Goal: Task Accomplishment & Management: Manage account settings

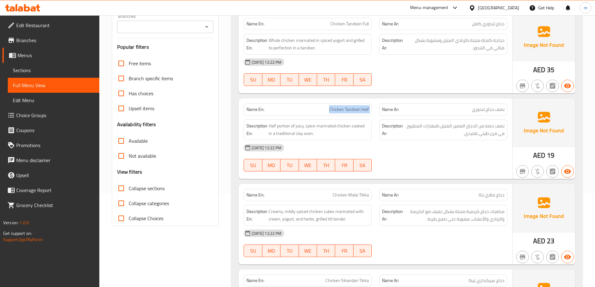
scroll to position [187, 0]
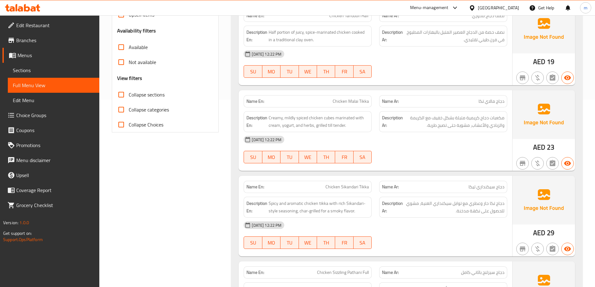
click at [355, 100] on span "Chicken Malai Tikka" at bounding box center [351, 101] width 36 height 7
copy span "Malai"
drag, startPoint x: 196, startPoint y: 206, endPoint x: 188, endPoint y: 204, distance: 7.4
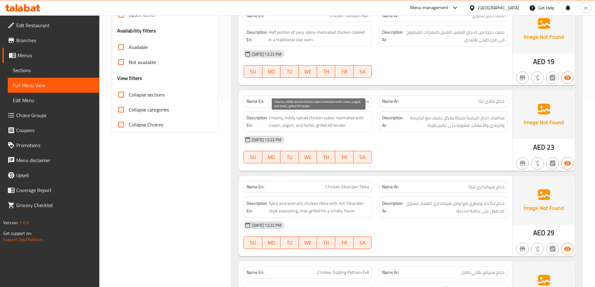
click at [291, 119] on span "Creamy, mildly spiced chicken cubes marinated with cream, yogurt, and herbs, gr…" at bounding box center [319, 121] width 100 height 15
click at [278, 119] on span "Creamy, mildly spiced chicken cubes marinated with cream, yogurt, and herbs, gr…" at bounding box center [319, 121] width 100 height 15
drag, startPoint x: 286, startPoint y: 119, endPoint x: 319, endPoint y: 117, distance: 32.5
click at [319, 117] on span "Creamy, mildly spiced chicken cubes marinated with cream, yogurt, and herbs, gr…" at bounding box center [319, 121] width 100 height 15
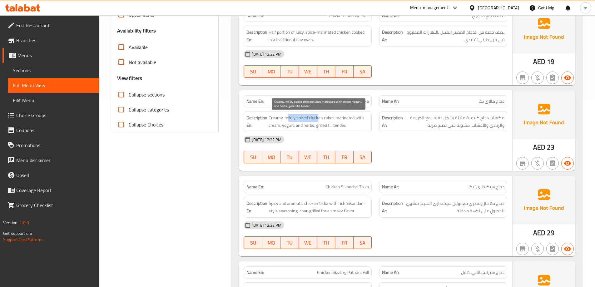
click at [286, 117] on span "Creamy, mildly spiced chicken cubes marinated with cream, yogurt, and herbs, gr…" at bounding box center [319, 121] width 100 height 15
drag, startPoint x: 285, startPoint y: 117, endPoint x: 335, endPoint y: 118, distance: 49.4
click at [335, 118] on span "Creamy, mildly spiced chicken cubes marinated with cream, yogurt, and herbs, gr…" at bounding box center [319, 121] width 100 height 15
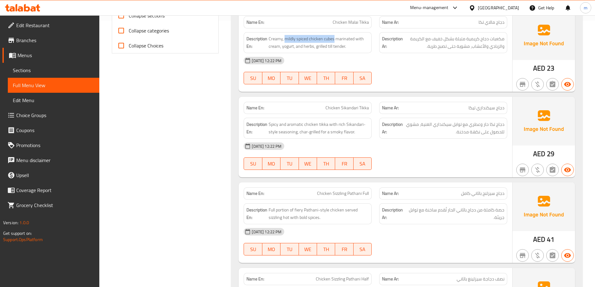
scroll to position [281, 0]
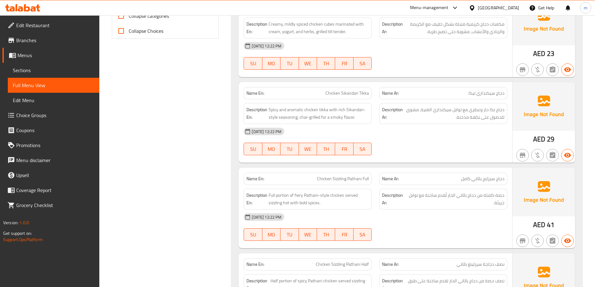
click at [347, 93] on span "Chicken Sikandari Tikka" at bounding box center [346, 93] width 43 height 7
copy span "Sikandari"
click at [344, 96] on span "Chicken Sikandari Tikka" at bounding box center [346, 93] width 43 height 7
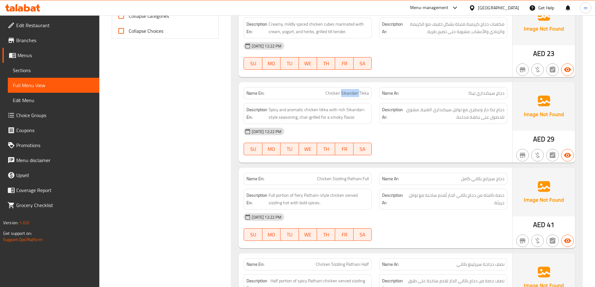
click at [344, 96] on span "Chicken Sikandari Tikka" at bounding box center [346, 93] width 43 height 7
copy span "Chicken Sikandari Tikka"
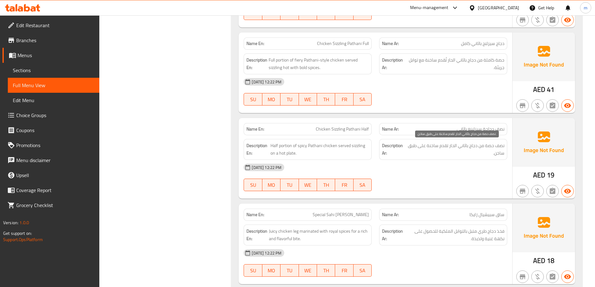
scroll to position [406, 0]
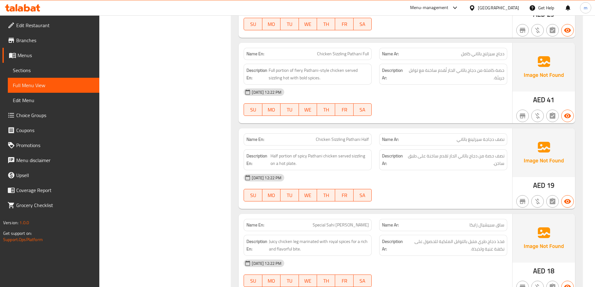
click at [340, 55] on span "Chicken Sizzling Pathani Full" at bounding box center [343, 54] width 52 height 7
copy span "Sizzling"
click at [355, 51] on span "Chicken Sizzling Pathani Full" at bounding box center [343, 54] width 52 height 7
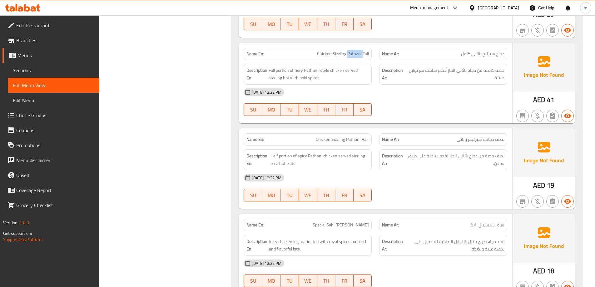
copy span "Pathani"
click at [356, 58] on div "Name En: Chicken Sizzling Pathani Full" at bounding box center [308, 54] width 128 height 12
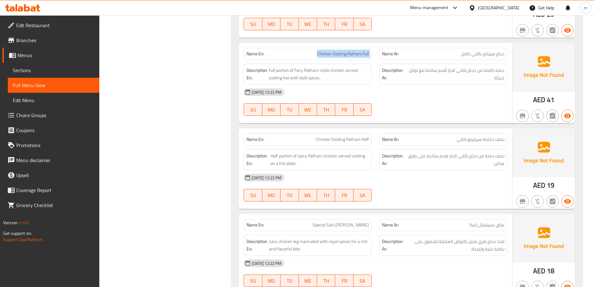
copy span "Chicken Sizzling Pathani Full"
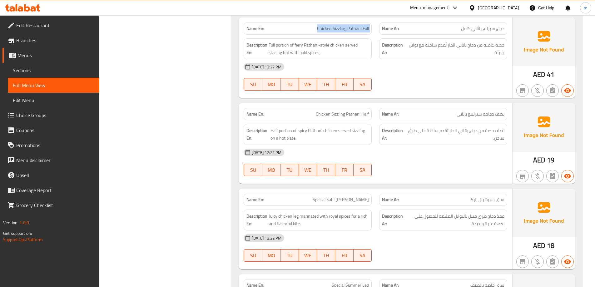
scroll to position [469, 0]
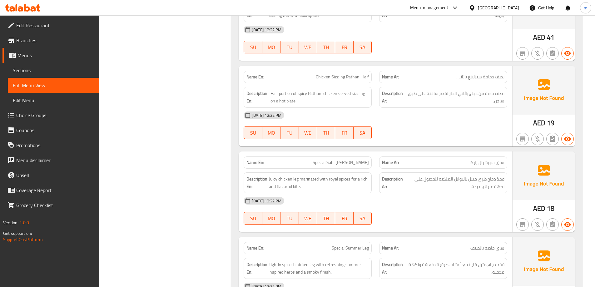
click at [350, 79] on span "Chicken Sizzling Pathani Half" at bounding box center [342, 77] width 53 height 7
copy span "Chicken Sizzling Pathani Half"
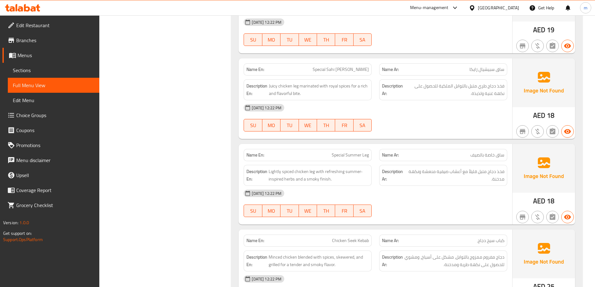
scroll to position [562, 0]
click at [345, 71] on span "Special Sahi Zayka Leg" at bounding box center [341, 69] width 56 height 7
copy span "Sahi"
click at [359, 71] on span "Special Sahi Zayka Leg" at bounding box center [341, 69] width 56 height 7
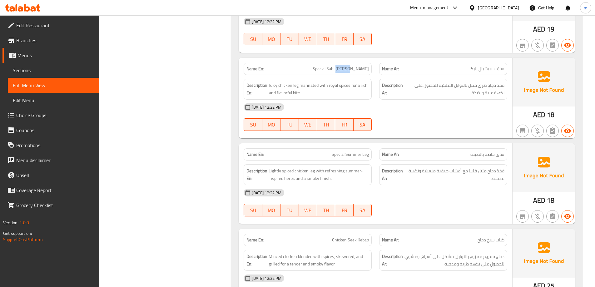
click at [359, 71] on span "Special Sahi Zayka Leg" at bounding box center [341, 69] width 56 height 7
copy span "Zayka"
click at [344, 69] on span "Special Sahi Zayka Leg" at bounding box center [341, 69] width 56 height 7
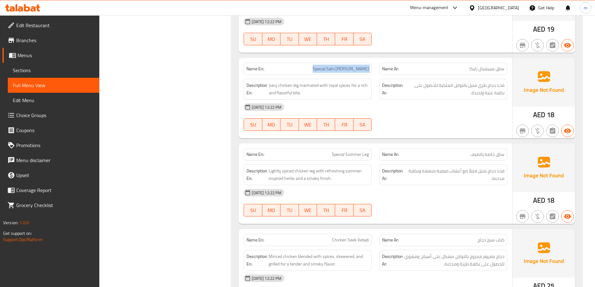
copy span "Special Sahi Zayka Leg"
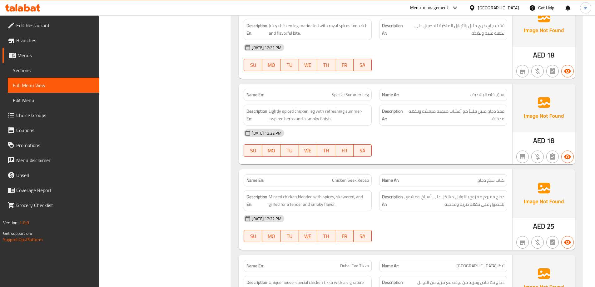
scroll to position [625, 0]
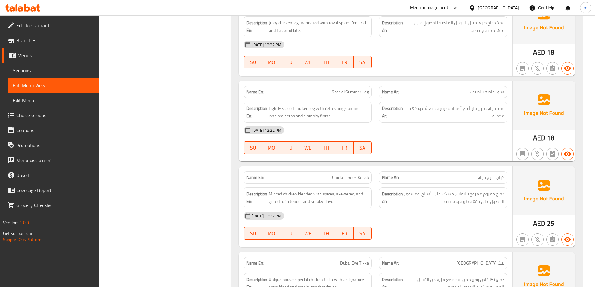
click at [353, 94] on span "Special Summer Leg" at bounding box center [350, 92] width 37 height 7
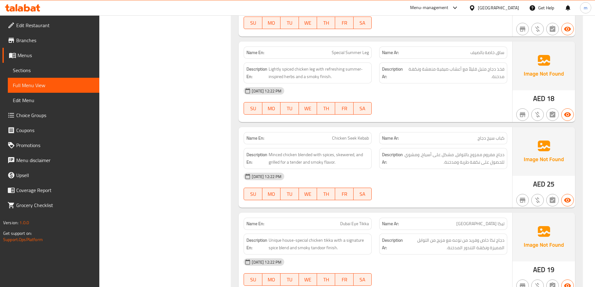
scroll to position [656, 0]
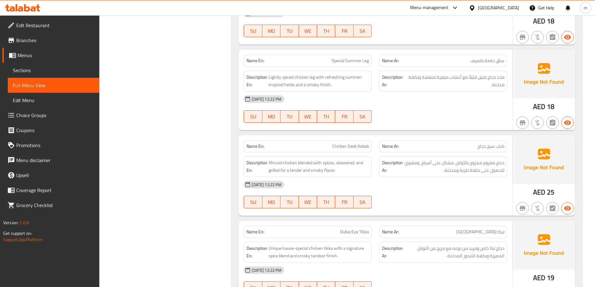
click at [361, 150] on span "Chicken Seek Kebab" at bounding box center [350, 146] width 37 height 7
click at [358, 145] on span "Chicken Seek Kebab" at bounding box center [350, 146] width 37 height 7
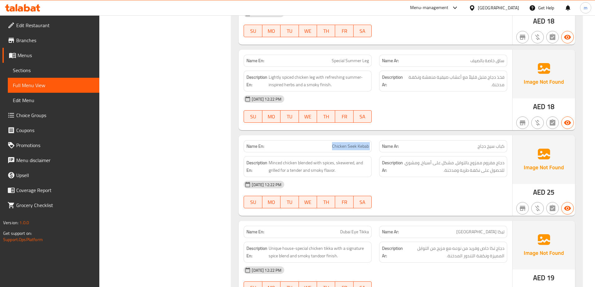
click at [358, 145] on span "Chicken Seek Kebab" at bounding box center [350, 146] width 37 height 7
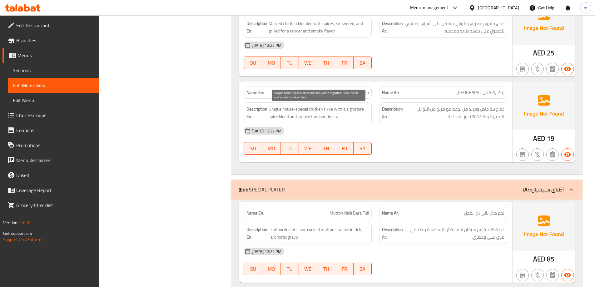
scroll to position [781, 0]
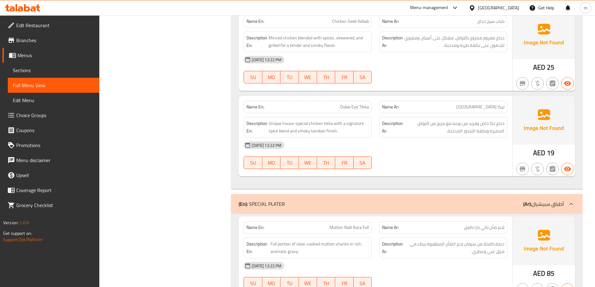
click at [355, 110] on span "Dubai Eye Tikka" at bounding box center [354, 107] width 29 height 7
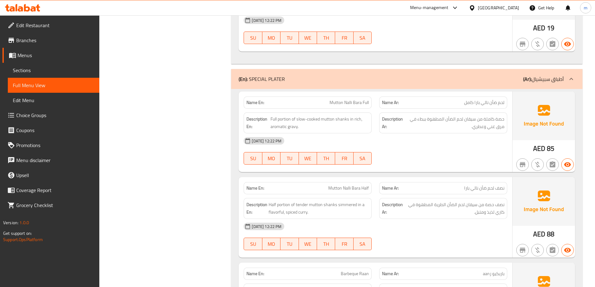
scroll to position [937, 0]
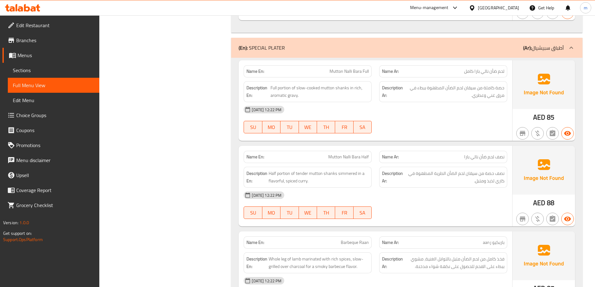
click at [336, 66] on div "Name En: Mutton Nalli Bara Full" at bounding box center [308, 71] width 128 height 12
click at [331, 69] on span "Mutton Nalli Bara Full" at bounding box center [349, 71] width 39 height 7
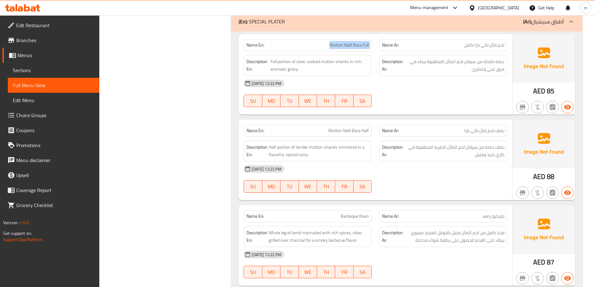
scroll to position [999, 0]
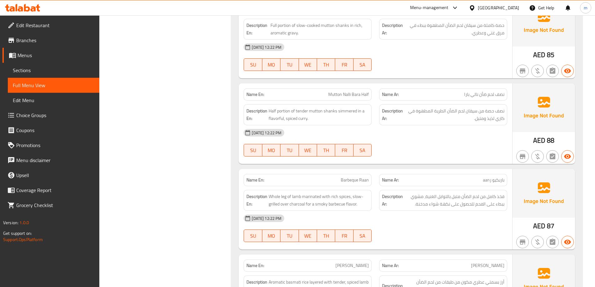
click at [370, 94] on div "Name En: Mutton Nalli Bara Half" at bounding box center [308, 94] width 128 height 12
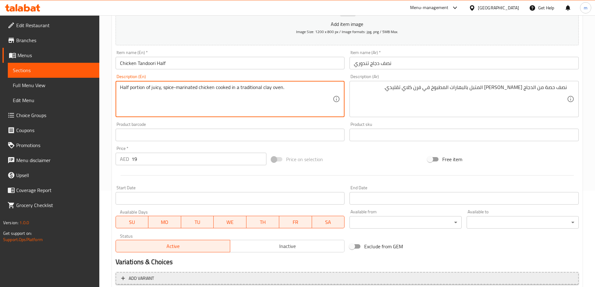
scroll to position [154, 0]
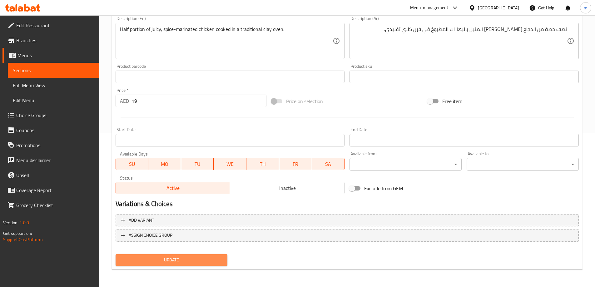
click at [204, 262] on span "Update" at bounding box center [172, 260] width 102 height 8
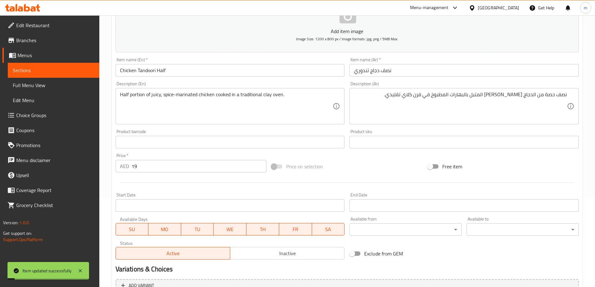
scroll to position [0, 0]
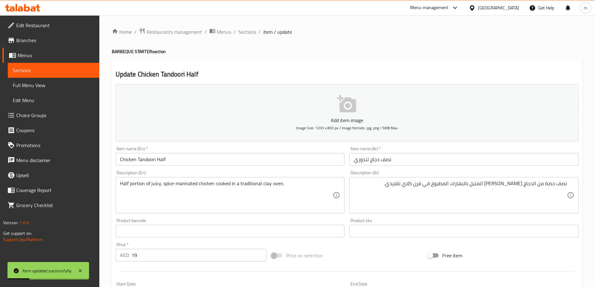
click at [53, 69] on span "Sections" at bounding box center [54, 70] width 82 height 7
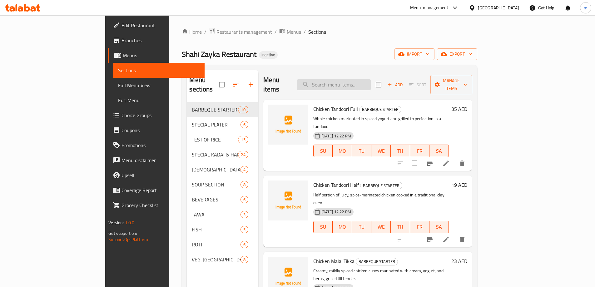
click at [371, 81] on input "search" at bounding box center [334, 84] width 74 height 11
paste input "Chicken Sikandari Tikka"
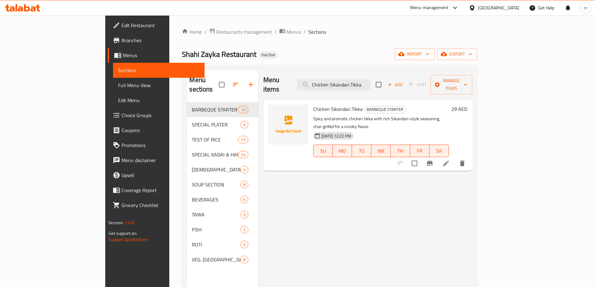
type input "Chicken Sikandari Tikka"
click at [450, 160] on icon at bounding box center [445, 163] width 7 height 7
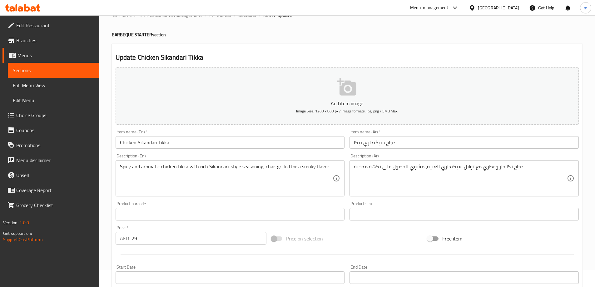
scroll to position [31, 0]
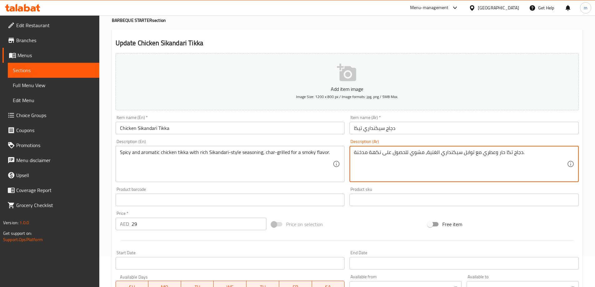
click at [444, 168] on textarea "دجاج تكا حار وعطري مع توابل سيكنداري الغنية، مشوي للحصول على نكهة مدخنة." at bounding box center [460, 164] width 213 height 30
click at [510, 153] on textarea "دجاج تكا حار وعطري مع توابل سيكنداري الغنية، مشوي للحصول على نكهة مدخنة." at bounding box center [460, 164] width 213 height 30
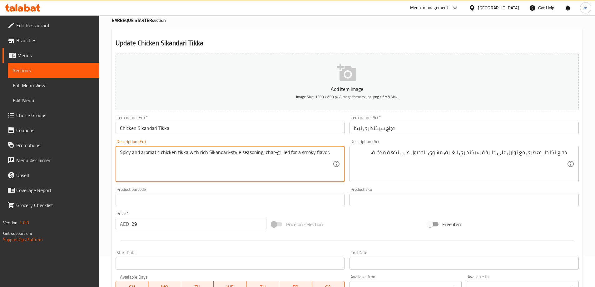
drag, startPoint x: 264, startPoint y: 154, endPoint x: 289, endPoint y: 159, distance: 25.5
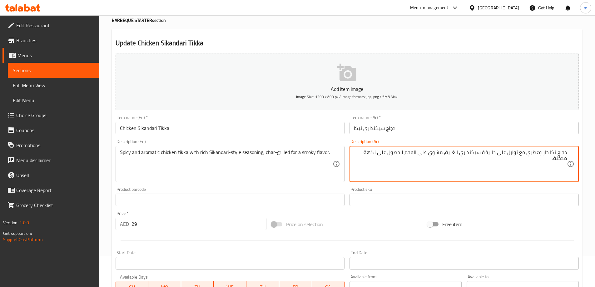
click at [378, 154] on textarea "دجاج تكا حار وعطري مع توابل على طريقة سيكنداري الغنية، مشوي على الفحم للحصول عل…" at bounding box center [460, 164] width 213 height 30
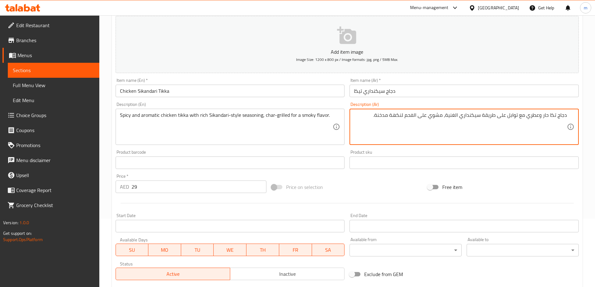
scroll to position [154, 0]
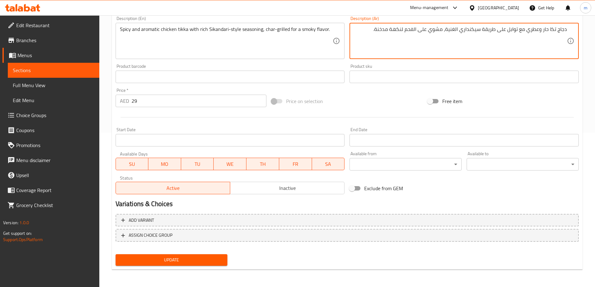
type textarea "دجاج تكا حار وعطري مع توابل على طريقة سيكنداري الغنية، مشوي على الفحم لنكهة مدخ…"
click at [170, 262] on span "Update" at bounding box center [172, 260] width 102 height 8
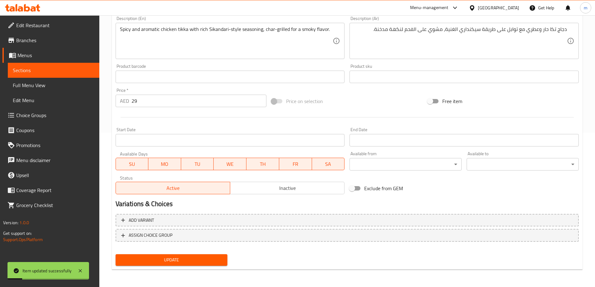
click at [51, 73] on span "Sections" at bounding box center [54, 70] width 82 height 7
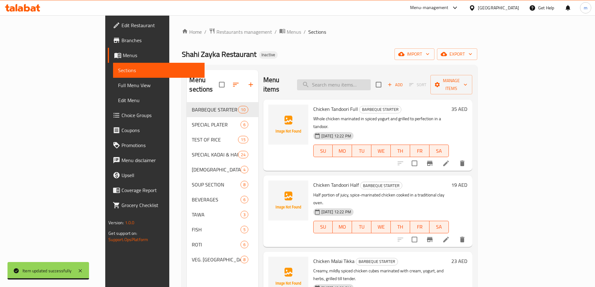
click at [371, 80] on input "search" at bounding box center [334, 84] width 74 height 11
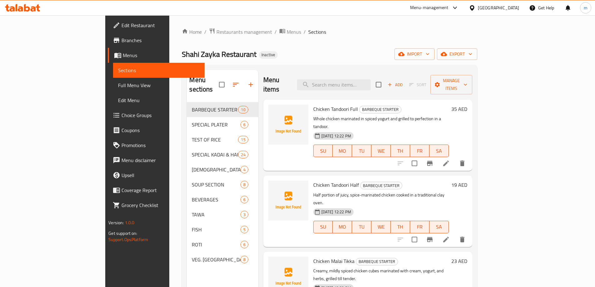
paste input "Chicken Sizzling Pathani Full"
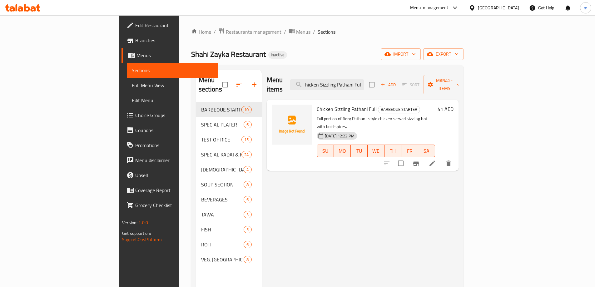
type input "Chicken Sizzling Pathani Full"
click at [441, 158] on li at bounding box center [432, 163] width 17 height 11
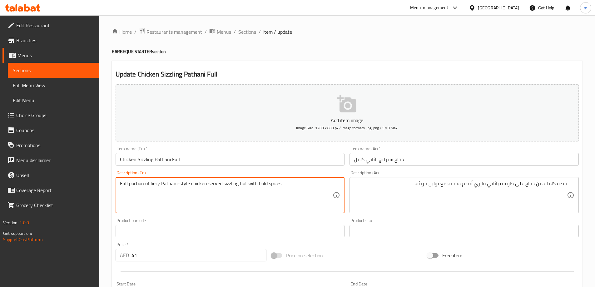
click at [152, 185] on textarea "Full portion of fiery Pathani-style chicken served sizzling hot with bold spice…" at bounding box center [226, 196] width 213 height 30
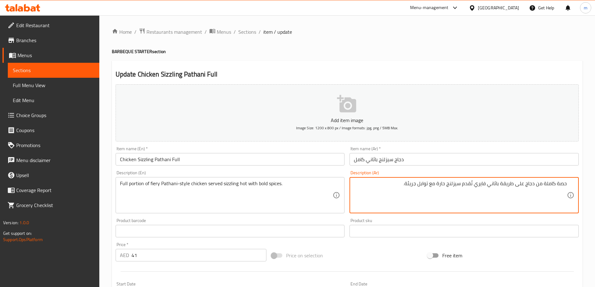
type textarea "حصة كاملة من دجاج على طريقة باثاني فايري تُقدم سيزلنج حارة مع توابل جريئة."
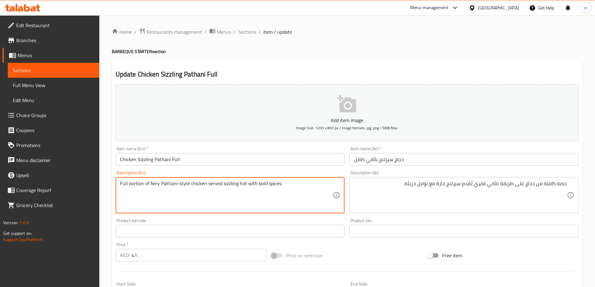
drag, startPoint x: 223, startPoint y: 187, endPoint x: 246, endPoint y: 187, distance: 23.1
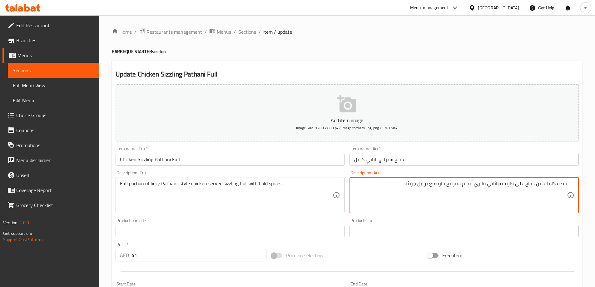
click at [420, 191] on textarea "حصة كاملة من دجاج على طريقة باثاني فايري تُقدم سيزلنج حارة مع توابل جريئة." at bounding box center [460, 196] width 213 height 30
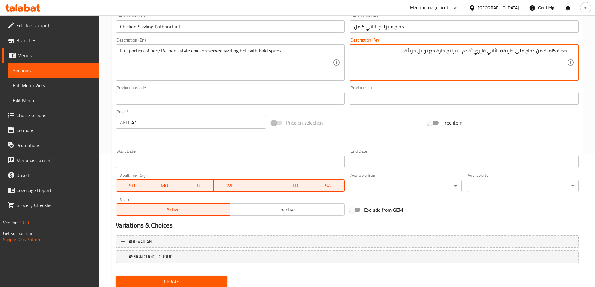
scroll to position [154, 0]
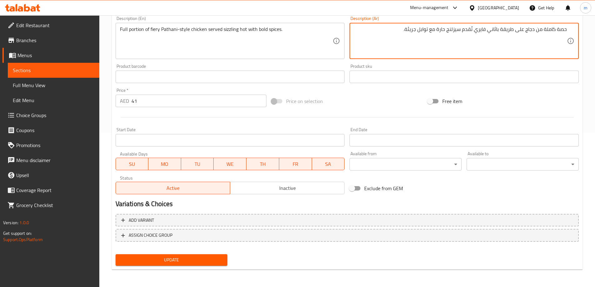
click at [204, 260] on span "Update" at bounding box center [172, 260] width 102 height 8
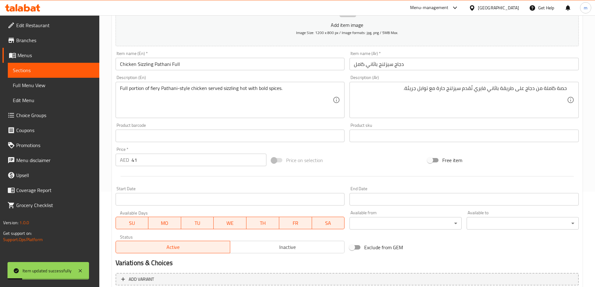
scroll to position [0, 0]
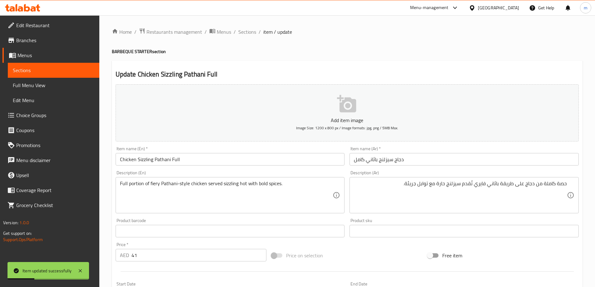
click at [49, 69] on span "Sections" at bounding box center [54, 70] width 82 height 7
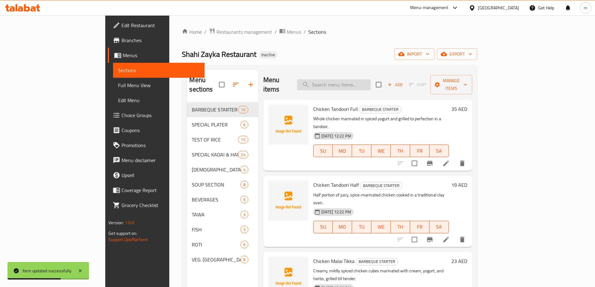
click at [371, 83] on input "search" at bounding box center [334, 84] width 74 height 11
paste input "Chicken Sizzling Pathani Half"
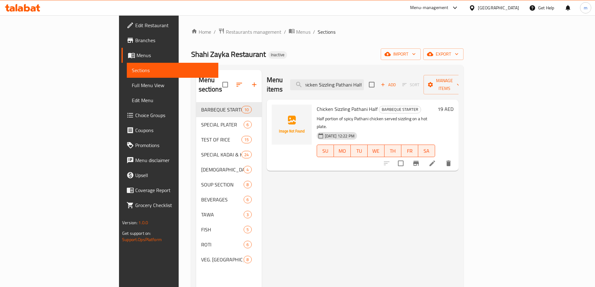
type input "Chicken Sizzling Pathani Half"
click at [441, 158] on li at bounding box center [432, 163] width 17 height 11
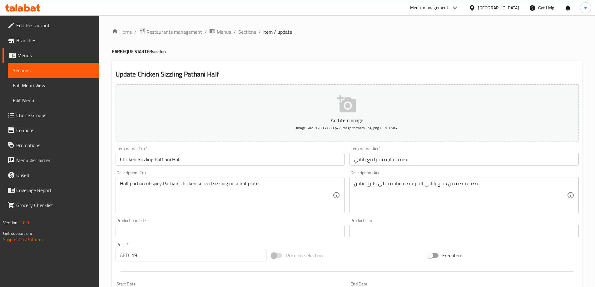
click at [391, 161] on input "نصف دجاجة سيزلينغ باثاني" at bounding box center [464, 159] width 229 height 12
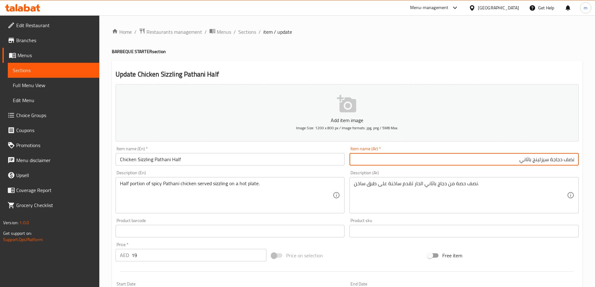
type input "نصف دجاجة سيزلينج باثاني"
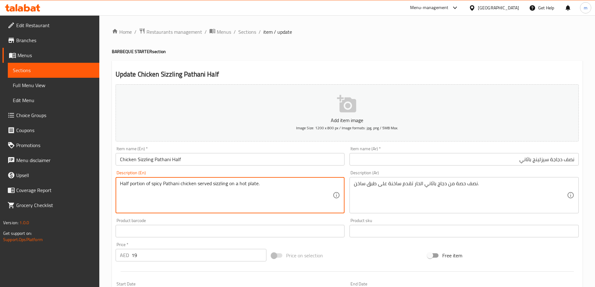
click at [497, 210] on div "نصف حصة من دجاج باثاني الحار تقدم ساخنة على طبق ساخن. Description (Ar)" at bounding box center [464, 195] width 229 height 36
drag, startPoint x: 238, startPoint y: 185, endPoint x: 271, endPoint y: 181, distance: 33.1
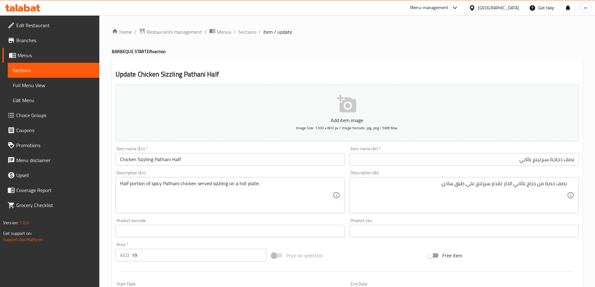
click at [243, 185] on textarea "Half portion of spicy Pathani chicken served sizzling on a hot plate." at bounding box center [226, 196] width 213 height 30
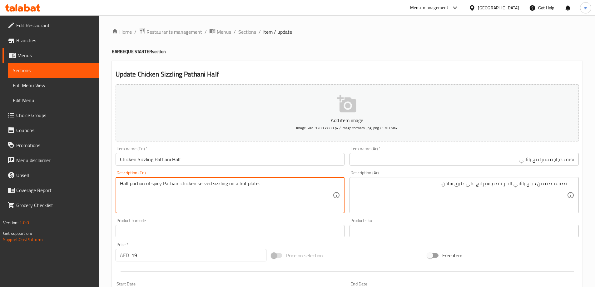
click at [243, 185] on textarea "Half portion of spicy Pathani chicken served sizzling on a hot plate." at bounding box center [226, 196] width 213 height 30
click at [238, 182] on textarea "Half portion of spicy Pathani chicken served sizzling on a hot plate." at bounding box center [226, 196] width 213 height 30
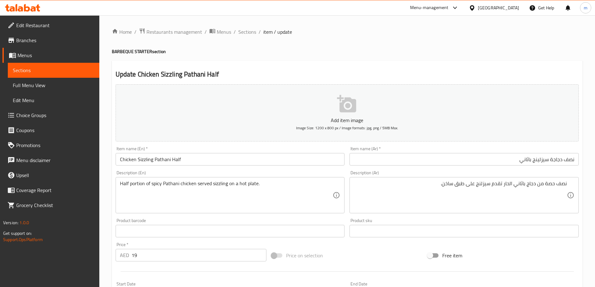
click at [415, 175] on div "Description (Ar) نصف حصة من دجاج باثاني الحار تقدم سيزلنج على طبق ساخن. Descrip…" at bounding box center [464, 192] width 229 height 43
drag, startPoint x: 410, startPoint y: 179, endPoint x: 427, endPoint y: 159, distance: 26.0
click at [426, 160] on div "Add item image Image Size: 1200 x 800 px / Image formats: jpg, png / 5MB Max. I…" at bounding box center [347, 216] width 468 height 269
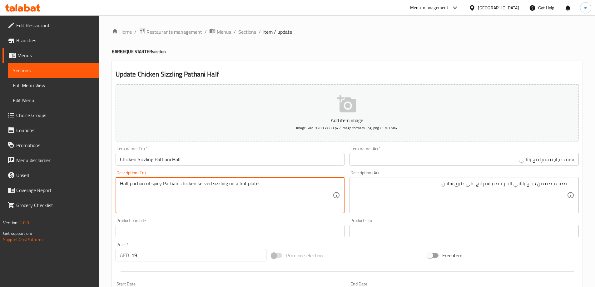
drag, startPoint x: 240, startPoint y: 184, endPoint x: 257, endPoint y: 181, distance: 17.7
click at [257, 181] on textarea "Half portion of spicy Pathani chicken served sizzling on a hot plate." at bounding box center [226, 196] width 213 height 30
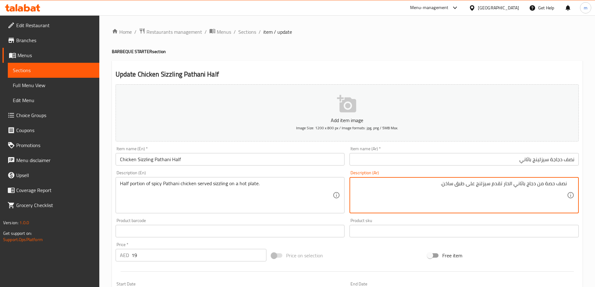
click at [453, 186] on textarea "نصف حصة من دجاج باثاني الحار تقدم سيزلنج على طبق ساخن." at bounding box center [460, 196] width 213 height 30
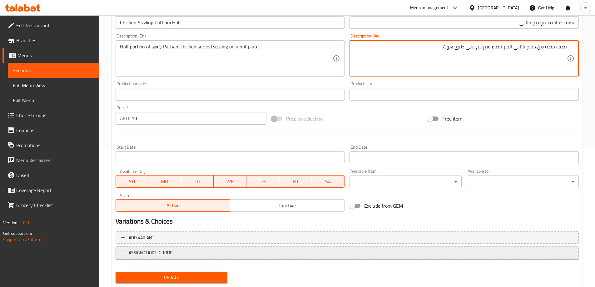
scroll to position [154, 0]
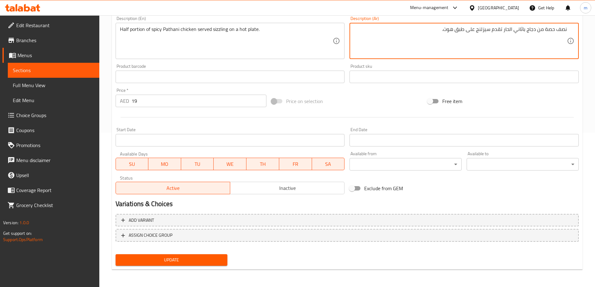
type textarea "نصف حصة من دجاج باثاني الحار تقدم سيزلنج على طبق هوت."
click at [181, 262] on span "Update" at bounding box center [172, 260] width 102 height 8
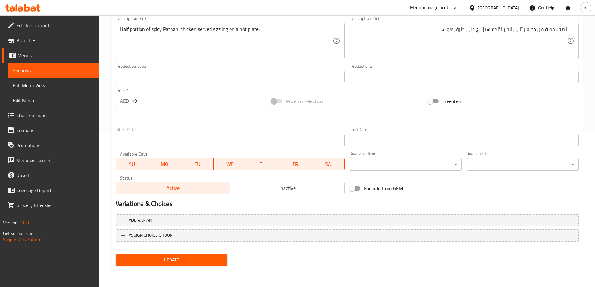
drag, startPoint x: 205, startPoint y: 264, endPoint x: 181, endPoint y: 260, distance: 24.6
click at [204, 264] on span "Update" at bounding box center [172, 260] width 102 height 8
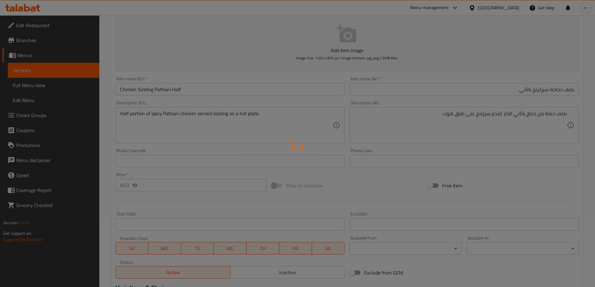
scroll to position [0, 0]
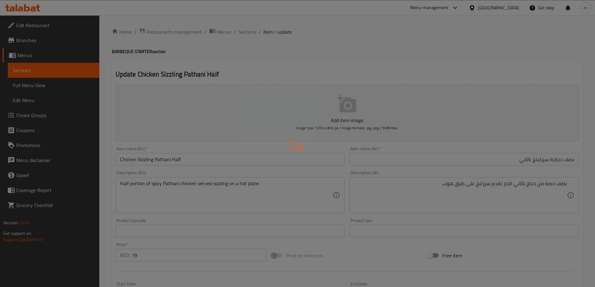
click at [70, 68] on div at bounding box center [297, 143] width 595 height 287
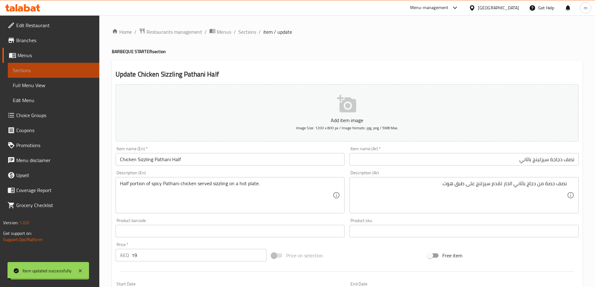
click at [66, 70] on span "Sections" at bounding box center [54, 70] width 82 height 7
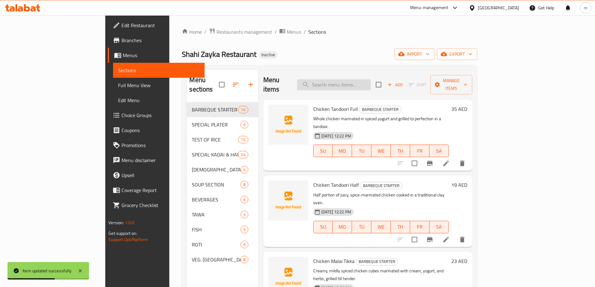
click at [360, 80] on input "search" at bounding box center [334, 84] width 74 height 11
paste input "Special Sahi Zayka Leg"
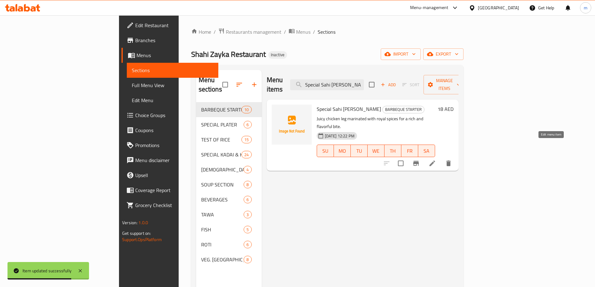
type input "Special Sahi Zayka Leg"
click at [436, 160] on icon at bounding box center [432, 163] width 7 height 7
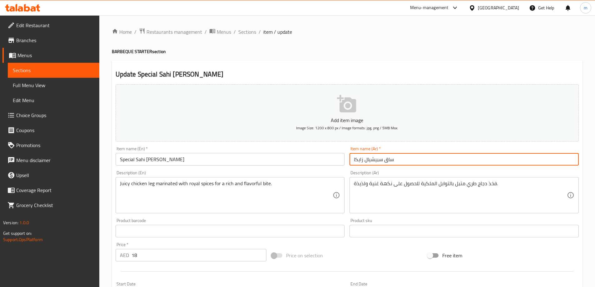
click at [429, 153] on input "ساق سبيشيال زايكا" at bounding box center [464, 159] width 229 height 12
type input "سبيشيال ساهي زايكا ليج"
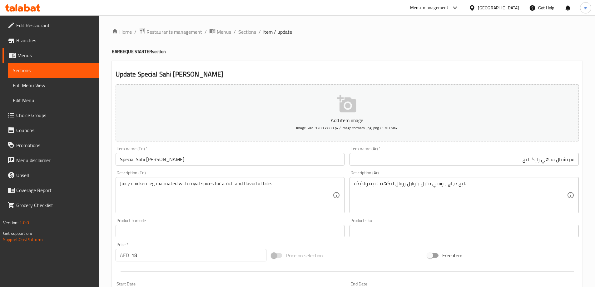
click at [464, 73] on h2 "Update Special Sahi Zayka Leg" at bounding box center [347, 74] width 463 height 9
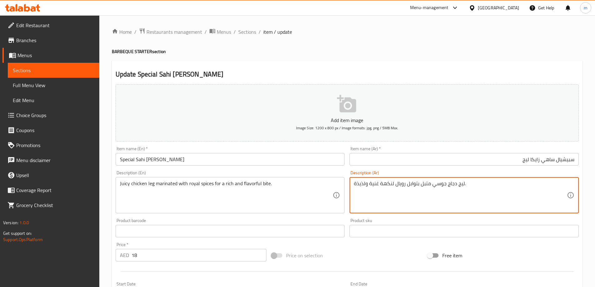
click at [378, 198] on textarea "ليج دجاج جوسي متبل بتوابل رويال لنكهة غنية ولذيذة." at bounding box center [460, 196] width 213 height 30
click at [391, 183] on textarea "ليج دجاج جوسي متبل بتوابل رويال لنكهة غنية ولذيذة." at bounding box center [460, 196] width 213 height 30
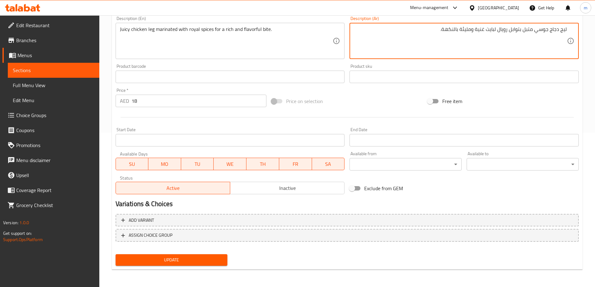
type textarea "ليج دجاج جوسي متبل بتوابل رويال لبايت غنية ومليئة بالنكهة."
click at [196, 263] on span "Update" at bounding box center [172, 260] width 102 height 8
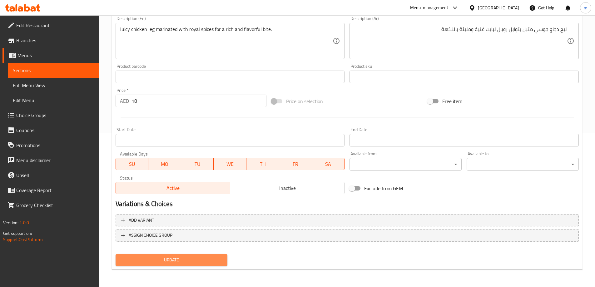
click at [177, 264] on span "Update" at bounding box center [172, 260] width 102 height 8
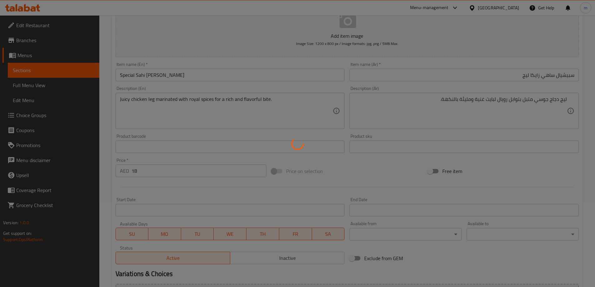
scroll to position [0, 0]
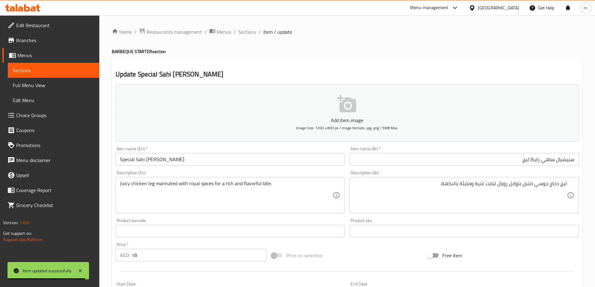
drag, startPoint x: 24, startPoint y: 68, endPoint x: 331, endPoint y: 11, distance: 312.6
click at [24, 68] on span "Sections" at bounding box center [54, 70] width 82 height 7
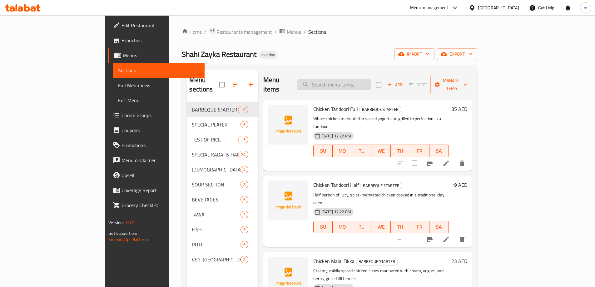
click at [361, 83] on input "search" at bounding box center [334, 84] width 74 height 11
paste input "Lightly spiced chicken leg with refreshing summer-inspired herbs and a smoky fi…"
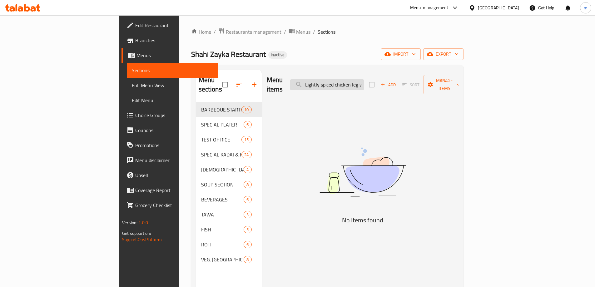
click at [364, 79] on input "Lightly spiced chicken leg with refreshing summer-inspired herbs and a smoky fi…" at bounding box center [327, 84] width 74 height 11
paste input "Special Summer Leg"
type input "Special Summer Leg"
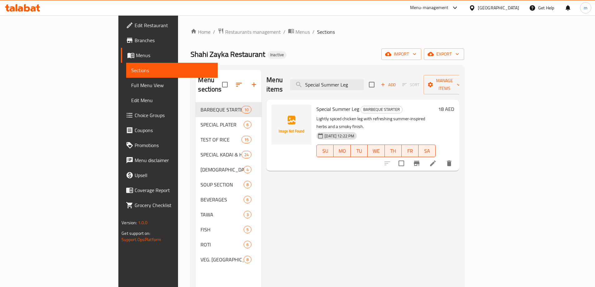
click at [442, 158] on li at bounding box center [432, 163] width 17 height 11
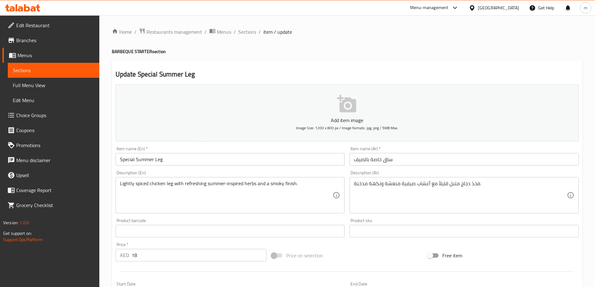
click at [161, 162] on input "Special Summer Leg" at bounding box center [230, 159] width 229 height 12
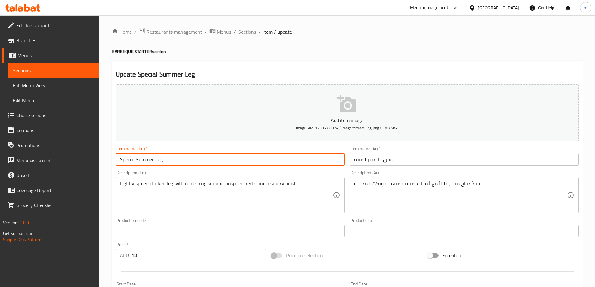
click at [161, 162] on input "Special Summer Leg" at bounding box center [230, 159] width 229 height 12
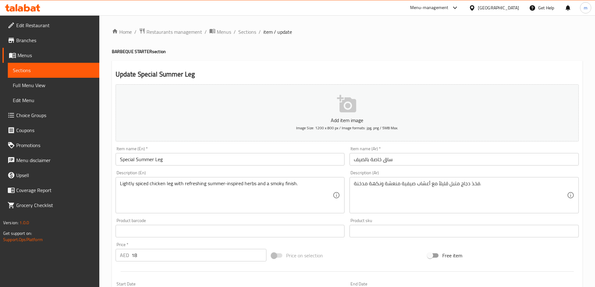
click at [429, 158] on input "ساق خاصة بالصيف" at bounding box center [464, 159] width 229 height 12
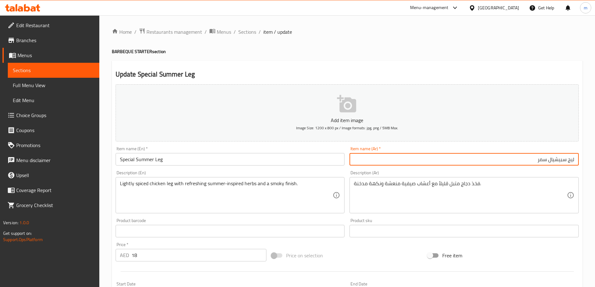
click at [554, 164] on input "ليج سبيشيال سمر" at bounding box center [464, 159] width 229 height 12
click at [528, 161] on input "ليج سمر" at bounding box center [464, 159] width 229 height 12
paste input "سبيشيال"
click at [539, 163] on input "ليج سمر سبيشيال" at bounding box center [464, 159] width 229 height 12
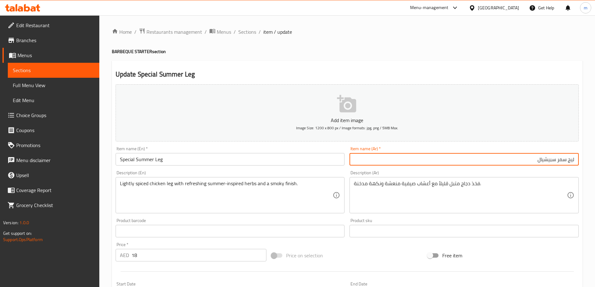
click at [539, 163] on input "ليج سمر سبيشيال" at bounding box center [464, 159] width 229 height 12
click at [541, 162] on input "ليج سمر سبيشيال" at bounding box center [464, 159] width 229 height 12
paste input "سبيشيال"
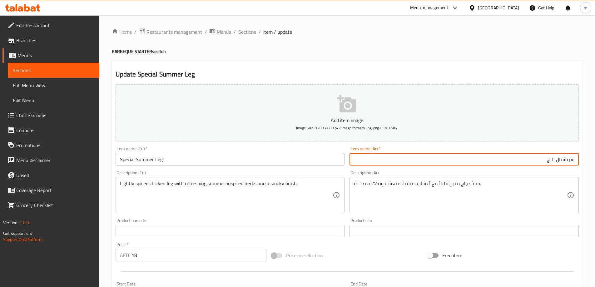
paste input "سمر"
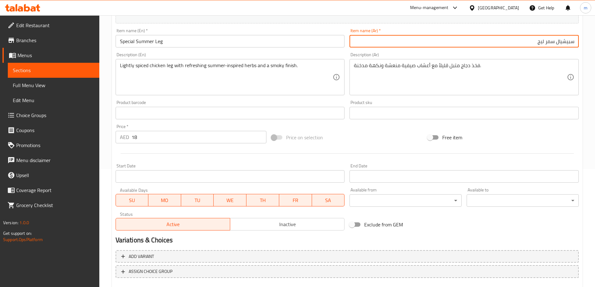
scroll to position [61, 0]
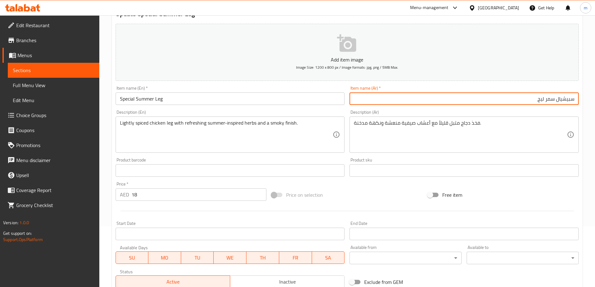
type input "سبيشيال سمر ليج"
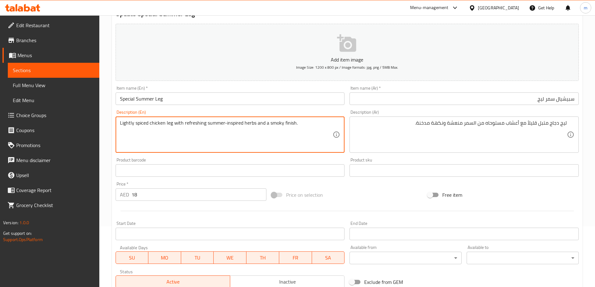
click at [290, 127] on textarea "Lightly spiced chicken leg with refreshing summer-inspired herbs and a smoky fi…" at bounding box center [226, 135] width 213 height 30
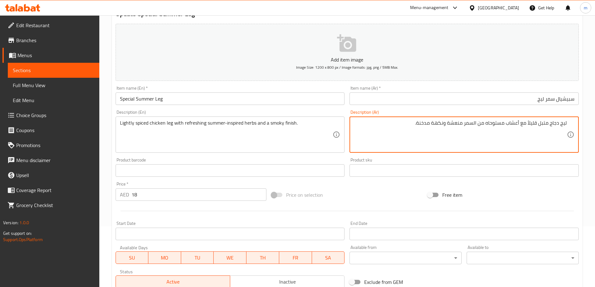
click at [438, 124] on textarea "ليج دجاج متبل قليلاً مع أعشاب مستوحاه من السمر منعشة ونكهة مدخنة." at bounding box center [460, 135] width 213 height 30
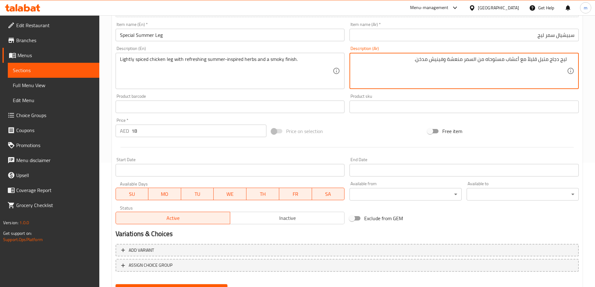
scroll to position [154, 0]
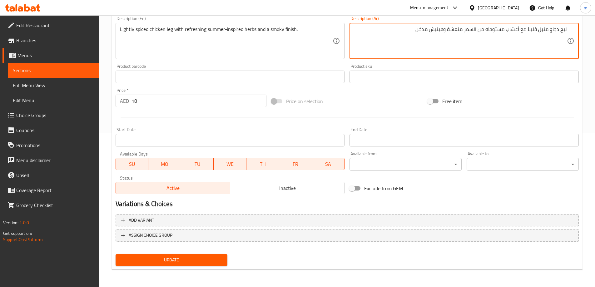
type textarea "ليج دجاج متبل قليلاً مع أعشاب مستوحاه من السمر منعشة وفينيش مدخن."
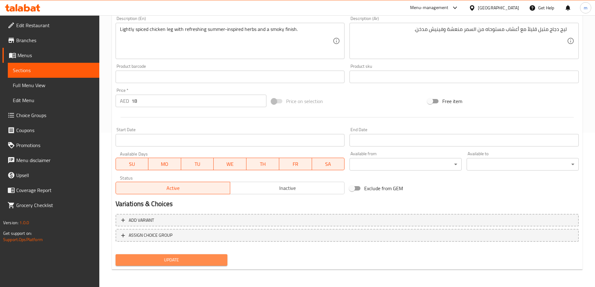
click at [219, 258] on span "Update" at bounding box center [172, 260] width 102 height 8
click at [186, 255] on button "Update" at bounding box center [172, 260] width 112 height 12
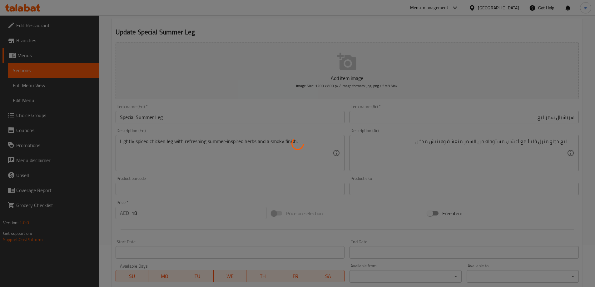
scroll to position [0, 0]
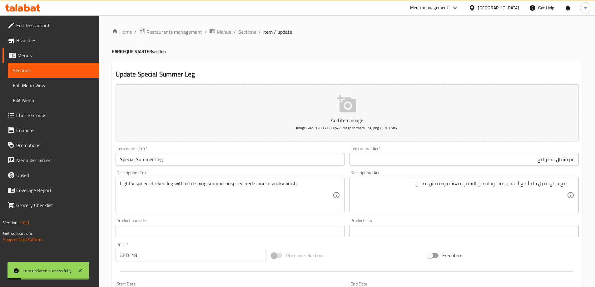
click at [63, 62] on link "Menus" at bounding box center [50, 55] width 97 height 15
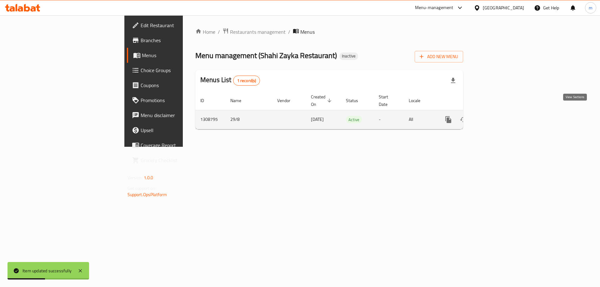
click at [497, 116] on icon "enhanced table" at bounding box center [492, 119] width 7 height 7
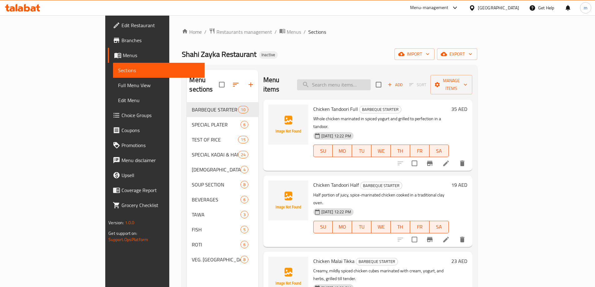
click at [355, 79] on input "search" at bounding box center [334, 84] width 74 height 11
paste input "Chicken Seek Kebab"
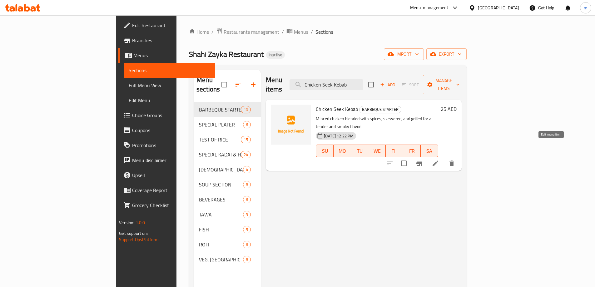
type input "Chicken Seek Kebab"
click at [444, 158] on li at bounding box center [435, 163] width 17 height 11
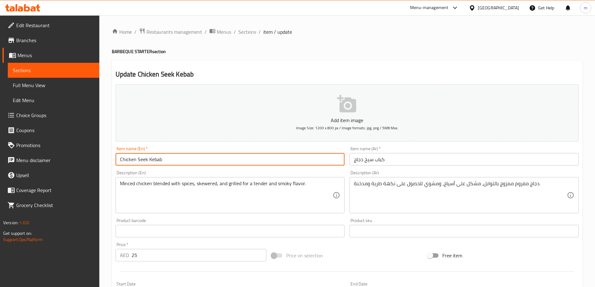
click at [147, 155] on input "Chicken Seek Kebab" at bounding box center [230, 159] width 229 height 12
type input "Chicken Seekh Kebab"
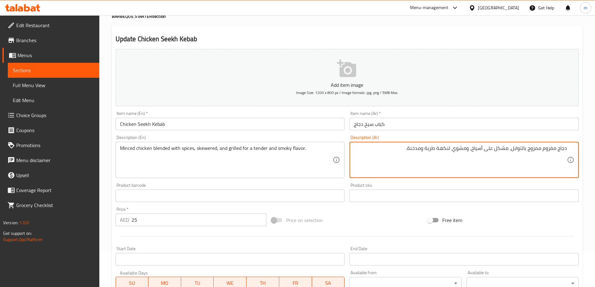
scroll to position [154, 0]
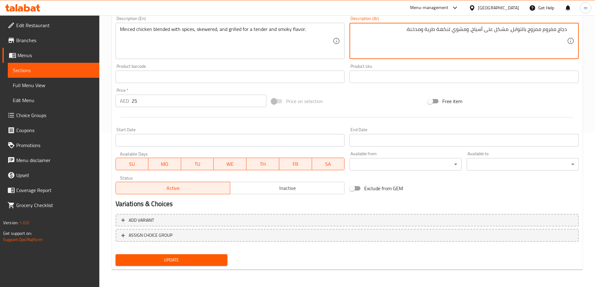
type textarea "دجاج مفروم ممزوج بالتوابل، مشكل على أسياخ، ومشوي لنكهة طرية ومدخنة."
click at [195, 259] on span "Update" at bounding box center [172, 260] width 102 height 8
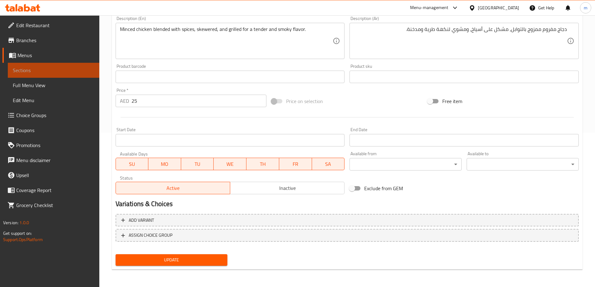
click at [32, 67] on span "Sections" at bounding box center [54, 70] width 82 height 7
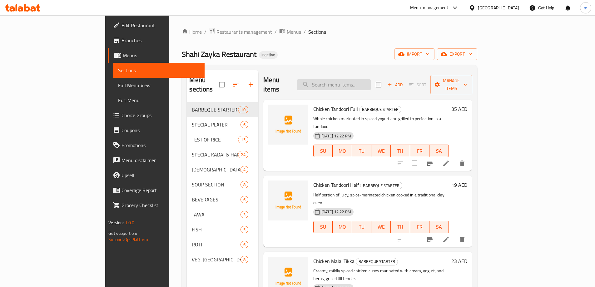
click at [371, 79] on input "search" at bounding box center [334, 84] width 74 height 11
paste input "Dubai Eye Tikka"
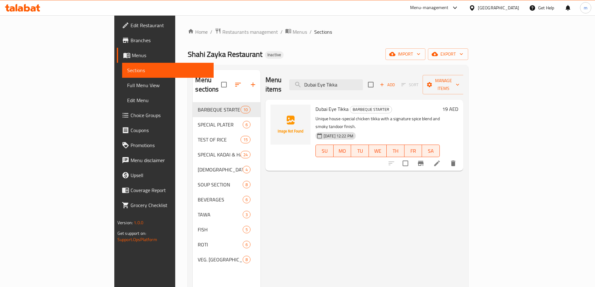
type input "Dubai Eye Tikka"
click at [441, 160] on icon at bounding box center [436, 163] width 7 height 7
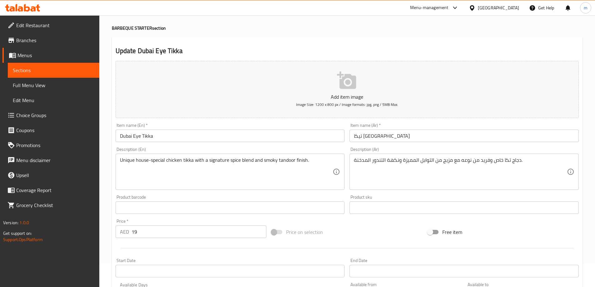
scroll to position [125, 0]
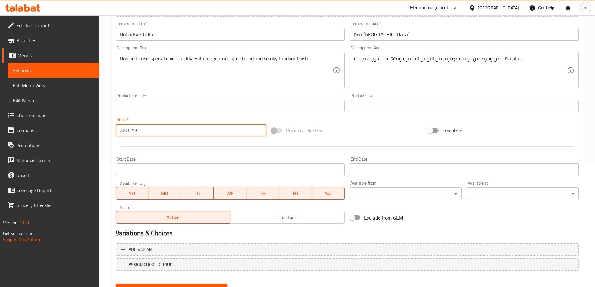
click at [171, 131] on input "19" at bounding box center [198, 130] width 135 height 12
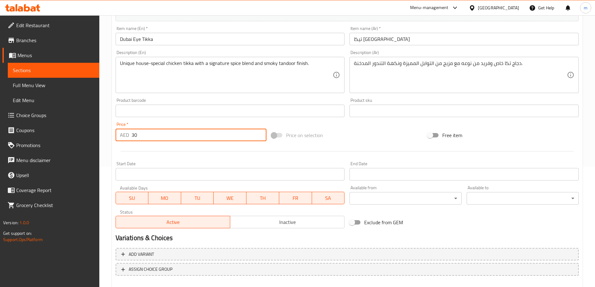
scroll to position [31, 0]
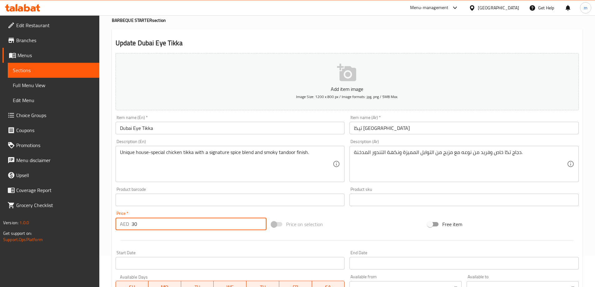
type input "30"
click at [402, 129] on input "تيكا عين دبي" at bounding box center [464, 128] width 229 height 12
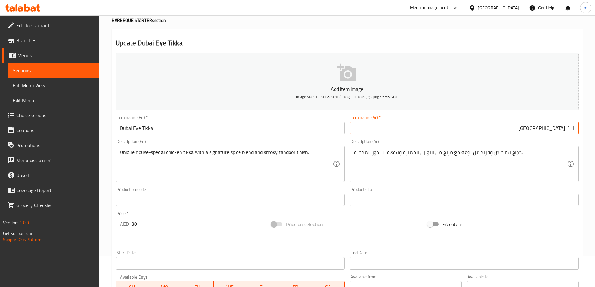
click at [134, 130] on input "Dubai Eye Tikka" at bounding box center [230, 128] width 229 height 12
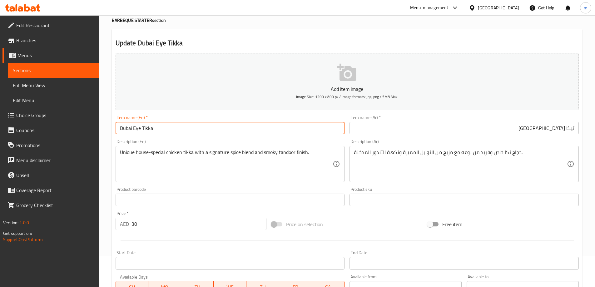
click at [134, 130] on input "Dubai Eye Tikka" at bounding box center [230, 128] width 229 height 12
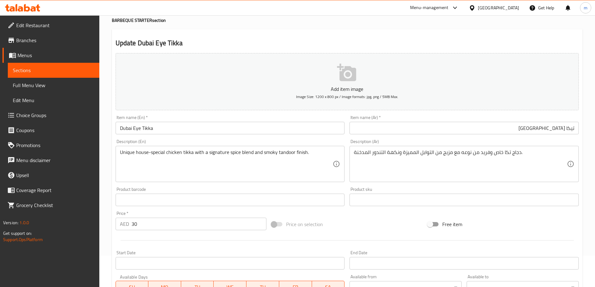
click at [477, 127] on input "تيكا دبي" at bounding box center [464, 128] width 229 height 12
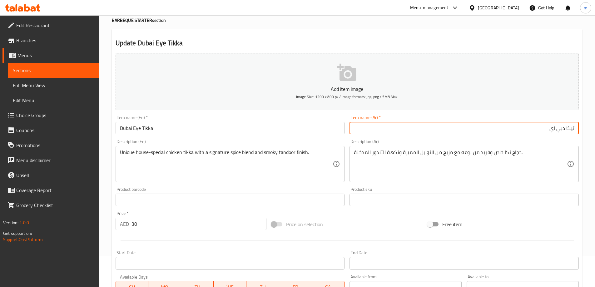
type input "تيكا دبي اي"
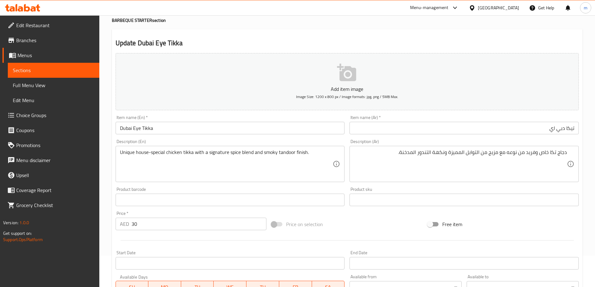
click at [390, 40] on h2 "Update Dubai Eye Tikka" at bounding box center [347, 42] width 463 height 9
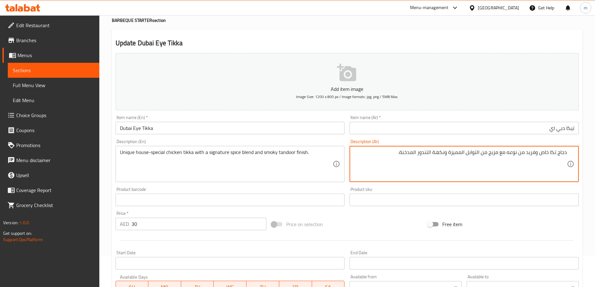
click at [544, 155] on textarea "دجاج تكا خاص وفريد من نوعه مع مزيج من التوابل المميزة ونكهة التندور المدخنة." at bounding box center [460, 164] width 213 height 30
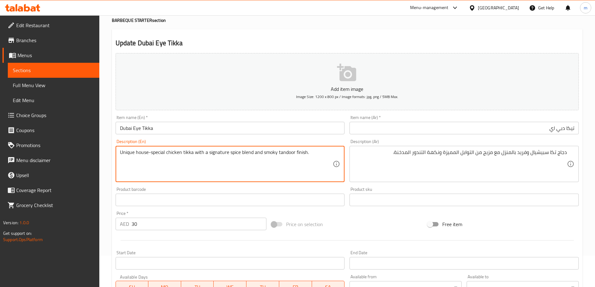
click at [235, 155] on textarea "Unique house-special chicken tikka with a signature spice blend and smoky tando…" at bounding box center [226, 164] width 213 height 30
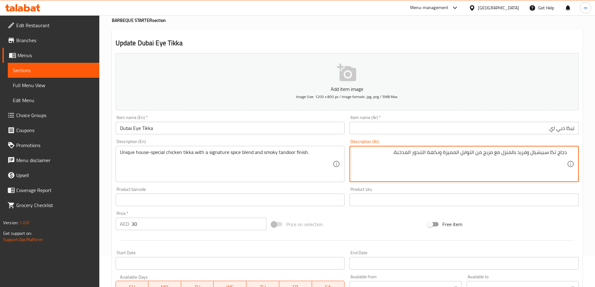
click at [478, 151] on textarea "دجاج تكا سبيشيال وفريد بالمنزل مع مزيج من التوابل المميزة ونكهة التندور المدخنة." at bounding box center [460, 164] width 213 height 30
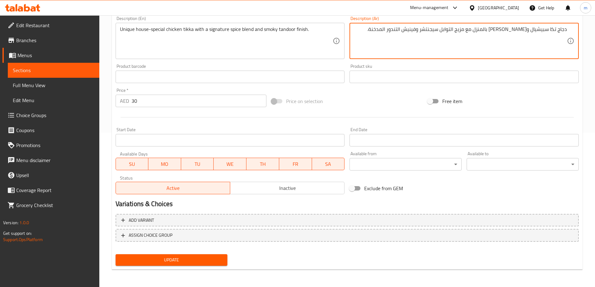
type textarea "دجاج تكا سبيشيال وفريد بالمنزل مع مزيج التوابل سيجنتشر وفينيش التندور المدخنة."
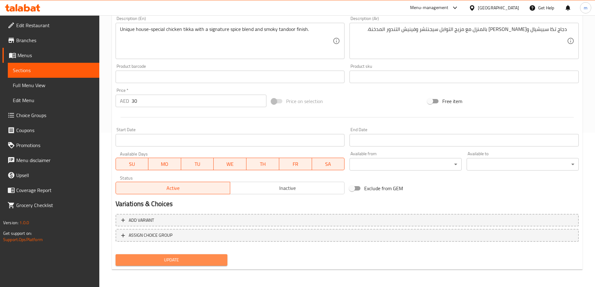
click at [186, 263] on span "Update" at bounding box center [172, 260] width 102 height 8
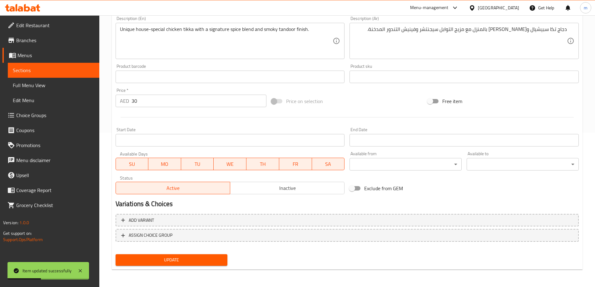
click at [26, 79] on link "Full Menu View" at bounding box center [54, 85] width 92 height 15
click at [40, 71] on span "Sections" at bounding box center [54, 70] width 82 height 7
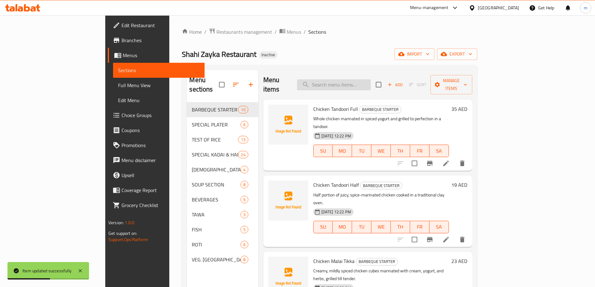
click at [371, 82] on input "search" at bounding box center [334, 84] width 74 height 11
paste input "Mutton Nalli Bara Full"
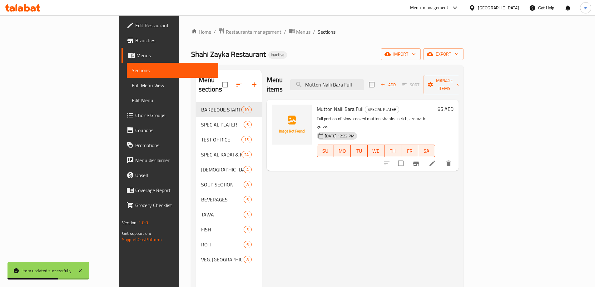
type input "Mutton Nalli Bara Full"
click at [436, 160] on icon at bounding box center [432, 163] width 7 height 7
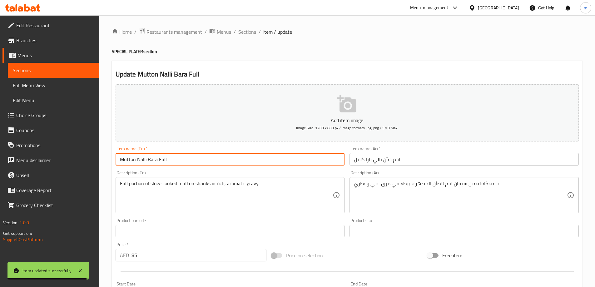
click at [141, 160] on input "Mutton Nalli Bara Full" at bounding box center [230, 159] width 229 height 12
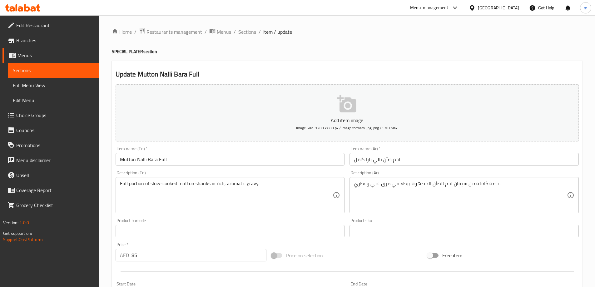
click at [430, 162] on input "لحم ضأن نالي بارا كامل" at bounding box center [464, 159] width 229 height 12
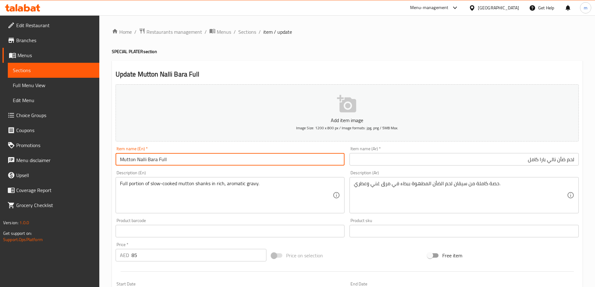
click at [122, 158] on input "Mutton Nalli Bara Full" at bounding box center [230, 159] width 229 height 12
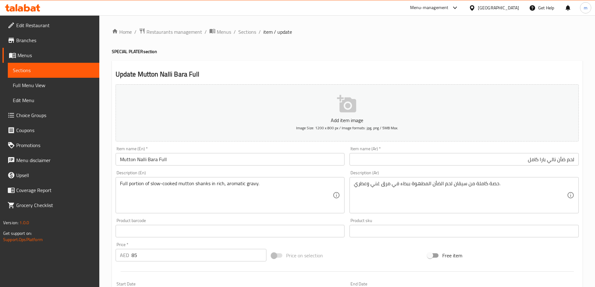
click at [562, 160] on input "لحم ضأن نالي بارا كامل" at bounding box center [464, 159] width 229 height 12
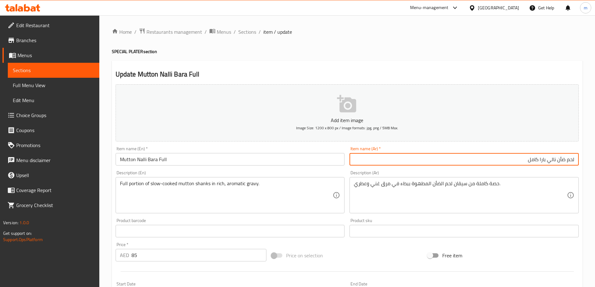
click at [562, 160] on input "لحم ضأن نالي بارا كامل" at bounding box center [464, 159] width 229 height 12
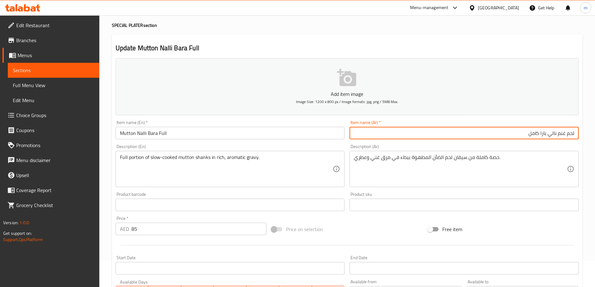
scroll to position [62, 0]
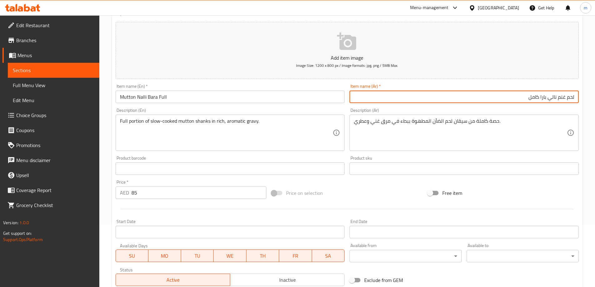
type input "لحم غنم نالي بارا كامل"
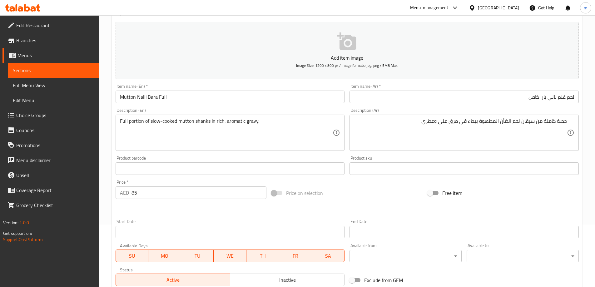
click at [204, 117] on div "Full portion of slow-cooked mutton shanks in rich, aromatic gravy. Description …" at bounding box center [230, 133] width 229 height 36
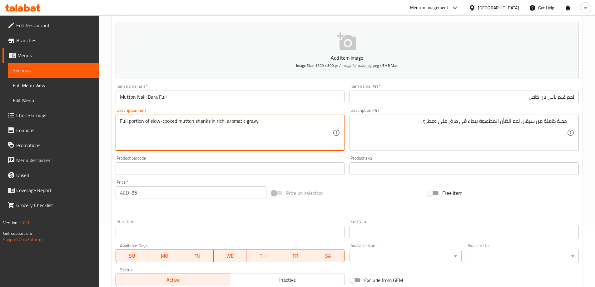
click at [201, 120] on textarea "Full portion of slow-cooked mutton shanks in rich, aromatic gravy." at bounding box center [226, 133] width 213 height 30
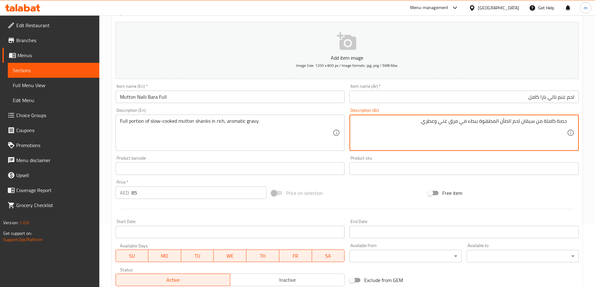
click at [526, 121] on textarea "حصة كاملة من سيقان لحم الضأن المطهوة ببطء في مرق غني وعطري." at bounding box center [460, 133] width 213 height 30
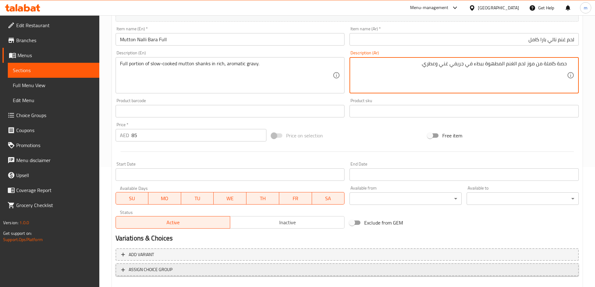
scroll to position [154, 0]
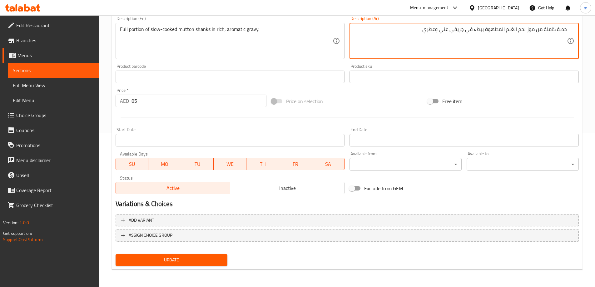
type textarea "حصة كاملة من موز لحم الغنم المطهوة ببطء في جريفي غني وعطري."
click at [211, 261] on span "Update" at bounding box center [172, 260] width 102 height 8
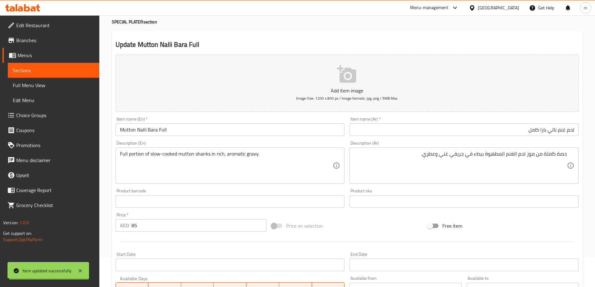
scroll to position [29, 0]
click at [146, 225] on input "85" at bounding box center [198, 226] width 135 height 12
click at [142, 225] on input "85" at bounding box center [198, 226] width 135 height 12
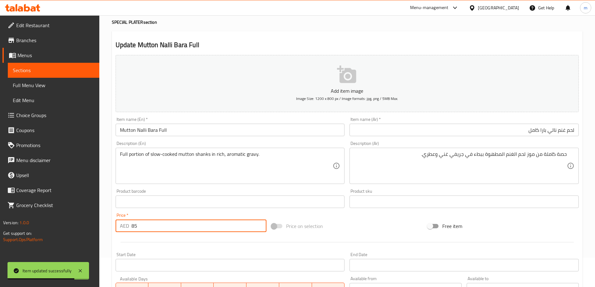
click at [142, 225] on input "85" at bounding box center [198, 226] width 135 height 12
type input "55"
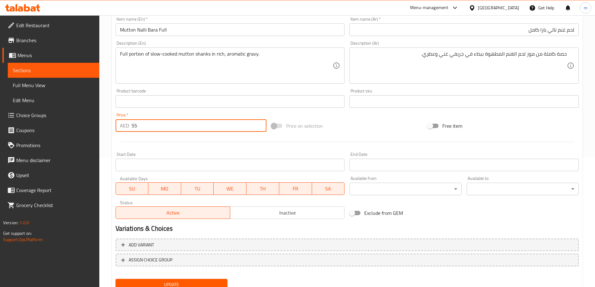
scroll to position [154, 0]
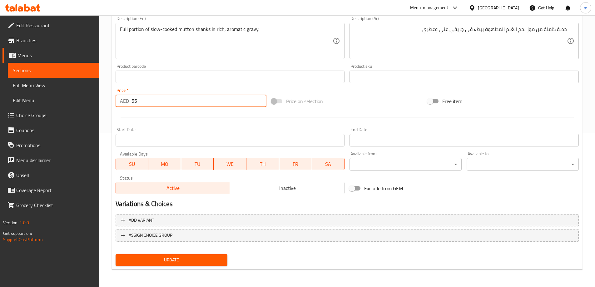
click at [183, 261] on span "Update" at bounding box center [172, 260] width 102 height 8
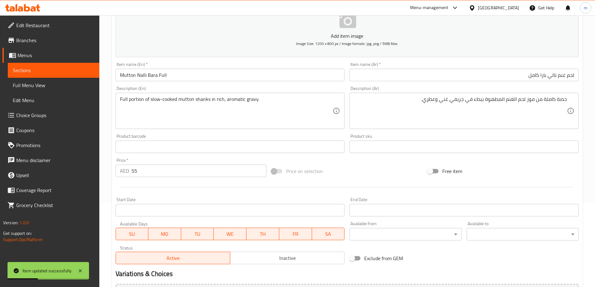
scroll to position [0, 0]
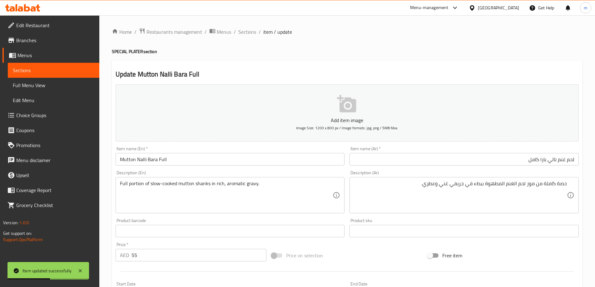
click at [88, 70] on span "Sections" at bounding box center [54, 70] width 82 height 7
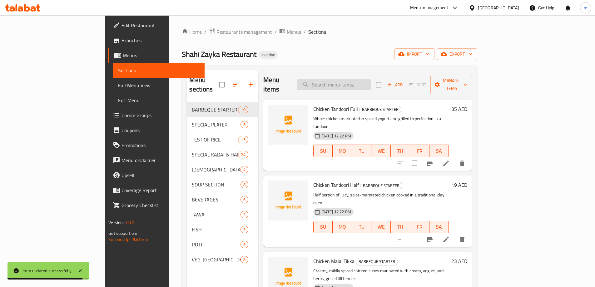
click at [356, 84] on input "search" at bounding box center [334, 84] width 74 height 11
paste input "Mutton Nalli Bara Half"
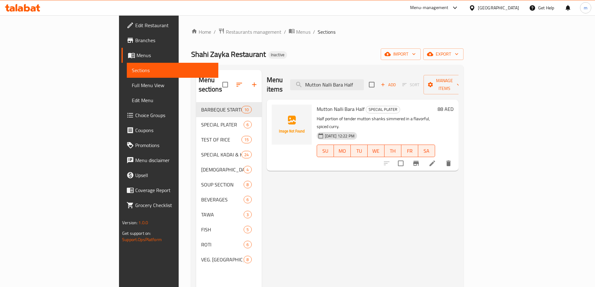
type input "Mutton Nalli Bara Half"
click at [436, 160] on icon at bounding box center [432, 163] width 7 height 7
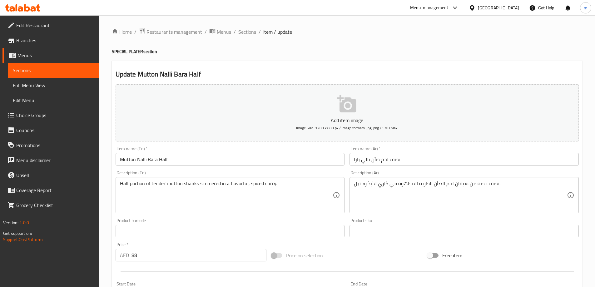
click at [408, 163] on input "نصف لحم ضأن نالي بارا" at bounding box center [464, 159] width 229 height 12
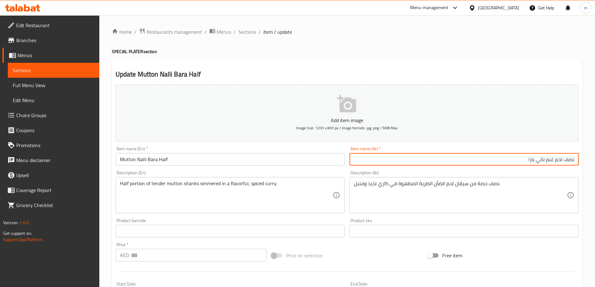
type input "نصف لحم غنم نالي بارا"
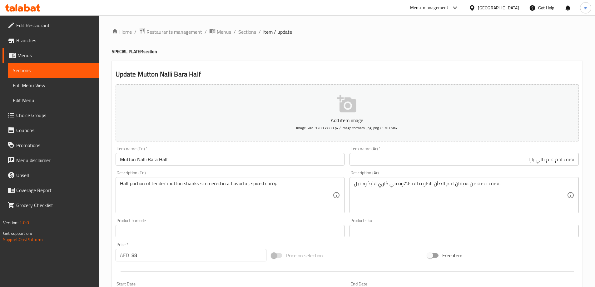
click at [459, 73] on h2 "Update Mutton Nalli Bara Half" at bounding box center [347, 74] width 463 height 9
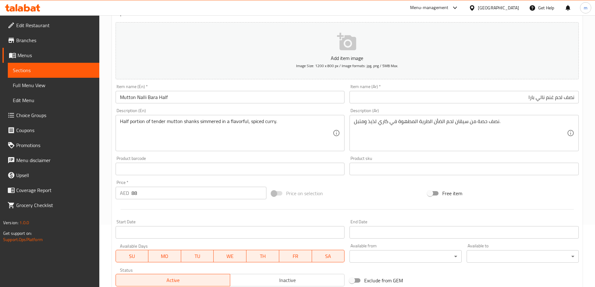
scroll to position [62, 0]
click at [164, 195] on input "88" at bounding box center [198, 192] width 135 height 12
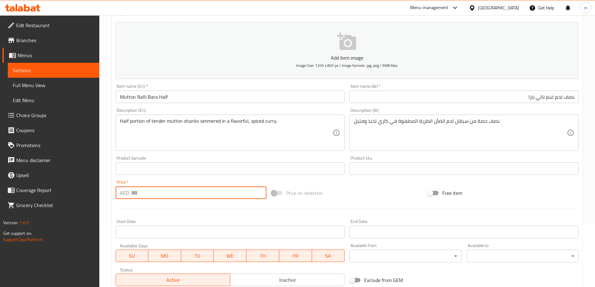
click at [164, 195] on input "88" at bounding box center [198, 192] width 135 height 12
type input "30"
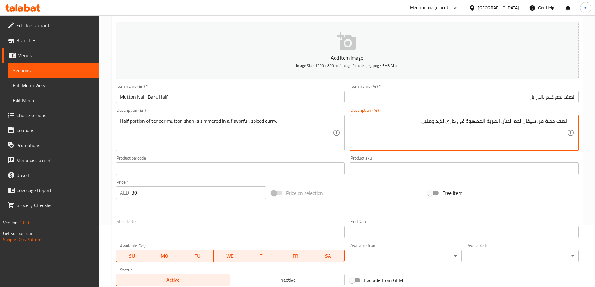
click at [525, 122] on textarea "نصف حصة من سيقان لحم الضأن الطرية المطهوة في كاري لذيذ ومتبل." at bounding box center [460, 133] width 213 height 30
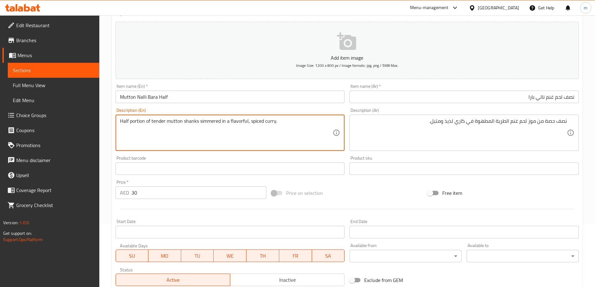
click at [211, 121] on textarea "Half portion of tender mutton shanks simmered in a flavorful, spiced curry." at bounding box center [226, 133] width 213 height 30
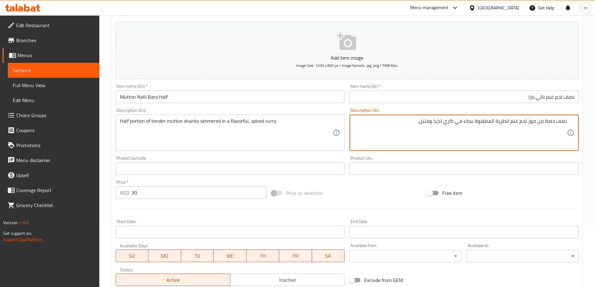
click at [428, 124] on textarea "نصف حصة من موز لحم غنم الطرية المطهوة ببطء في كاري لذيذ ومتبل." at bounding box center [460, 133] width 213 height 30
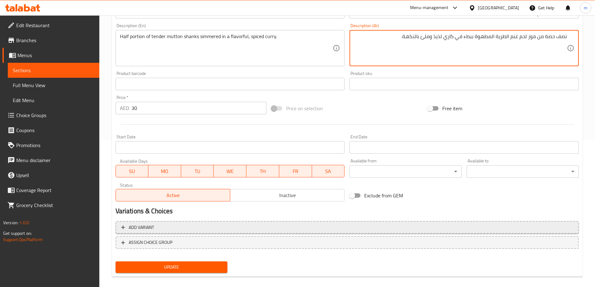
scroll to position [154, 0]
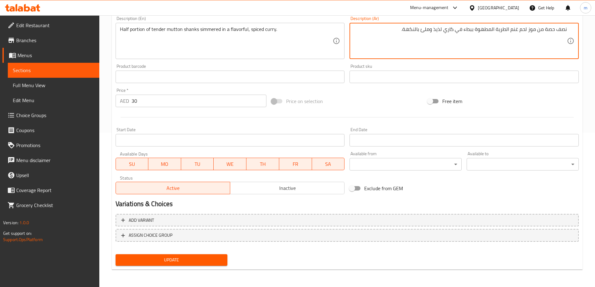
type textarea "نصف حصة من موز لحم غنم الطرية المطهوة ببطء في كاري لذيذ وملئ بالنكهة."
click at [181, 257] on span "Update" at bounding box center [172, 260] width 102 height 8
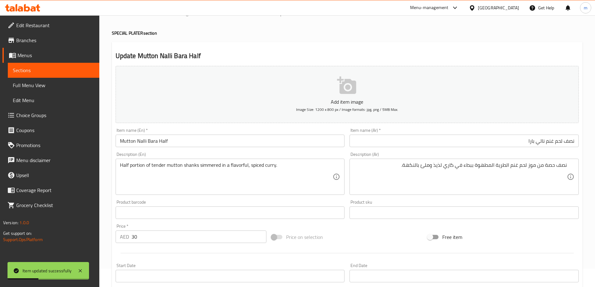
scroll to position [0, 0]
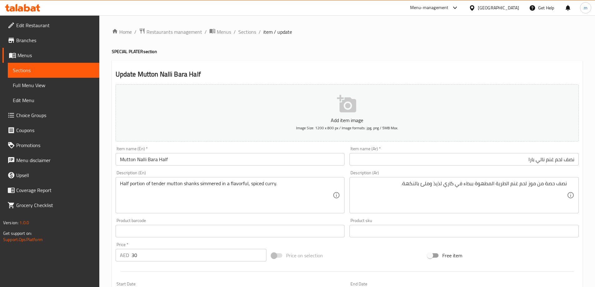
click at [61, 72] on span "Sections" at bounding box center [54, 70] width 82 height 7
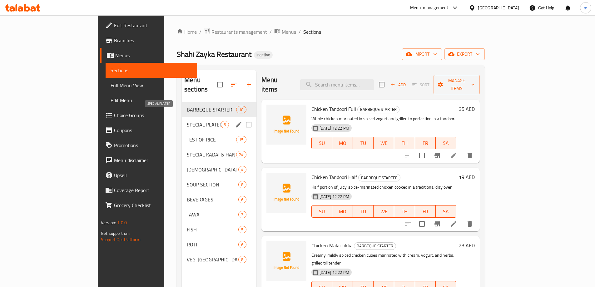
click at [187, 121] on span "SPECIAL PLATER" at bounding box center [204, 124] width 34 height 7
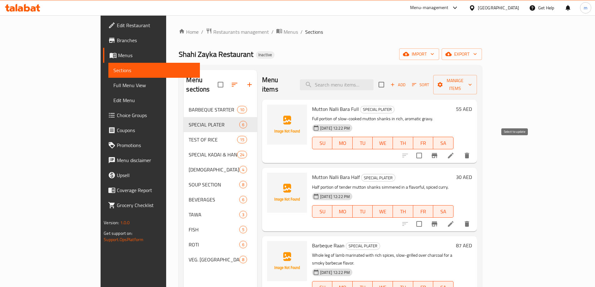
click at [426, 149] on input "checkbox" at bounding box center [419, 155] width 13 height 13
checkbox input "true"
click at [426, 217] on input "checkbox" at bounding box center [419, 223] width 13 height 13
checkbox input "true"
click at [472, 79] on span "Manage items" at bounding box center [454, 85] width 33 height 16
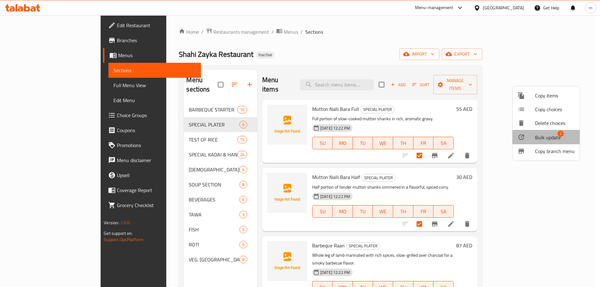
click at [542, 137] on span "Bulk update" at bounding box center [548, 137] width 26 height 7
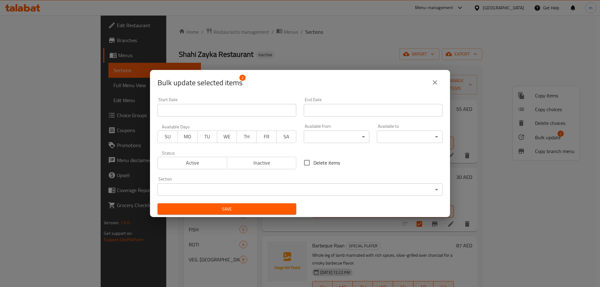
click at [270, 190] on body "​ Menu-management United Arab Emirates Get Help m Edit Restaurant Branches Menu…" at bounding box center [300, 151] width 600 height 272
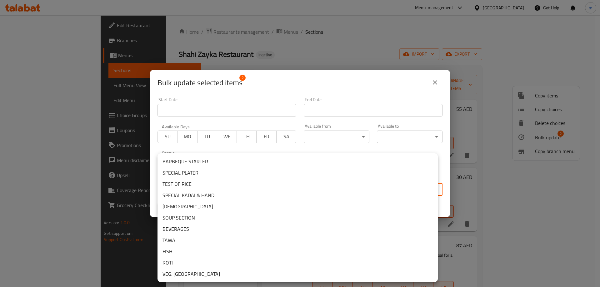
click at [186, 162] on li "BARBEQUE STARTER" at bounding box center [297, 161] width 280 height 11
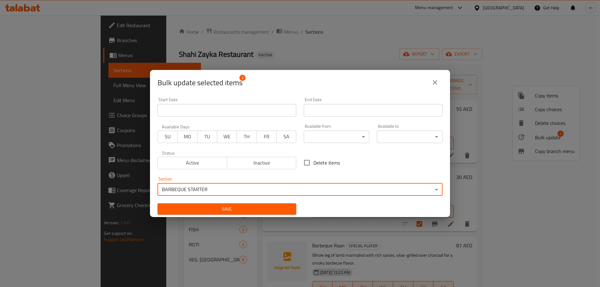
click at [246, 207] on span "Save" at bounding box center [226, 209] width 129 height 8
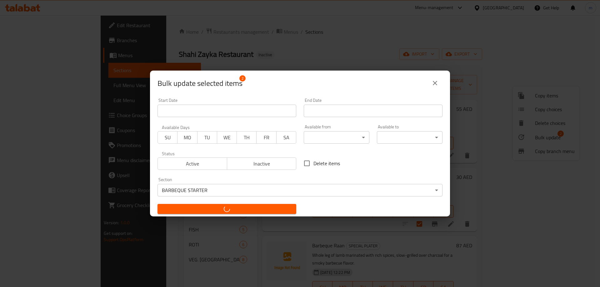
checkbox input "false"
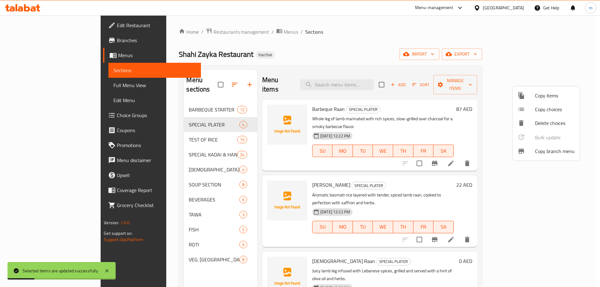
click at [149, 102] on div at bounding box center [300, 143] width 600 height 287
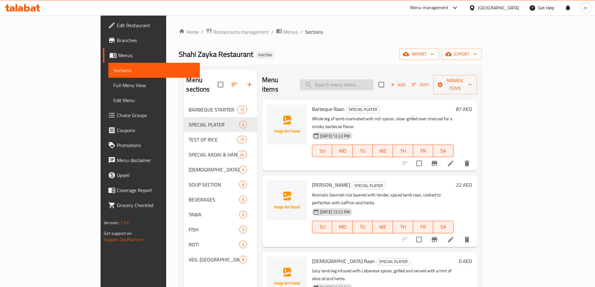
click at [362, 81] on input "search" at bounding box center [337, 84] width 74 height 11
paste input "Barbeque Raan"
type input "Barbeque Raan"
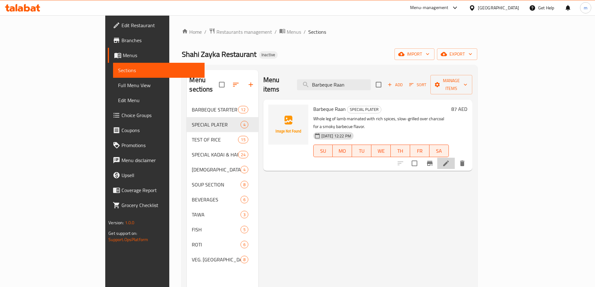
click at [455, 158] on li at bounding box center [445, 163] width 17 height 11
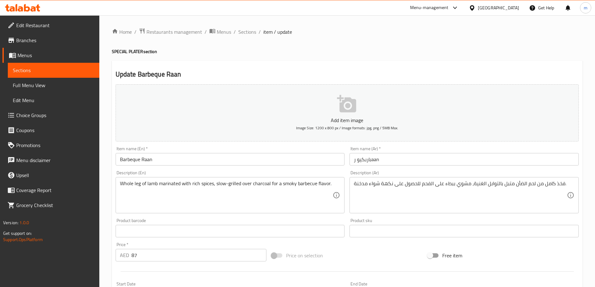
click at [386, 159] on input "باربكيو رaan" at bounding box center [464, 159] width 229 height 12
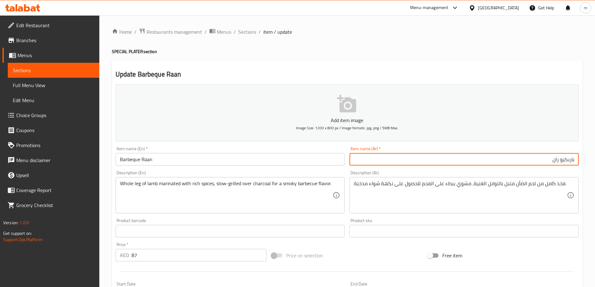
type input "باربكيو ران"
click at [156, 160] on input "Barbeque Raan" at bounding box center [230, 159] width 229 height 12
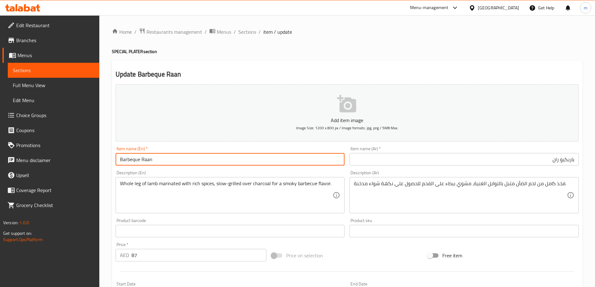
click at [156, 160] on input "Barbeque Raan" at bounding box center [230, 159] width 229 height 12
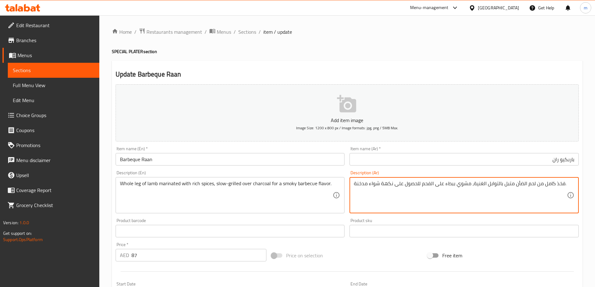
click at [497, 186] on textarea "فخذ كامل من لحم الضأن متبل بالتوابل الغنية، مشوي ببطء على الفحم للحصول على نكهة…" at bounding box center [460, 196] width 213 height 30
click at [563, 184] on textarea "فخذ كامل من لحم الضأن متبل بالتوابل الغنية، مشوي ببطء على الفحم للحصول على نكهة…" at bounding box center [460, 196] width 213 height 30
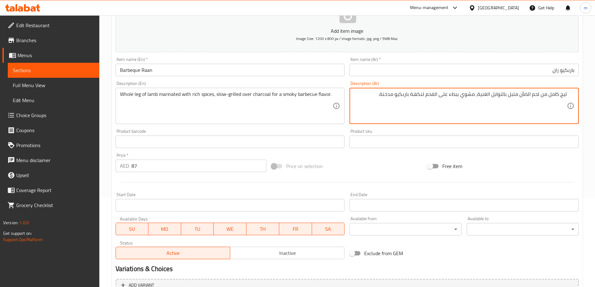
scroll to position [154, 0]
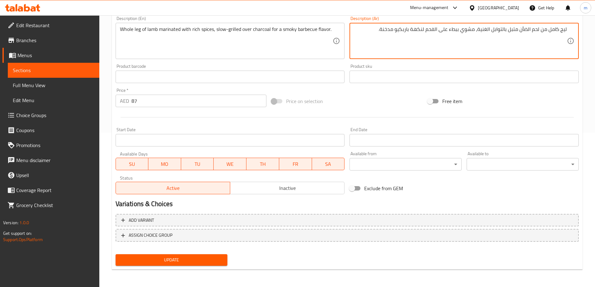
type textarea "ليج كامل من لحم الضأن متبل بالتوابل الغنية، مشوي ببطء على الفحم لنكهة باربكيو م…"
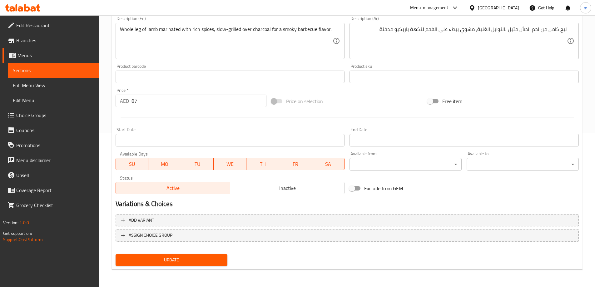
scroll to position [0, 0]
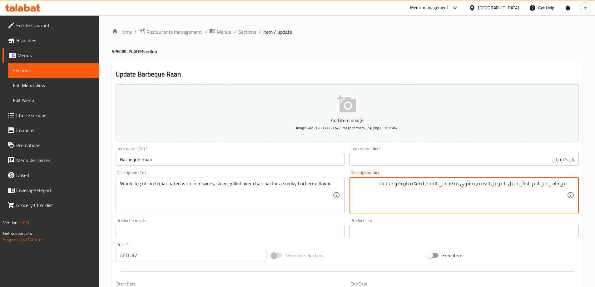
click at [165, 259] on input "87" at bounding box center [198, 255] width 135 height 12
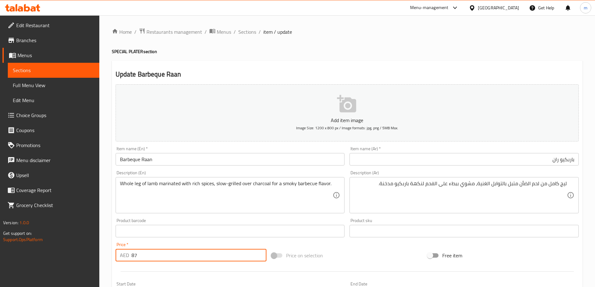
click at [165, 259] on input "87" at bounding box center [198, 255] width 135 height 12
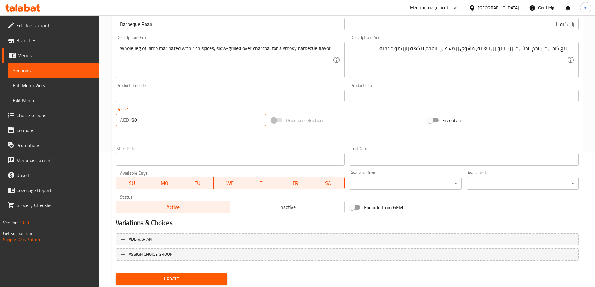
scroll to position [154, 0]
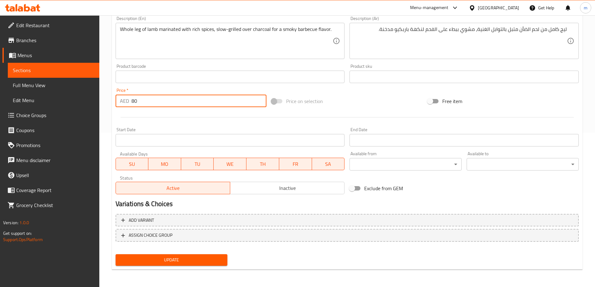
type input "80"
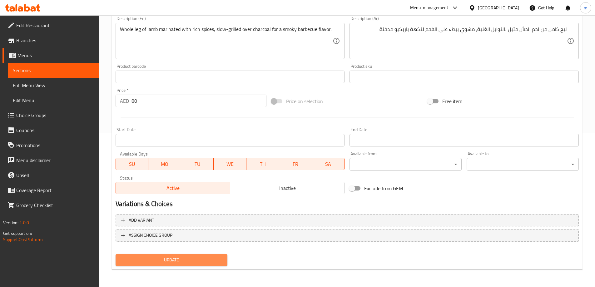
click at [191, 261] on span "Update" at bounding box center [172, 260] width 102 height 8
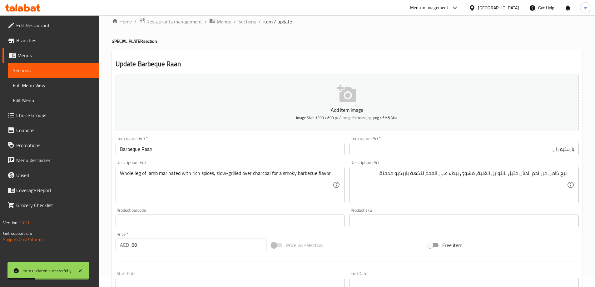
scroll to position [0, 0]
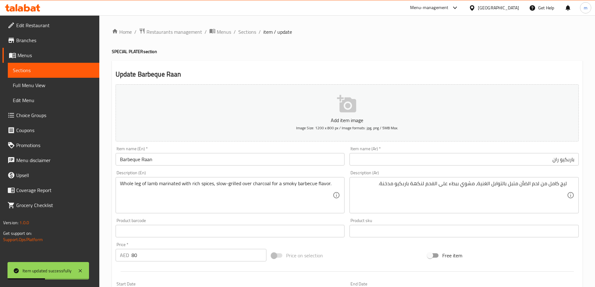
click at [553, 161] on input "باربكيو ران" at bounding box center [464, 159] width 229 height 12
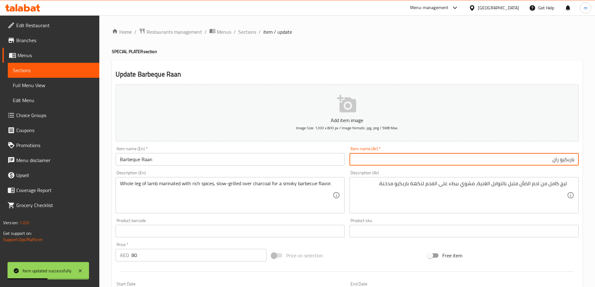
click at [553, 161] on input "باربكيو ران" at bounding box center [464, 159] width 229 height 12
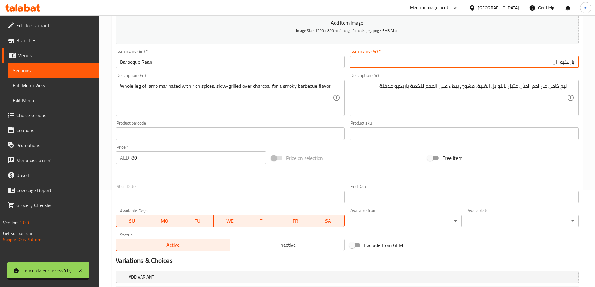
scroll to position [154, 0]
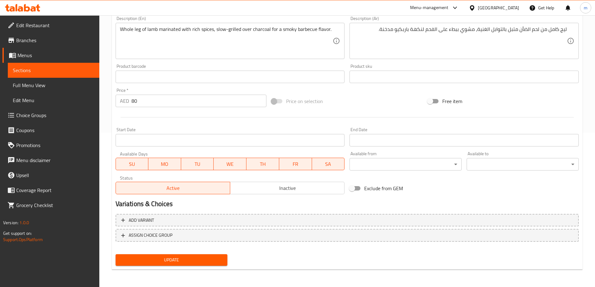
click at [200, 262] on span "Update" at bounding box center [172, 260] width 102 height 8
click at [53, 62] on link "Menus" at bounding box center [50, 55] width 97 height 15
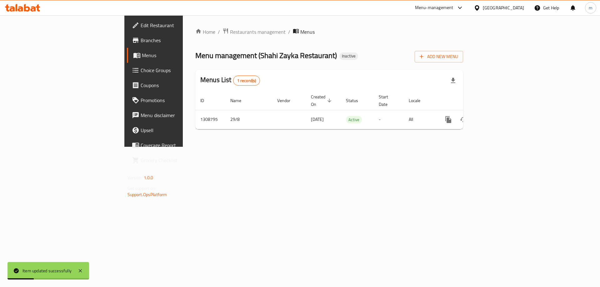
click at [142, 59] on span "Menus" at bounding box center [181, 55] width 78 height 7
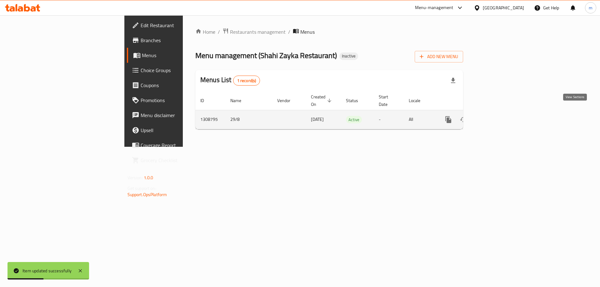
click at [501, 115] on link "enhanced table" at bounding box center [493, 119] width 15 height 15
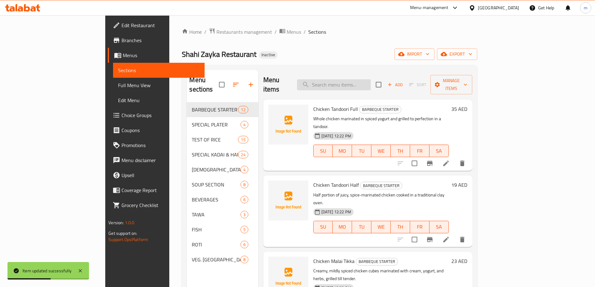
click at [359, 82] on input "search" at bounding box center [334, 84] width 74 height 11
paste input "Raan Biryani"
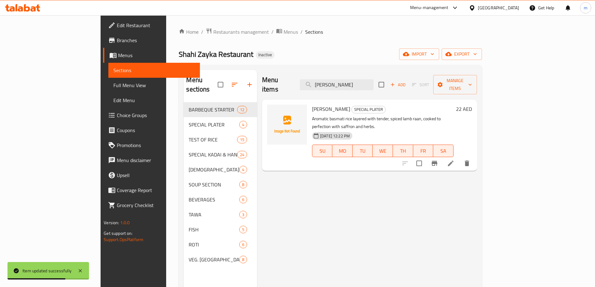
type input "Raan Biryani"
click at [459, 158] on li at bounding box center [450, 163] width 17 height 11
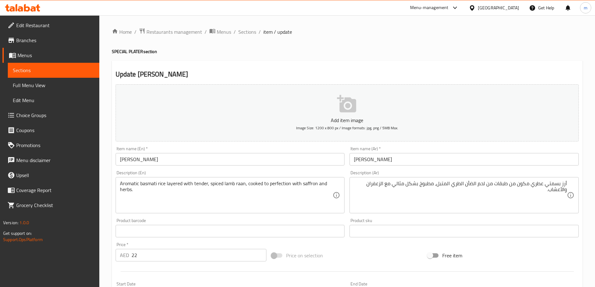
click at [492, 64] on div "Update Raan Biryani Add item image Image Size: 1200 x 800 px / Image formats: j…" at bounding box center [347, 243] width 471 height 364
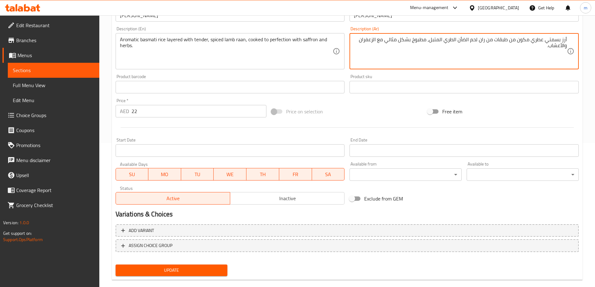
scroll to position [154, 0]
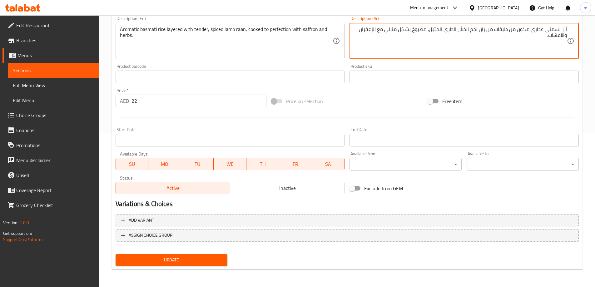
type textarea "أرز بسمتي عطري مكون من طبقات من ران لحم الضأن الطري المتبل، مطبوخ بشكل مثالي مع…"
click at [137, 101] on input "22" at bounding box center [198, 101] width 135 height 12
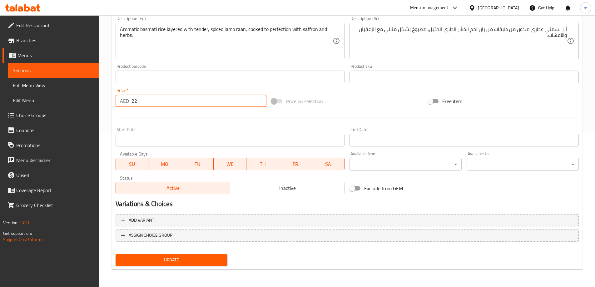
click at [137, 101] on input "22" at bounding box center [198, 101] width 135 height 12
type input "100"
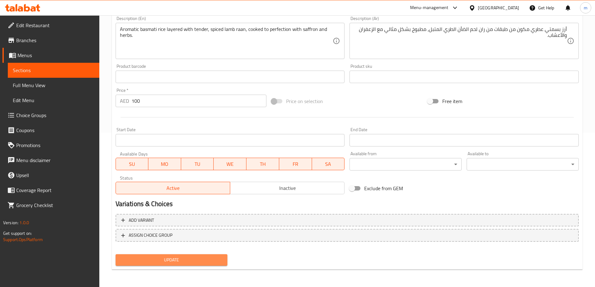
click at [209, 261] on span "Update" at bounding box center [172, 260] width 102 height 8
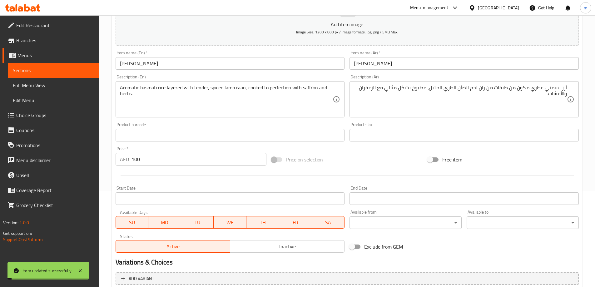
scroll to position [0, 0]
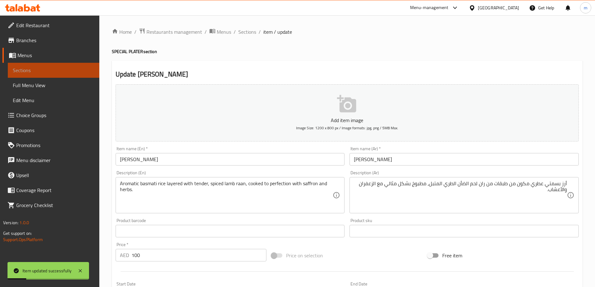
click at [38, 71] on span "Sections" at bounding box center [54, 70] width 82 height 7
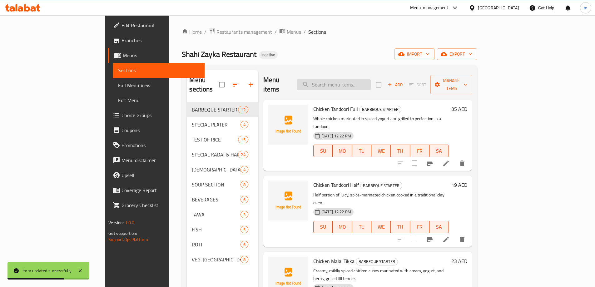
click at [371, 84] on input "search" at bounding box center [334, 84] width 74 height 11
paste input "Lebanese Raan"
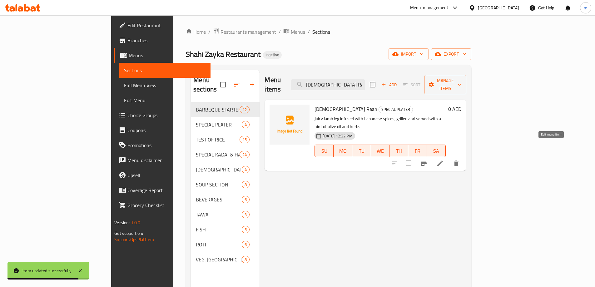
type input "Lebanese Raan"
click at [444, 160] on icon at bounding box center [439, 163] width 7 height 7
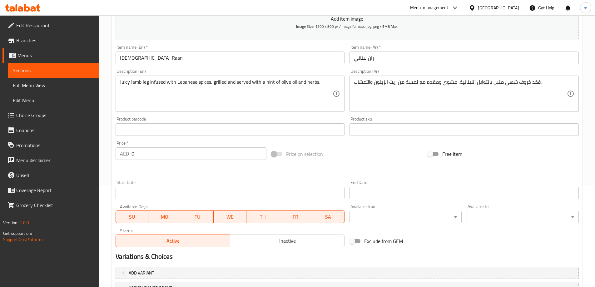
scroll to position [154, 0]
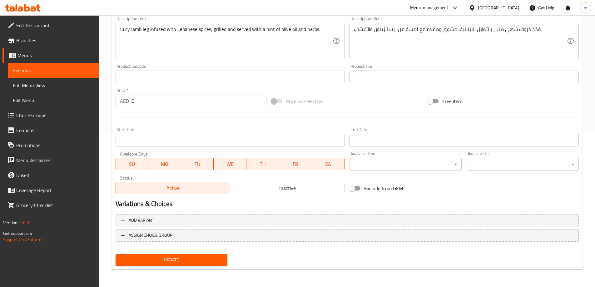
click at [158, 104] on input "0" at bounding box center [198, 101] width 135 height 12
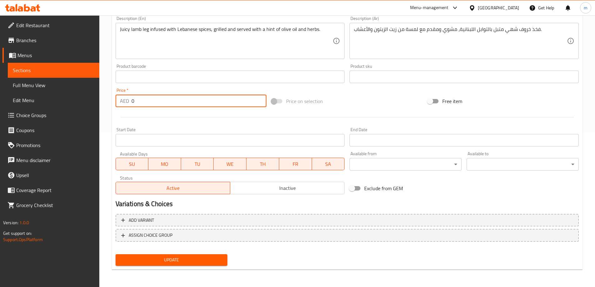
click at [158, 104] on input "0" at bounding box center [198, 101] width 135 height 12
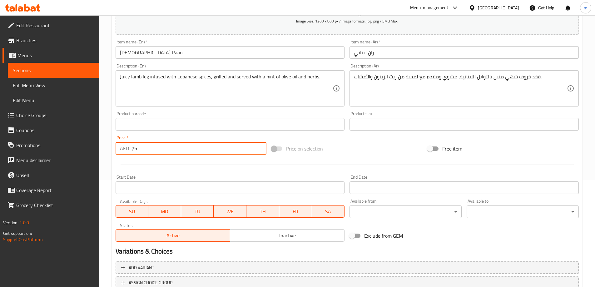
scroll to position [29, 0]
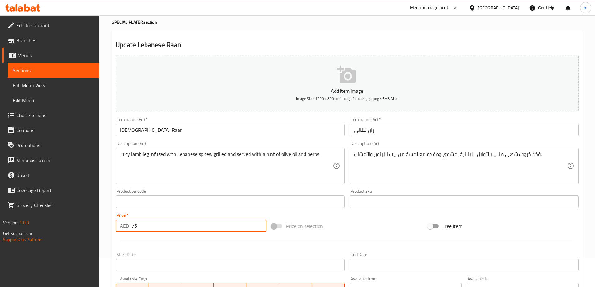
type input "75"
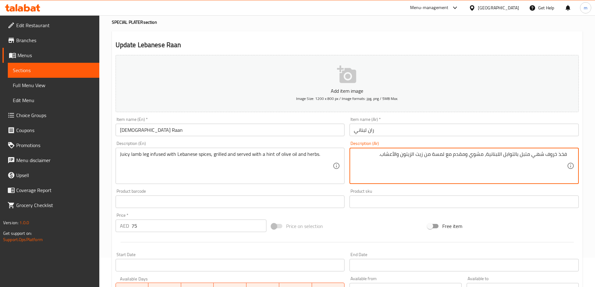
click at [562, 154] on textarea "فخذ خروف شهي متبل بالتوابل اللبنانية، مشوي ومقدم مع لمسة من زيت الزيتون والأعشا…" at bounding box center [460, 166] width 213 height 30
drag, startPoint x: 546, startPoint y: 155, endPoint x: 620, endPoint y: 166, distance: 75.2
click at [595, 166] on html "​ Menu-management United Arab Emirates Get Help m Edit Restaurant Branches Menu…" at bounding box center [297, 114] width 595 height 287
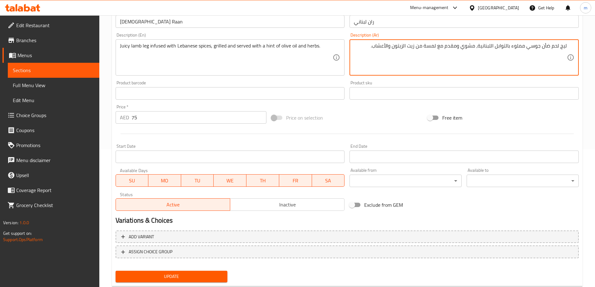
scroll to position [154, 0]
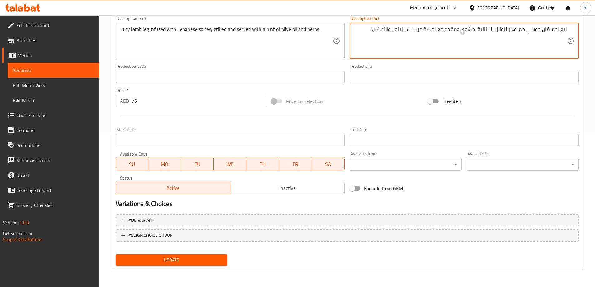
type textarea "ليج لحم ضأن جوسي مملوء بالتوابل اللبنانية، مشوي ومقدم مع لمسة من زيت الزيتون وا…"
click at [173, 265] on button "Update" at bounding box center [172, 260] width 112 height 12
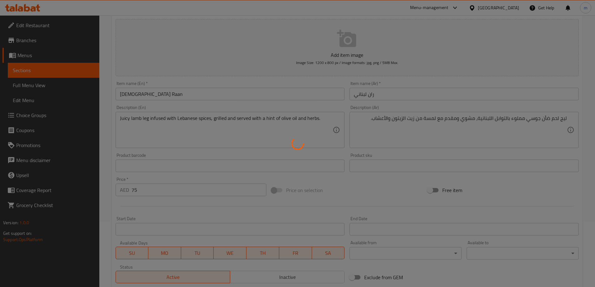
scroll to position [0, 0]
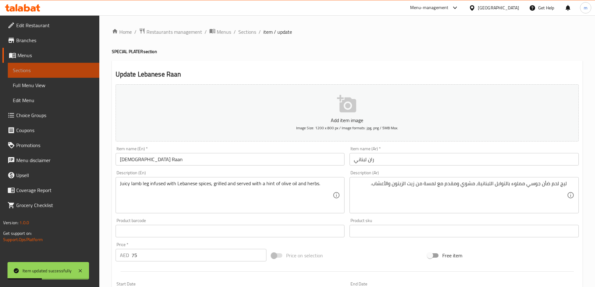
click at [25, 71] on span "Sections" at bounding box center [54, 70] width 82 height 7
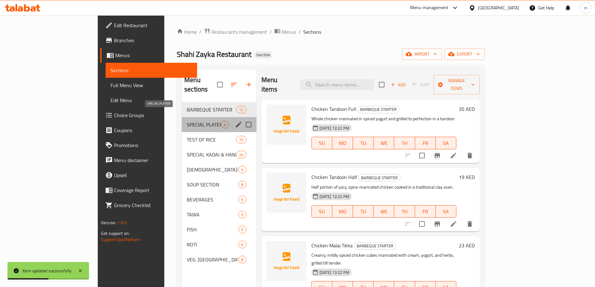
click at [187, 121] on span "SPECIAL PLATER" at bounding box center [204, 124] width 34 height 7
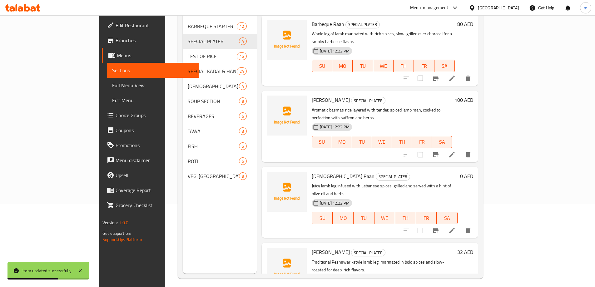
scroll to position [87, 0]
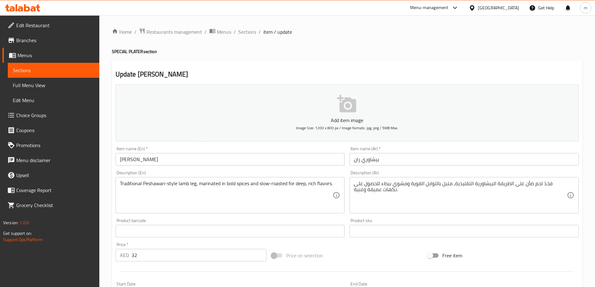
click at [398, 160] on input "بيشاوري ران" at bounding box center [464, 159] width 229 height 12
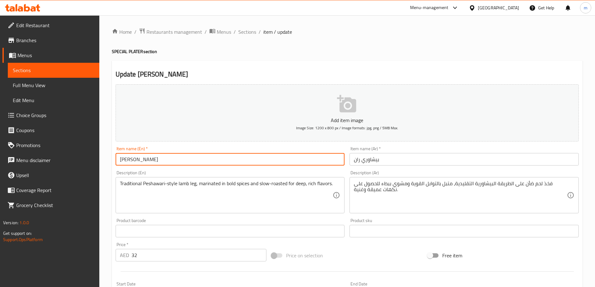
click at [127, 162] on input "Pesawari Raan" at bounding box center [230, 159] width 229 height 12
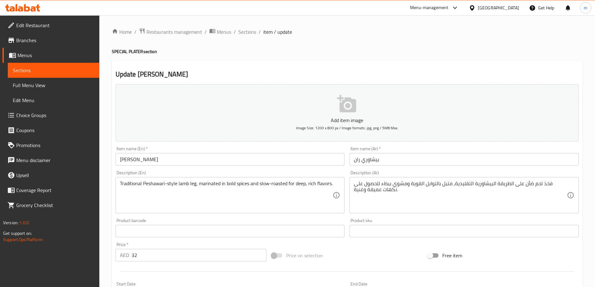
click at [412, 162] on input "بيشاوري ران" at bounding box center [464, 159] width 229 height 12
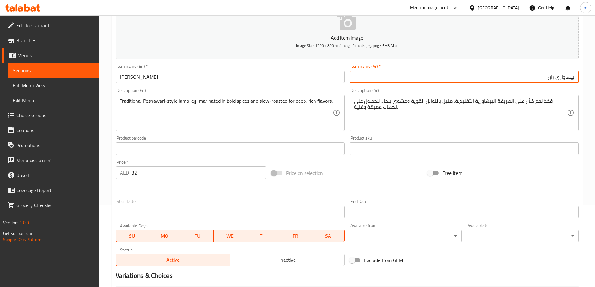
scroll to position [94, 0]
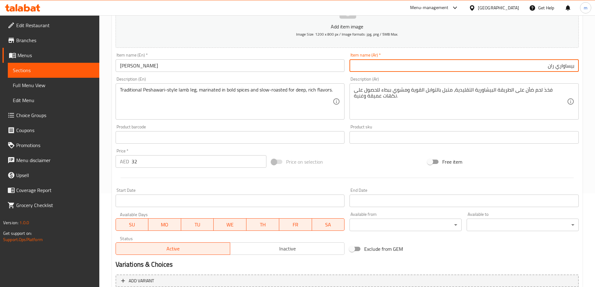
type input "بيساواري ران"
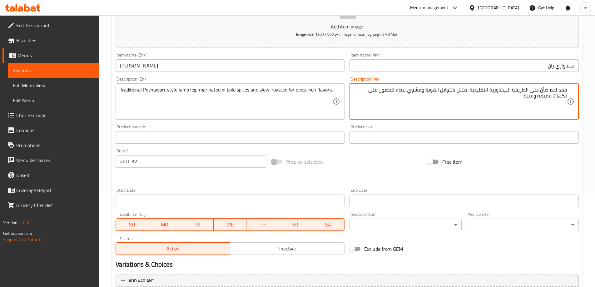
click at [563, 89] on textarea "فخذ لحم ضأن على الطريقة البيشاورية التقليدية، متبل بالتوابل القوية ومشوي ببطء ل…" at bounding box center [460, 102] width 213 height 30
type textarea "ليج لحم ضأن على الطريقة البيشاورية التقليدية، متبل في التوابل القوية ومشوي ببطء…"
click at [163, 164] on input "32" at bounding box center [198, 161] width 135 height 12
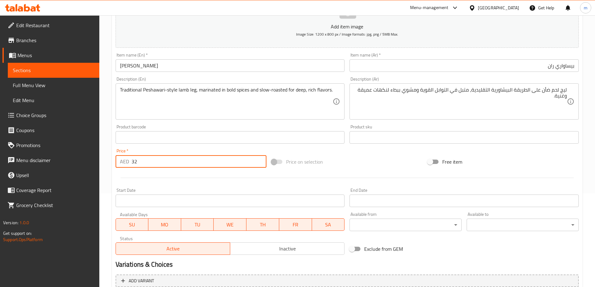
click at [140, 161] on input "32" at bounding box center [198, 161] width 135 height 12
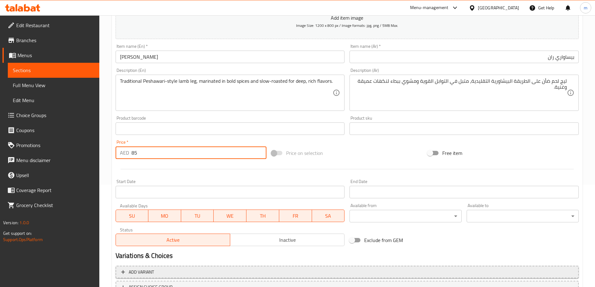
scroll to position [154, 0]
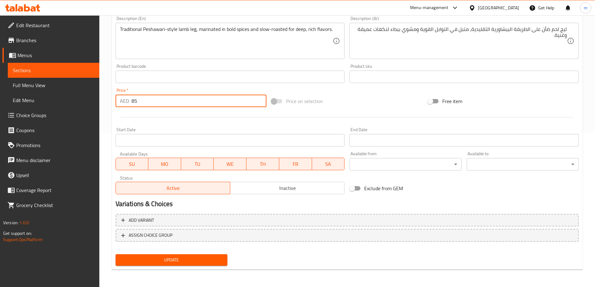
type input "85"
click at [190, 263] on span "Update" at bounding box center [172, 260] width 102 height 8
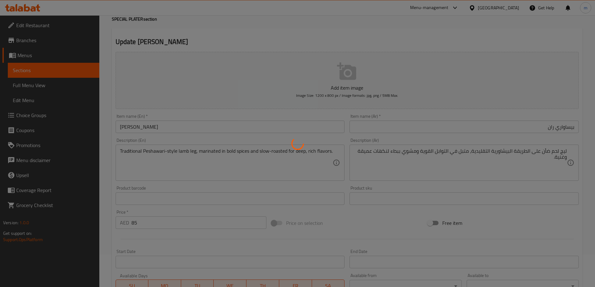
scroll to position [0, 0]
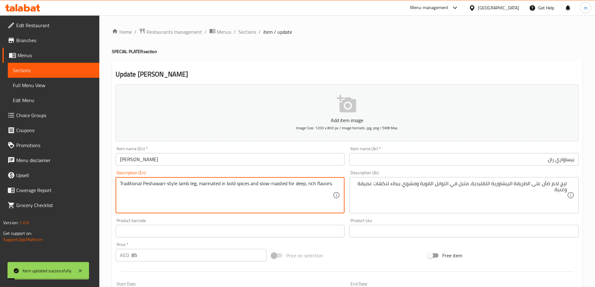
click at [159, 188] on textarea "Traditional Peshawari-style lamb leg, marinated in bold spices and slow-roasted…" at bounding box center [226, 196] width 213 height 30
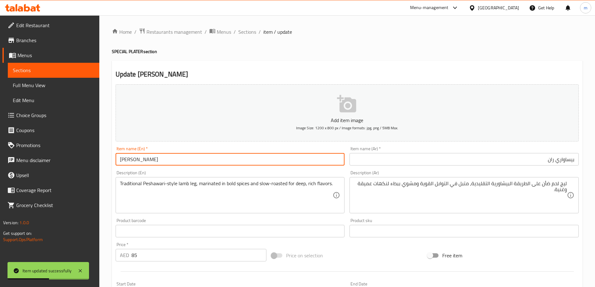
click at [128, 160] on input "Pesawari Raan" at bounding box center [230, 159] width 229 height 12
click at [567, 161] on input "بيساواري ران" at bounding box center [464, 159] width 229 height 12
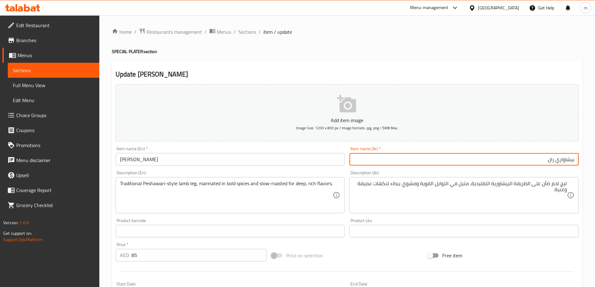
type input "بيشاواري ران"
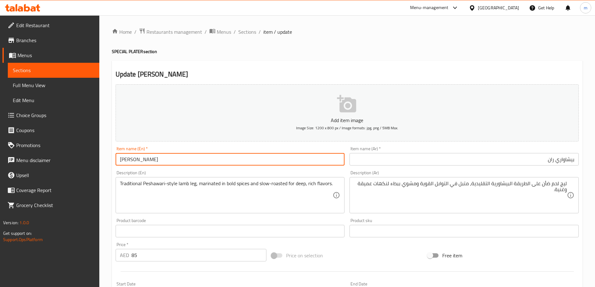
click at [128, 158] on input "Pesawari Raan" at bounding box center [230, 159] width 229 height 12
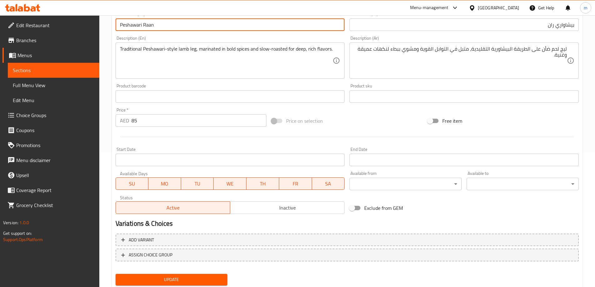
scroll to position [154, 0]
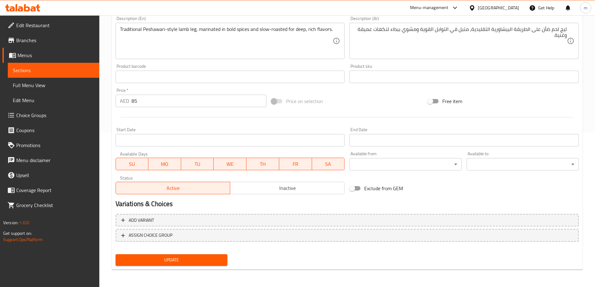
type input "Peshawari Raan"
click at [206, 257] on span "Update" at bounding box center [172, 260] width 102 height 8
click at [84, 73] on span "Sections" at bounding box center [54, 70] width 82 height 7
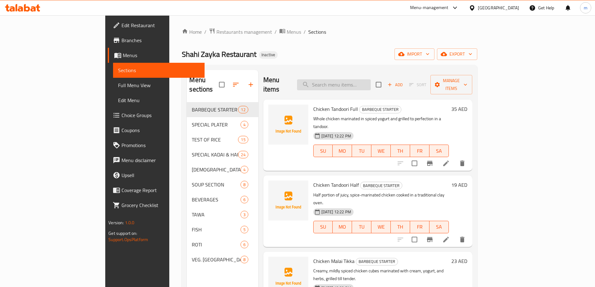
click at [361, 83] on input "search" at bounding box center [334, 84] width 74 height 11
paste input "[PERSON_NAME]"
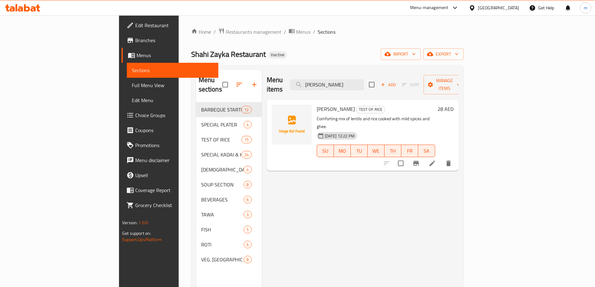
type input "[PERSON_NAME]"
click at [441, 158] on li at bounding box center [432, 163] width 17 height 11
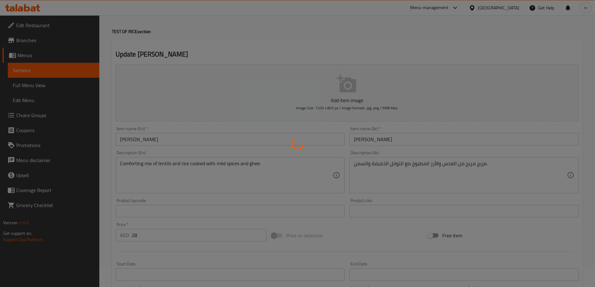
scroll to position [31, 0]
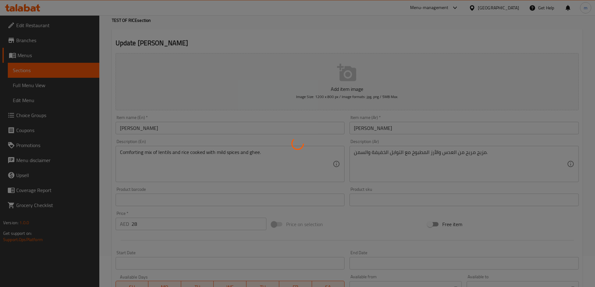
click at [151, 224] on div at bounding box center [297, 143] width 595 height 287
click at [146, 223] on div at bounding box center [297, 143] width 595 height 287
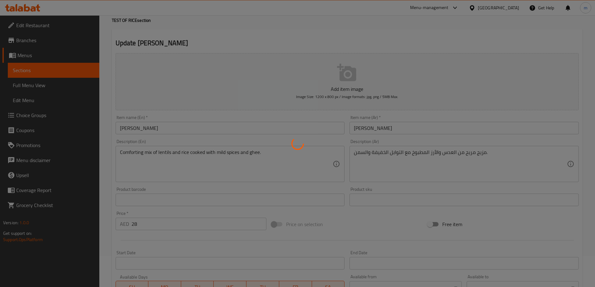
click at [146, 223] on div at bounding box center [297, 143] width 595 height 287
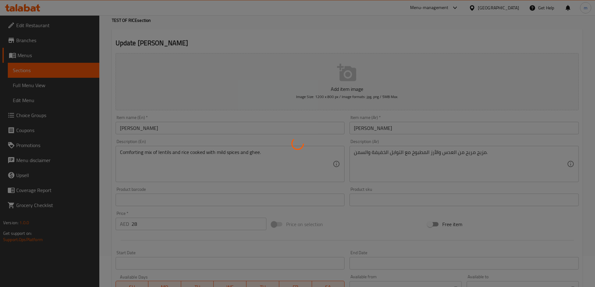
click at [146, 223] on div at bounding box center [297, 143] width 595 height 287
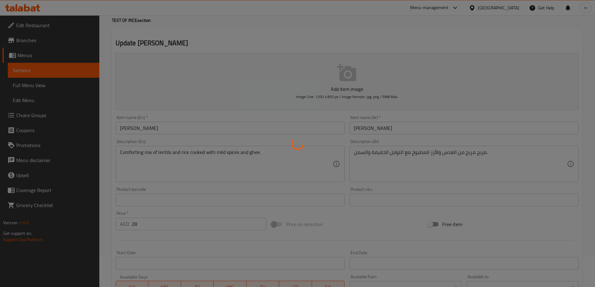
click at [146, 223] on div at bounding box center [297, 143] width 595 height 287
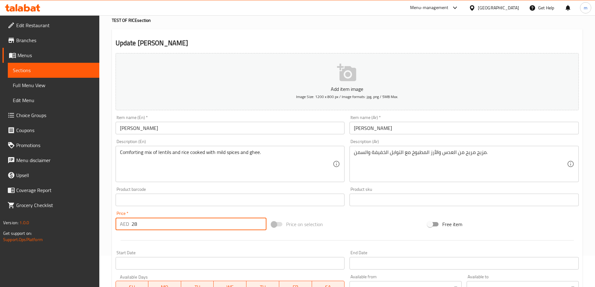
click at [146, 223] on input "28" at bounding box center [198, 224] width 135 height 12
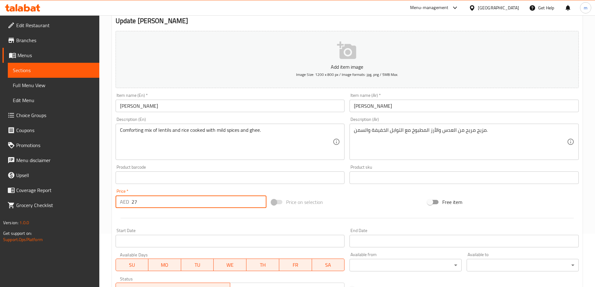
scroll to position [154, 0]
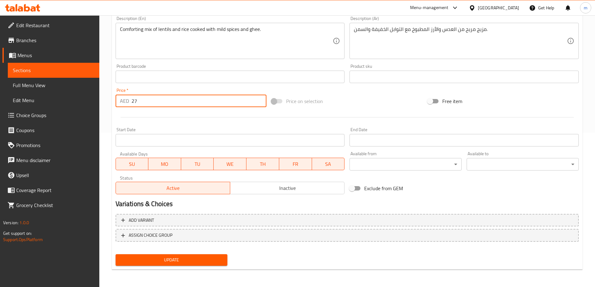
type input "27"
click at [186, 260] on span "Update" at bounding box center [172, 260] width 102 height 8
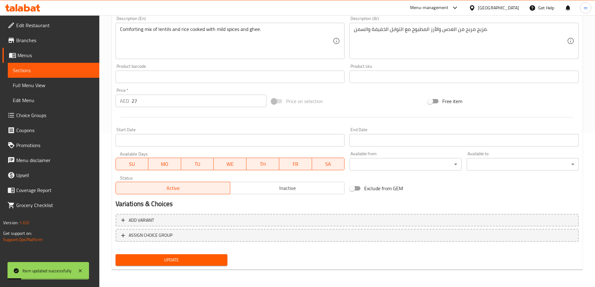
click at [57, 69] on span "Sections" at bounding box center [54, 70] width 82 height 7
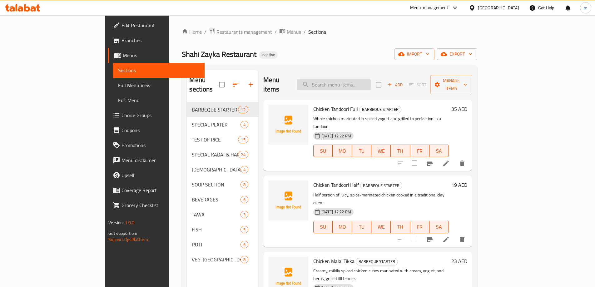
click at [371, 79] on input "search" at bounding box center [334, 84] width 74 height 11
paste input "Steam Rice"
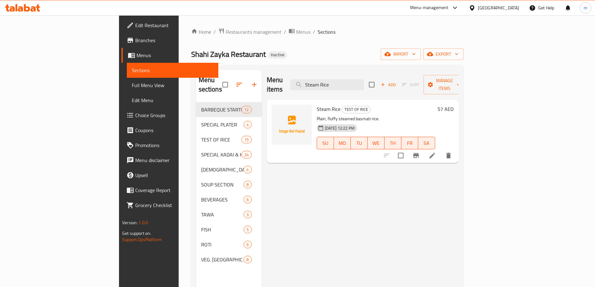
type input "Steam Rice"
click at [441, 150] on li at bounding box center [432, 155] width 17 height 11
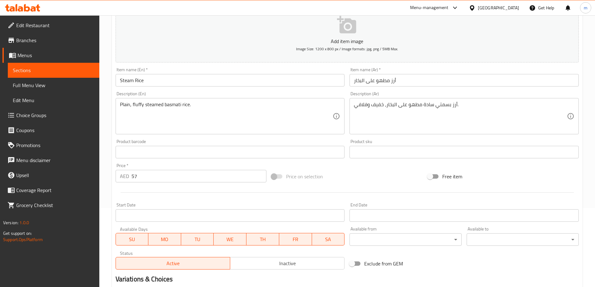
scroll to position [94, 0]
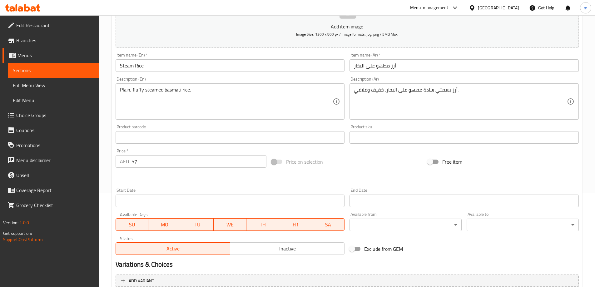
click at [171, 163] on input "57" at bounding box center [198, 161] width 135 height 12
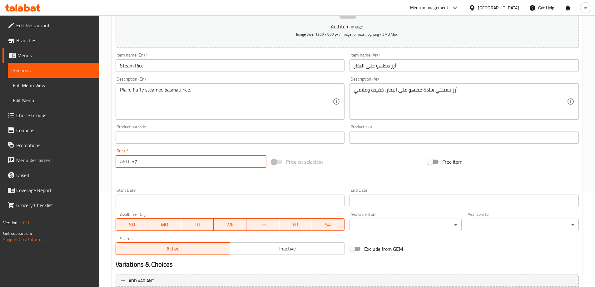
click at [171, 163] on input "57" at bounding box center [198, 161] width 135 height 12
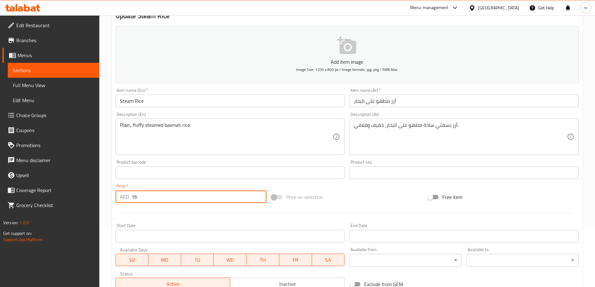
scroll to position [31, 0]
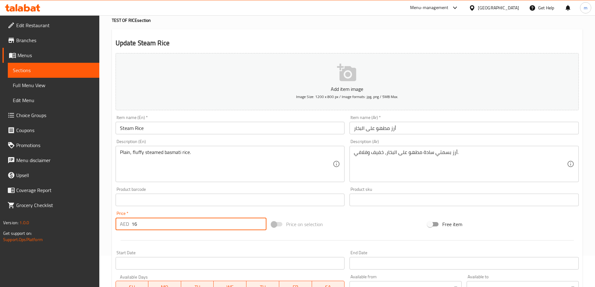
type input "16"
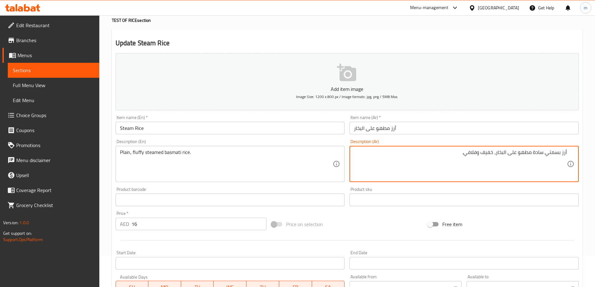
click at [487, 155] on textarea "أرز بسمتي سادة مطهو على البخار، خفيف وفلافي." at bounding box center [460, 164] width 213 height 30
click at [494, 155] on textarea "أرز بسمتي سادة مطهو على البخار، وفلافي." at bounding box center [460, 164] width 213 height 30
click at [493, 154] on textarea "أرز بسمتي سادة مطهو على البخار، وفلافي." at bounding box center [460, 164] width 213 height 30
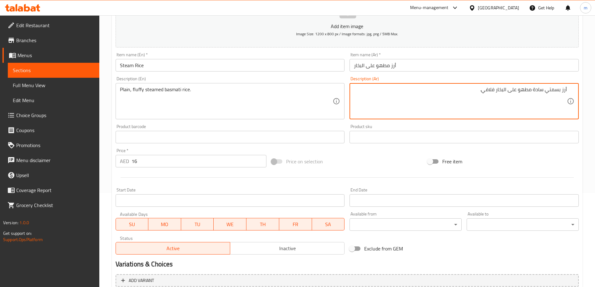
scroll to position [154, 0]
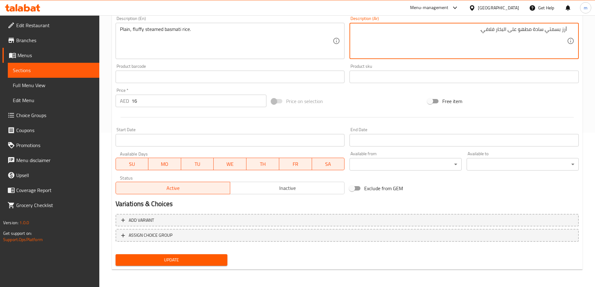
type textarea "أرز بسمتي سادة مطهو على البخار فلافي."
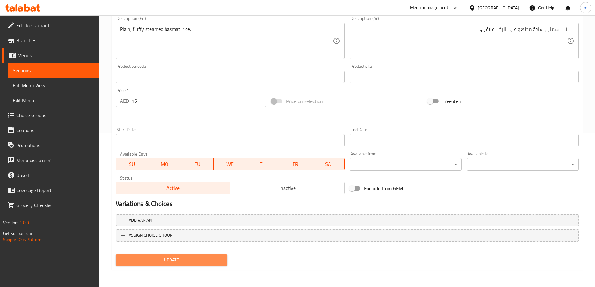
click at [203, 263] on span "Update" at bounding box center [172, 260] width 102 height 8
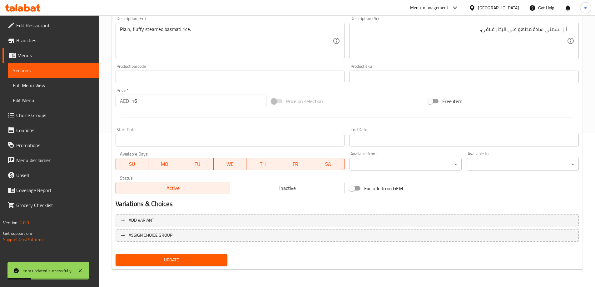
scroll to position [29, 0]
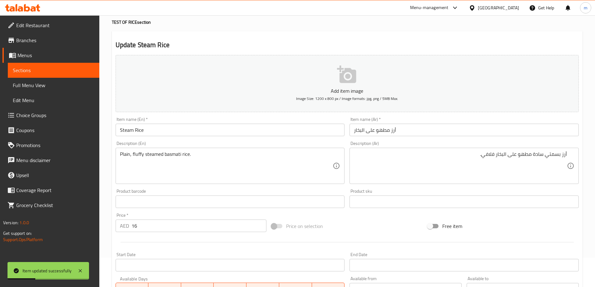
click at [77, 77] on link "Sections" at bounding box center [54, 70] width 92 height 15
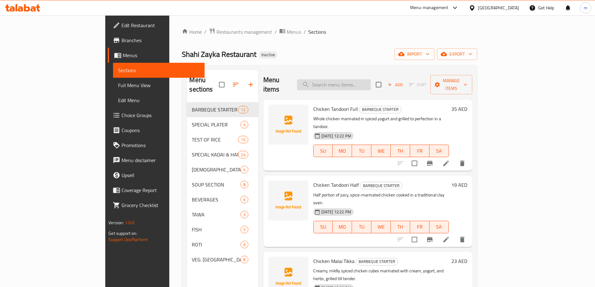
click at [371, 79] on input "search" at bounding box center [334, 84] width 74 height 11
paste input "[PERSON_NAME]"
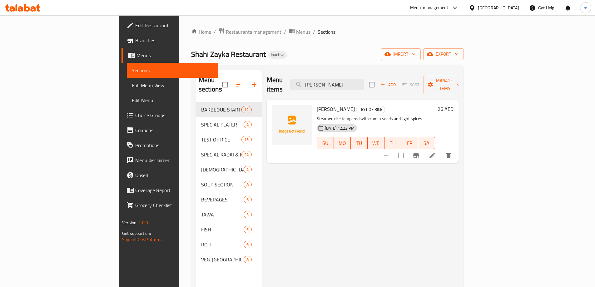
type input "[PERSON_NAME]"
click at [441, 150] on li at bounding box center [432, 155] width 17 height 11
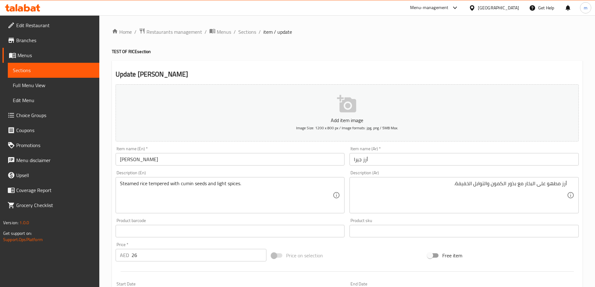
click at [390, 64] on div "Update Jeera Rice Add item image Image Size: 1200 x 800 px / Image formats: jpg…" at bounding box center [347, 243] width 471 height 364
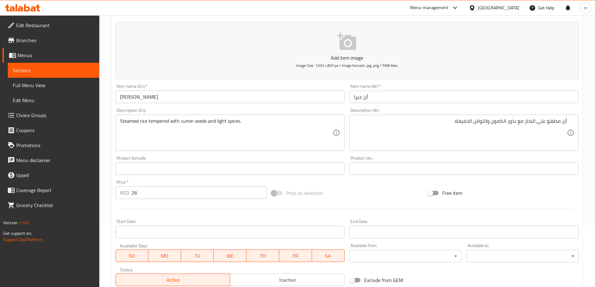
click at [150, 190] on input "26" at bounding box center [198, 192] width 135 height 12
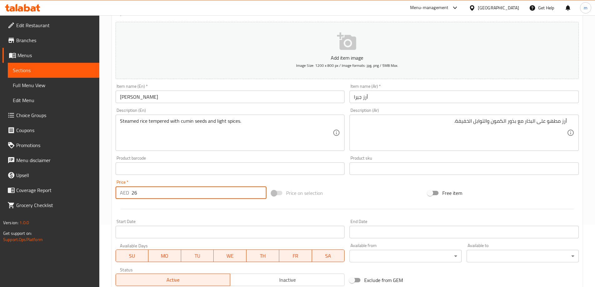
click at [150, 190] on input "26" at bounding box center [198, 192] width 135 height 12
type input "18"
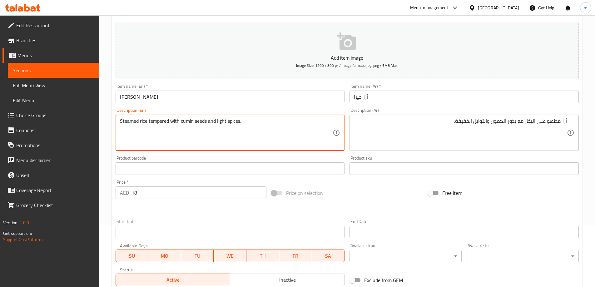
click at [161, 124] on textarea "Steamed rice tempered with cumin seeds and light spices." at bounding box center [226, 133] width 213 height 30
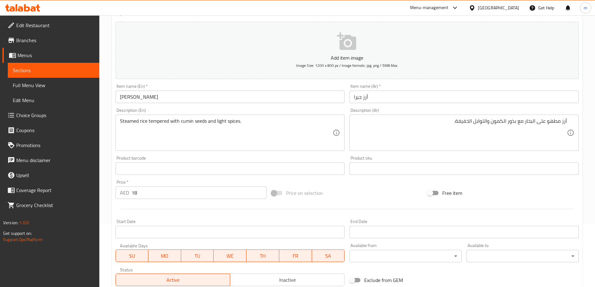
click at [157, 124] on textarea "Steamed rice tempered with cumin seeds and light spices." at bounding box center [226, 133] width 213 height 30
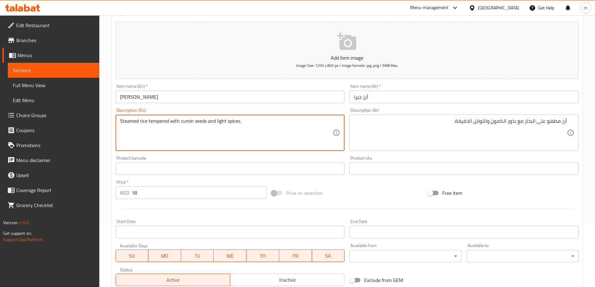
click at [157, 124] on textarea "Steamed rice tempered with cumin seeds and light spices." at bounding box center [226, 133] width 213 height 30
click at [238, 141] on textarea "Steamed rice tempered with cumin seeds and light spices." at bounding box center [226, 133] width 213 height 30
click at [123, 120] on textarea "Steamed rice tempered with cumin seeds and light spices." at bounding box center [226, 133] width 213 height 30
drag, startPoint x: 121, startPoint y: 120, endPoint x: 170, endPoint y: 124, distance: 49.5
click at [170, 124] on textarea "Steamed rice tempered with cumin seeds and light spices." at bounding box center [226, 133] width 213 height 30
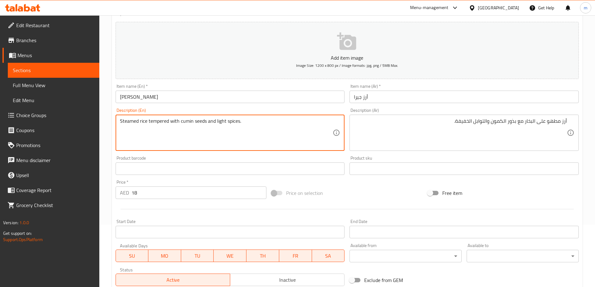
click at [162, 123] on textarea "Steamed rice tempered with cumin seeds and light spices." at bounding box center [226, 133] width 213 height 30
click at [156, 125] on textarea "Steamed rice tempered with cumin seeds and light spices." at bounding box center [226, 133] width 213 height 30
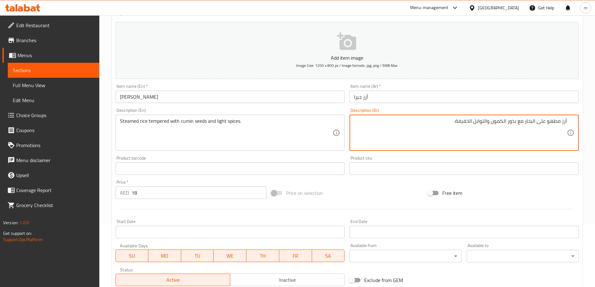
click at [524, 123] on textarea "أرز مطهو على البخار مع بذور الكمون والتوابل الخفيفة." at bounding box center [460, 133] width 213 height 30
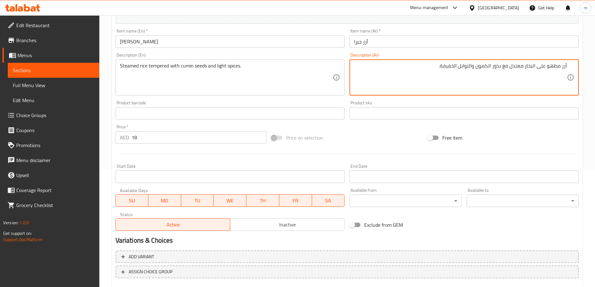
scroll to position [154, 0]
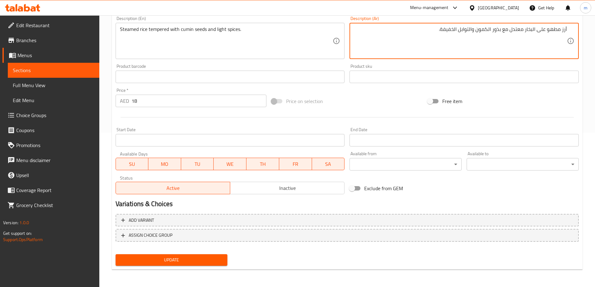
type textarea "أرز مطهو على البخار معتدل مع بذور الكمون والتوابل الخفيفة."
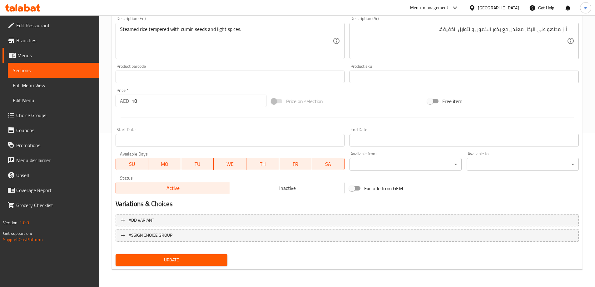
click at [150, 258] on span "Update" at bounding box center [172, 260] width 102 height 8
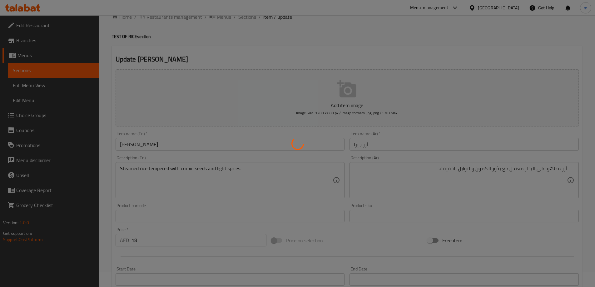
scroll to position [0, 0]
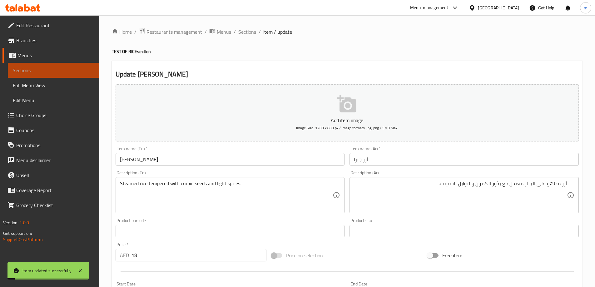
click at [36, 68] on span "Sections" at bounding box center [54, 70] width 82 height 7
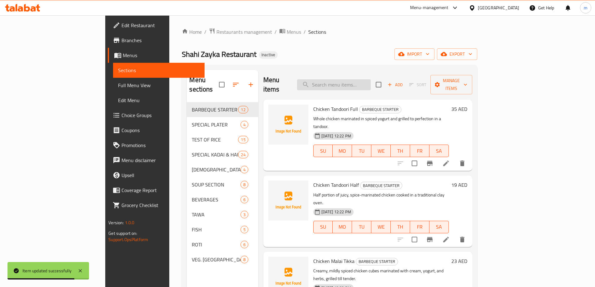
click at [371, 80] on input "search" at bounding box center [334, 84] width 74 height 11
paste input "Chicken Hyderabadi Biryani Full"
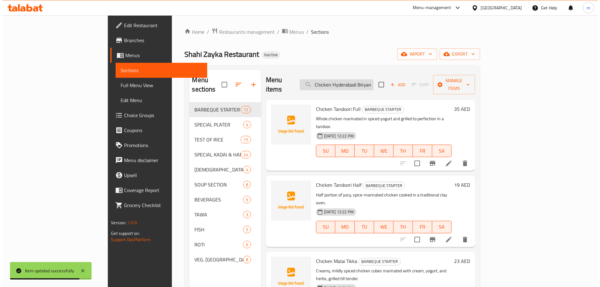
scroll to position [0, 9]
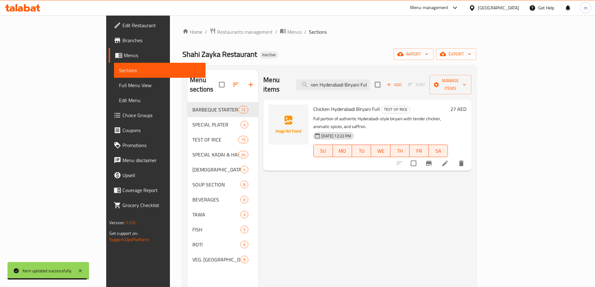
type input "Chicken Hyderabadi Biryani Full"
click at [454, 158] on li at bounding box center [444, 163] width 17 height 11
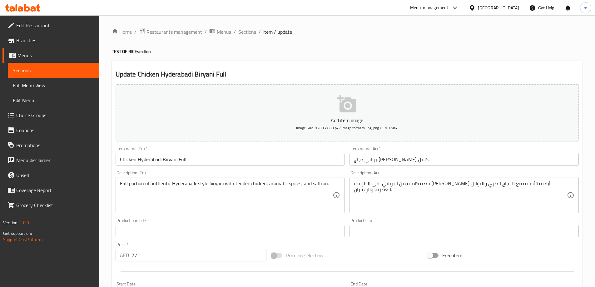
click at [142, 252] on input "27" at bounding box center [198, 255] width 135 height 12
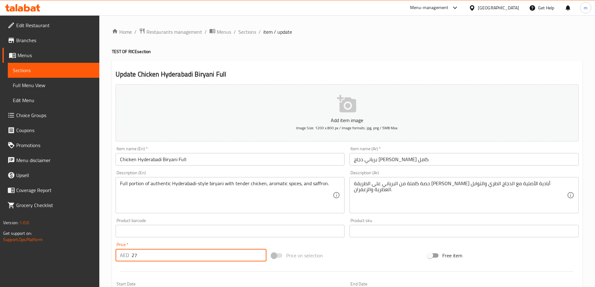
click at [142, 252] on input "27" at bounding box center [198, 255] width 135 height 12
type input "25"
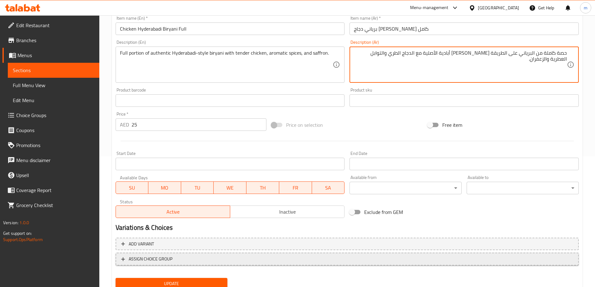
scroll to position [154, 0]
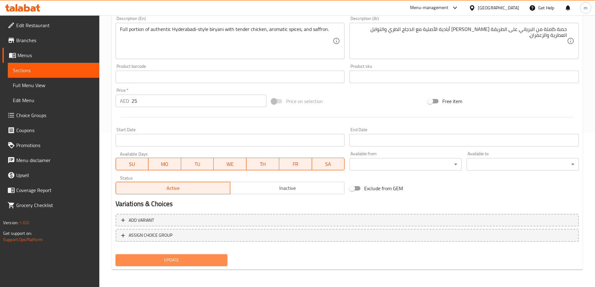
click at [178, 262] on span "Update" at bounding box center [172, 260] width 102 height 8
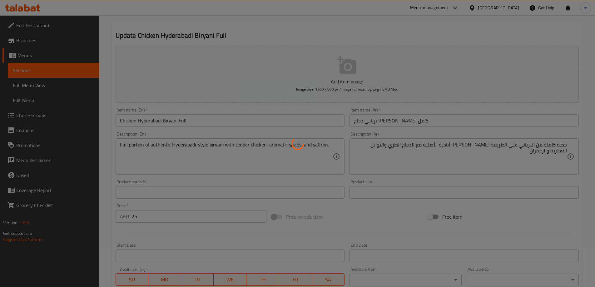
scroll to position [0, 0]
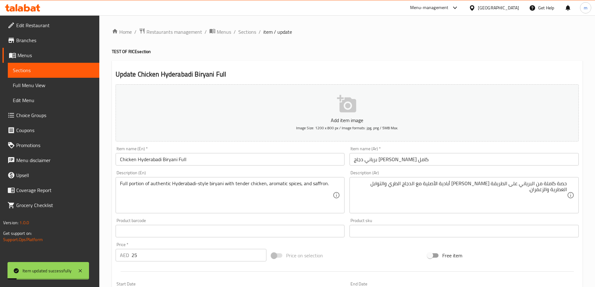
click at [58, 73] on span "Sections" at bounding box center [54, 70] width 82 height 7
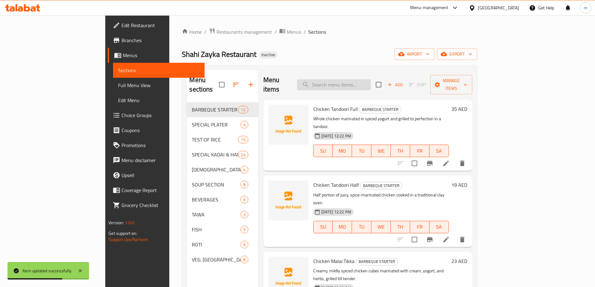
click at [371, 80] on input "search" at bounding box center [334, 84] width 74 height 11
paste input "Chicken Hyderabadi Biryani Half"
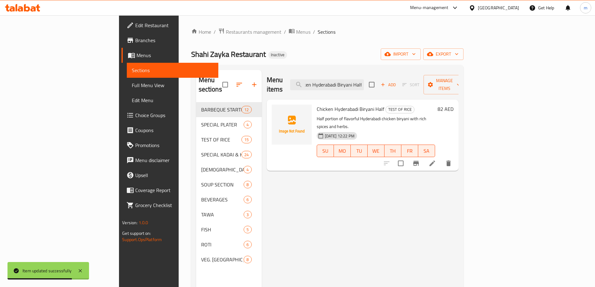
type input "Chicken Hyderabadi Biryani Half"
click at [436, 160] on icon at bounding box center [432, 163] width 7 height 7
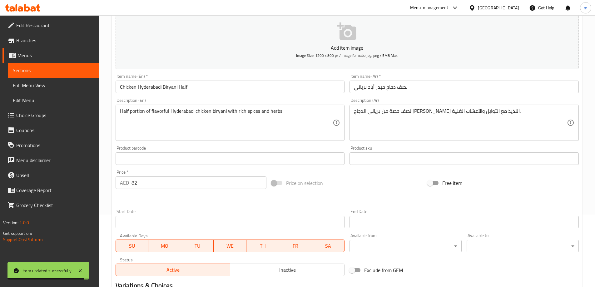
scroll to position [154, 0]
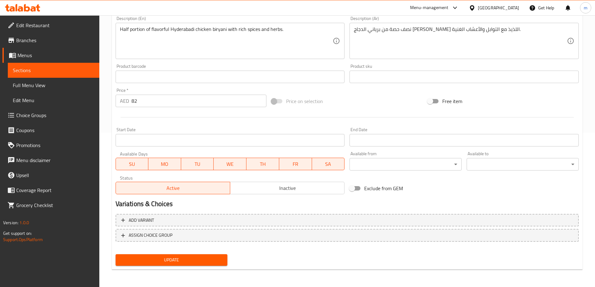
click at [161, 101] on input "82" at bounding box center [198, 101] width 135 height 12
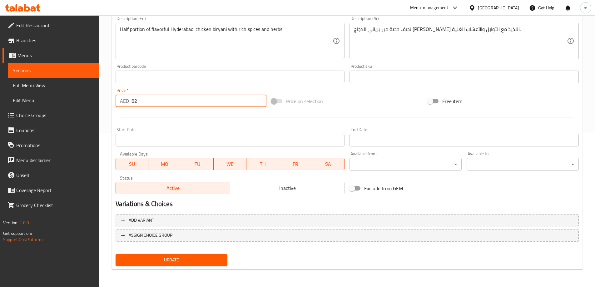
click at [161, 101] on input "82" at bounding box center [198, 101] width 135 height 12
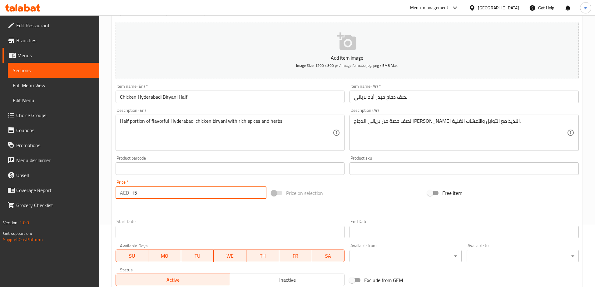
scroll to position [29, 0]
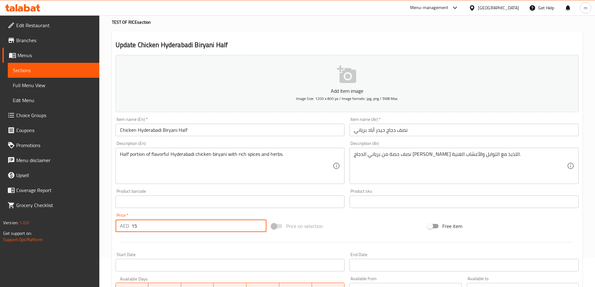
type input "15"
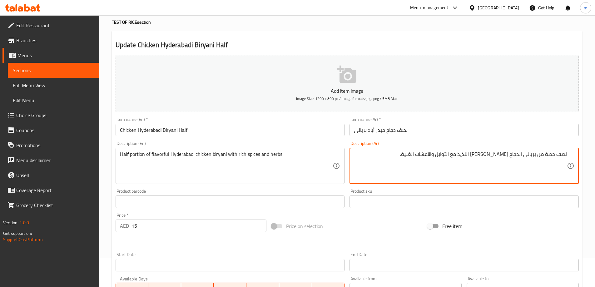
click at [478, 154] on textarea "نصف حصة من برياني الدجاج الحيدر آبادي اللذيذ مع التوابل والأعشاب الغنية." at bounding box center [460, 166] width 213 height 30
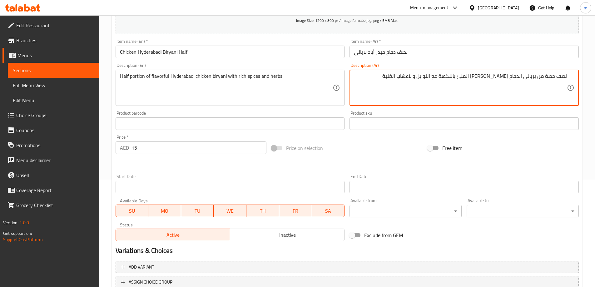
scroll to position [154, 0]
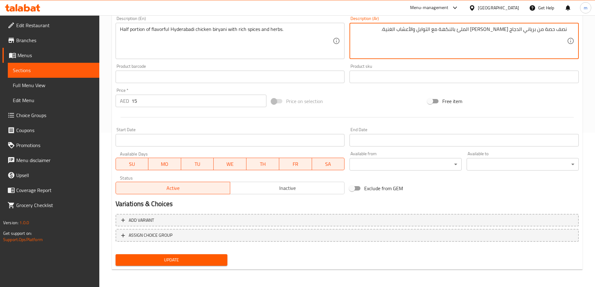
type textarea "نصف حصة من برياني الدجاج الحيدر آبادي الملئ بالنكهة مع التوابل والأعشاب الغنية."
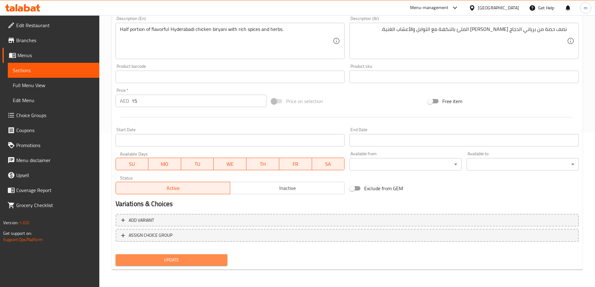
click at [207, 259] on span "Update" at bounding box center [172, 260] width 102 height 8
click at [216, 262] on span "Update" at bounding box center [172, 260] width 102 height 8
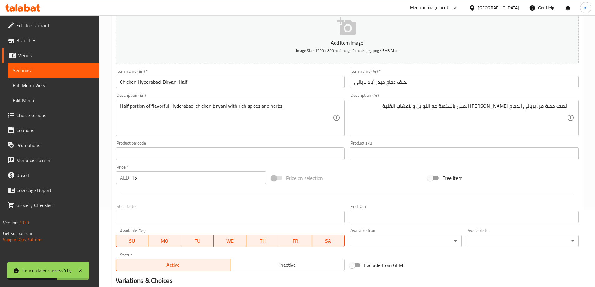
scroll to position [0, 0]
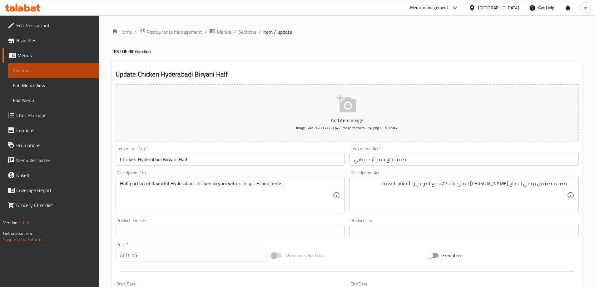
click at [88, 68] on span "Sections" at bounding box center [54, 70] width 82 height 7
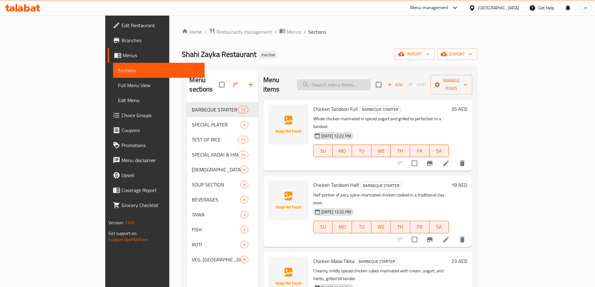
click at [371, 81] on input "search" at bounding box center [334, 84] width 74 height 11
paste input "Mutton Hyderabadi Biryani Full"
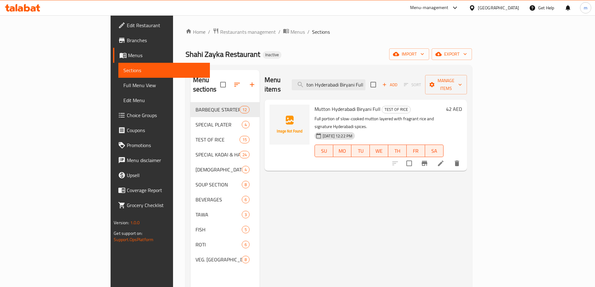
type input "Mutton Hyderabadi Biryani Full"
click at [444, 160] on icon at bounding box center [440, 163] width 7 height 7
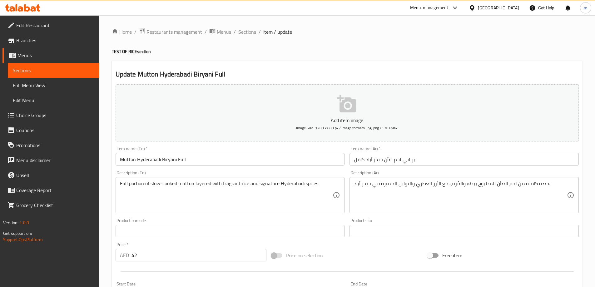
click at [392, 58] on div "Home / Restaurants management / Menus / Sections / item / update TEST OF RICE s…" at bounding box center [347, 228] width 471 height 401
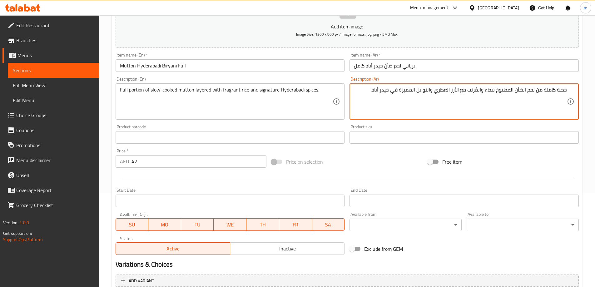
click at [158, 161] on input "42" at bounding box center [198, 161] width 135 height 12
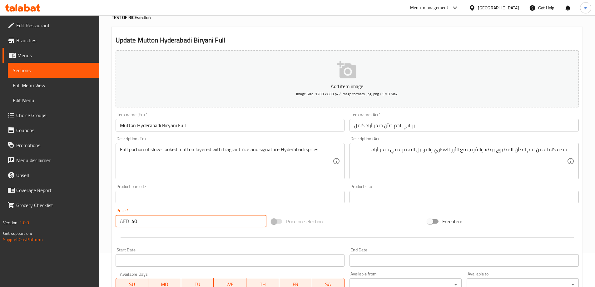
scroll to position [0, 0]
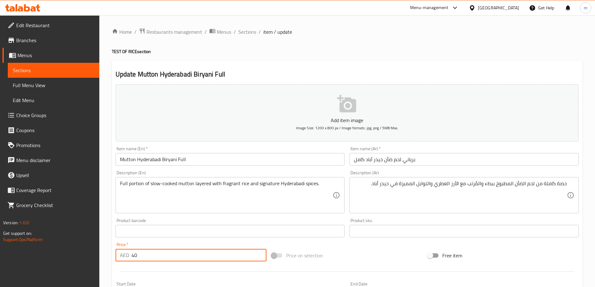
type input "40"
click at [420, 161] on input "برياني لحم ضأن حيدر آباد كامل" at bounding box center [464, 159] width 229 height 12
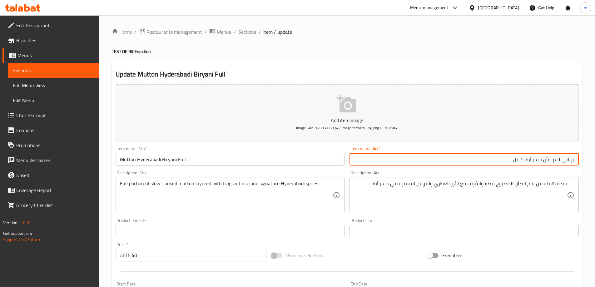
click at [546, 159] on input "برياني لحم ضأن حيدر آباد كامل" at bounding box center [464, 159] width 229 height 12
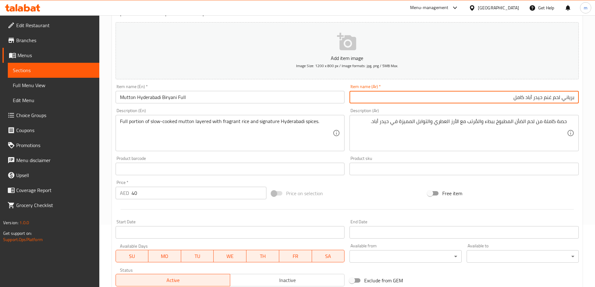
scroll to position [62, 0]
type input "برياني لحم غنم حيدر آباد كامل"
click at [460, 148] on div "حصة كاملة من لحم الضأن المطبوخ ببطء والمُرتب مع الأرز العطري والتوابل المميزة ف…" at bounding box center [464, 133] width 229 height 36
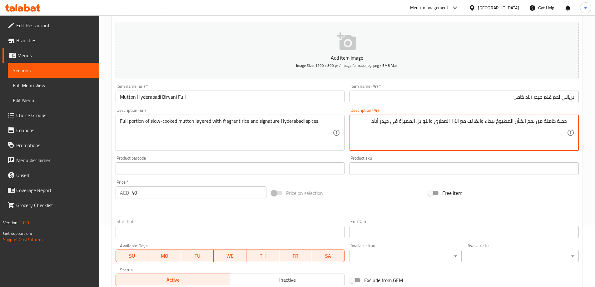
click at [523, 120] on textarea "حصة كاملة من لحم الضأن المطبوخ ببطء والمُرتب مع الأرز العطري والتوابل المميزة ف…" at bounding box center [460, 133] width 213 height 30
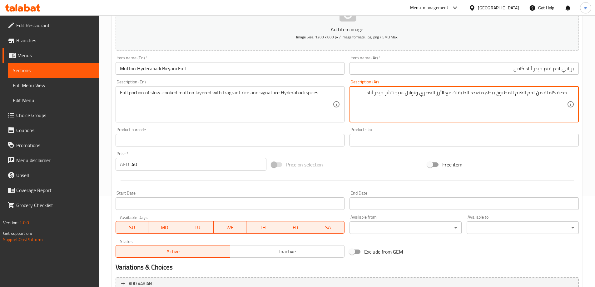
scroll to position [154, 0]
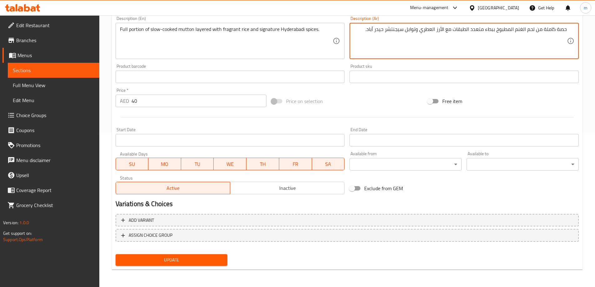
type textarea "حصة كاملة من لحم الغنم المطبوخ ببطء متعدد الطبقات مع الأرز العطري وتوابل سيجنتش…"
click at [184, 262] on span "Update" at bounding box center [172, 260] width 102 height 8
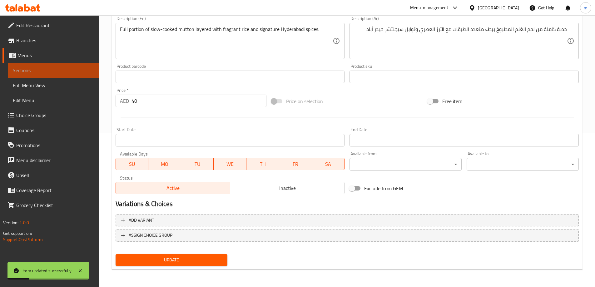
click at [64, 75] on link "Sections" at bounding box center [54, 70] width 92 height 15
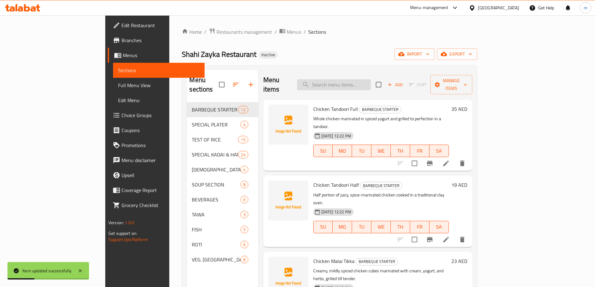
click at [367, 79] on input "search" at bounding box center [334, 84] width 74 height 11
paste input "Mutton Hyderabadi Biryani Half"
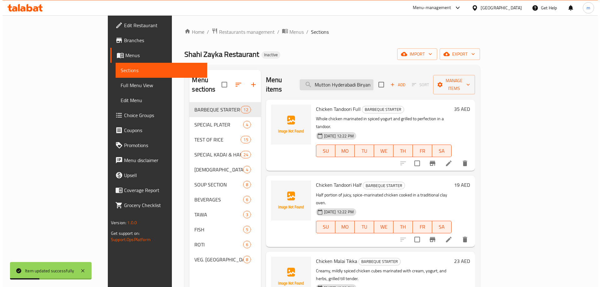
scroll to position [0, 10]
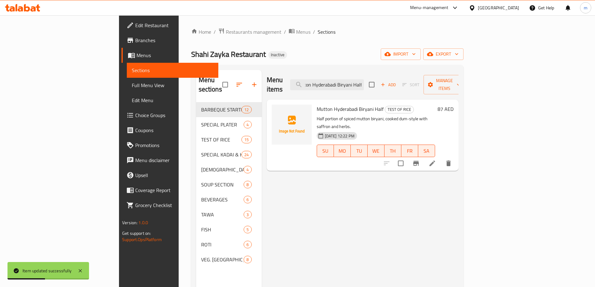
type input "Mutton Hyderabadi Biryani Half"
click at [441, 158] on li at bounding box center [432, 163] width 17 height 11
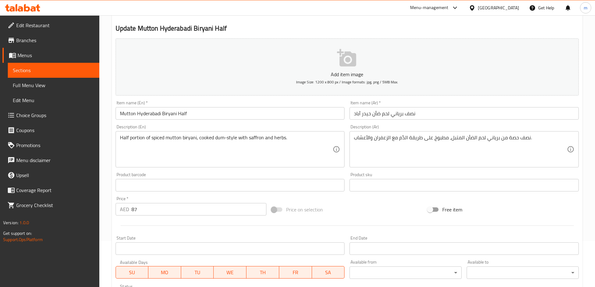
scroll to position [125, 0]
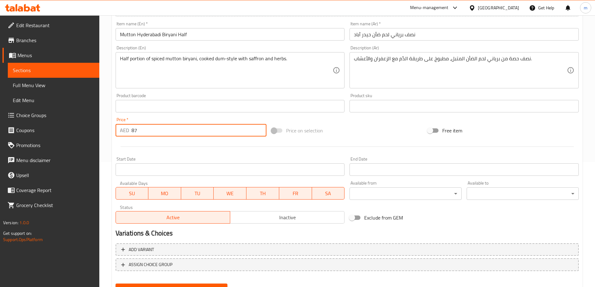
click at [158, 131] on input "87" at bounding box center [198, 130] width 135 height 12
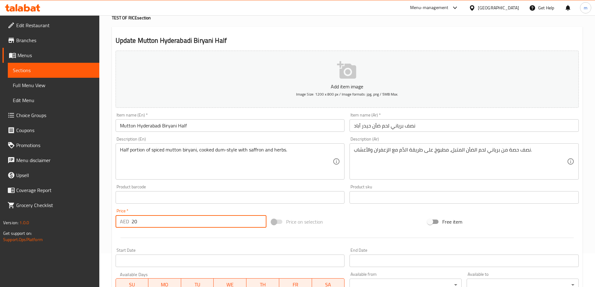
scroll to position [31, 0]
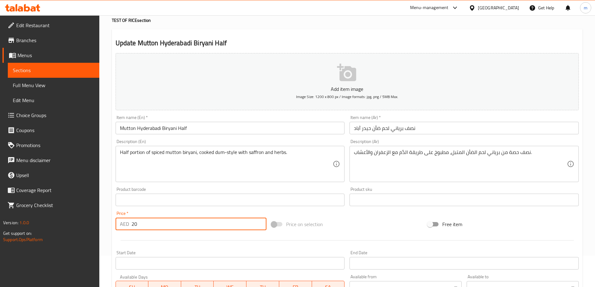
type input "20"
click at [345, 35] on div "Update Mutton Hyderabadi Biryani Half Add item image Image Size: 1200 x 800 px …" at bounding box center [347, 211] width 471 height 364
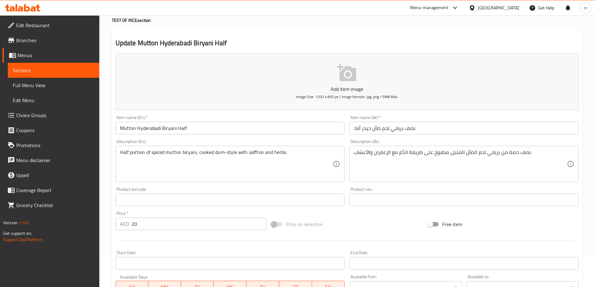
click at [453, 38] on div "Update Mutton Hyderabadi Biryani Half Add item image Image Size: 1200 x 800 px …" at bounding box center [347, 211] width 471 height 364
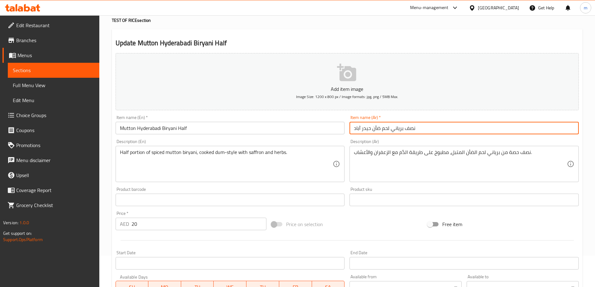
click at [421, 131] on input "نصف برياني لحم ضأن حيدر آباد" at bounding box center [464, 128] width 229 height 12
click at [535, 130] on input "نصف برياني لحم ضأن حيدر آباد" at bounding box center [464, 128] width 229 height 12
type input "نصف برياني لحم غنم حيدر آباد"
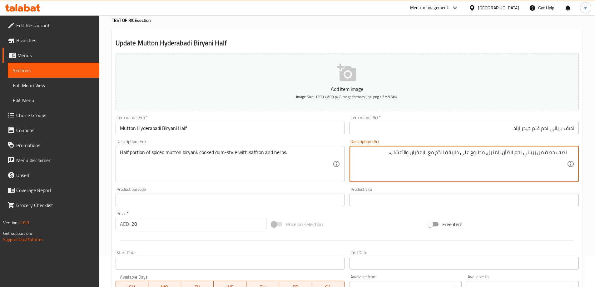
click at [507, 155] on textarea "نصف حصة من برياني لحم الضأن المتبل، مطبوخ على طريقة الدُم مع الزعفران والأعشاب." at bounding box center [460, 164] width 213 height 30
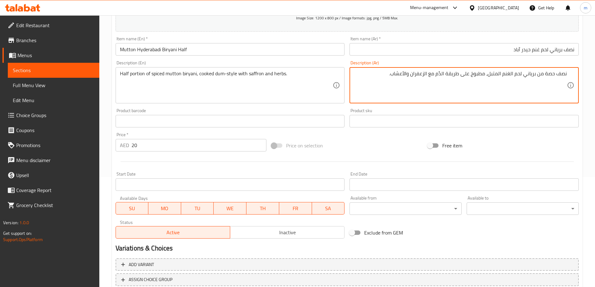
scroll to position [154, 0]
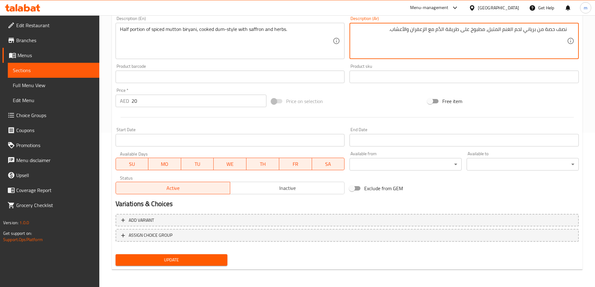
type textarea "نصف حصة من برياني لحم الغنم المتبل، مطبوخ على طريقة الدُم مع الزعفران والأعشاب."
click at [180, 261] on span "Update" at bounding box center [172, 260] width 102 height 8
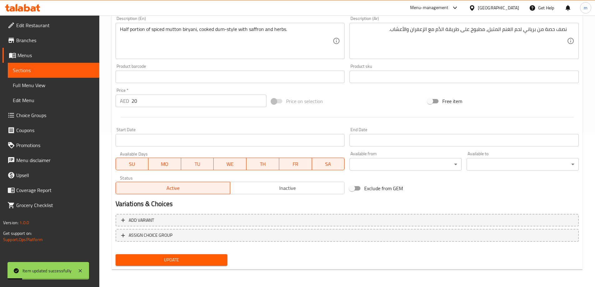
click at [45, 74] on link "Sections" at bounding box center [54, 70] width 92 height 15
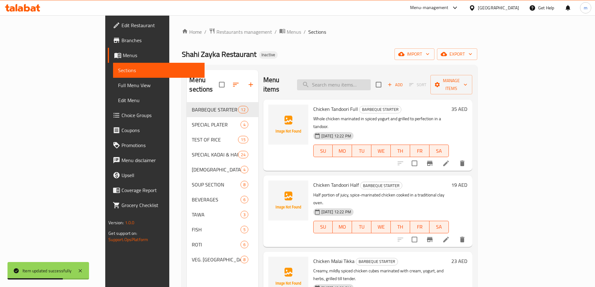
click at [370, 87] on div "Menu items Add Sort Manage items" at bounding box center [367, 85] width 209 height 30
click at [371, 81] on input "search" at bounding box center [334, 84] width 74 height 11
paste input "Chicken Mandi Full"
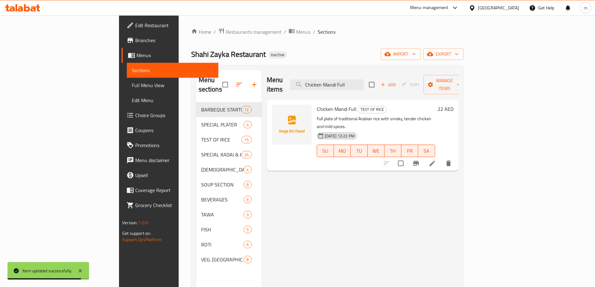
type input "Chicken Mandi Full"
click at [441, 158] on li at bounding box center [432, 163] width 17 height 11
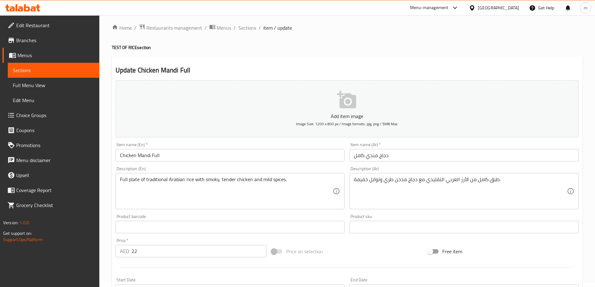
scroll to position [31, 0]
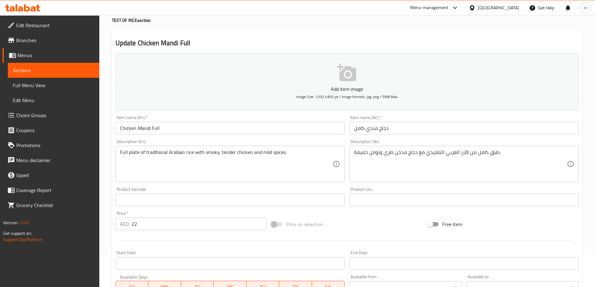
click at [192, 221] on input "22" at bounding box center [198, 224] width 135 height 12
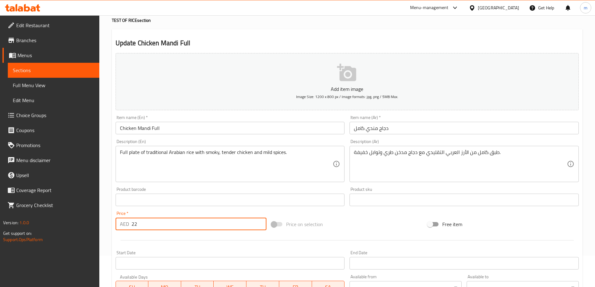
click at [192, 221] on input "22" at bounding box center [198, 224] width 135 height 12
type input "30"
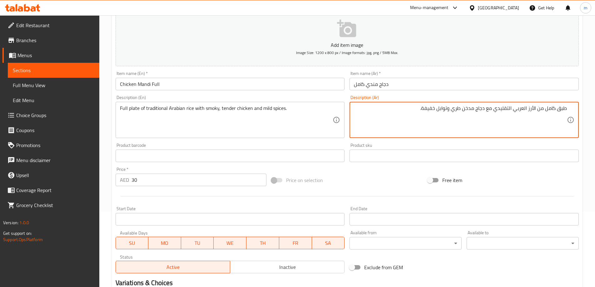
scroll to position [154, 0]
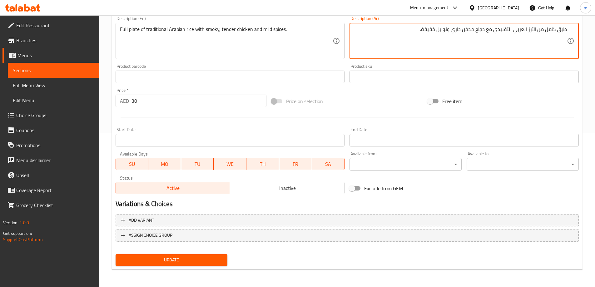
click at [191, 255] on button "Update" at bounding box center [172, 260] width 112 height 12
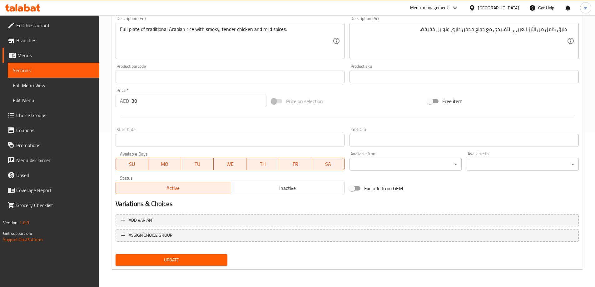
click at [189, 261] on span "Update" at bounding box center [172, 260] width 102 height 8
click at [55, 70] on span "Sections" at bounding box center [54, 70] width 82 height 7
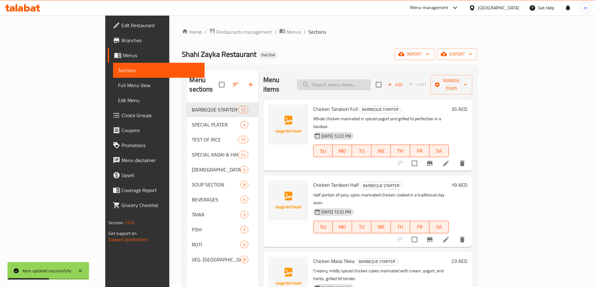
click at [361, 79] on input "search" at bounding box center [334, 84] width 74 height 11
paste input "Chicken Mandi Half"
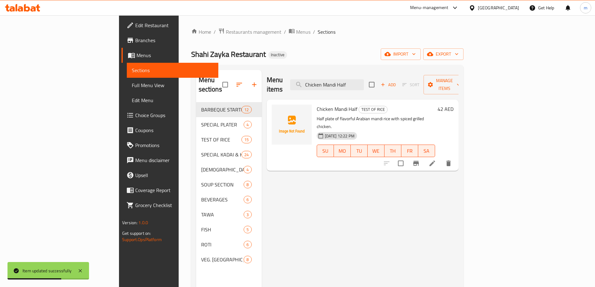
type input "Chicken Mandi Half"
click at [436, 160] on icon at bounding box center [432, 163] width 7 height 7
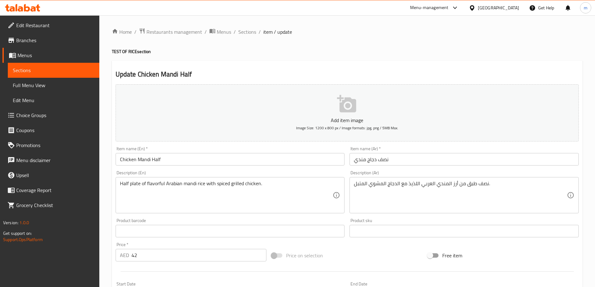
click at [430, 70] on h2 "Update Chicken Mandi Half" at bounding box center [347, 74] width 463 height 9
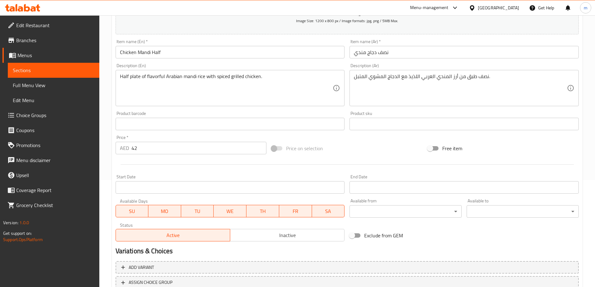
scroll to position [154, 0]
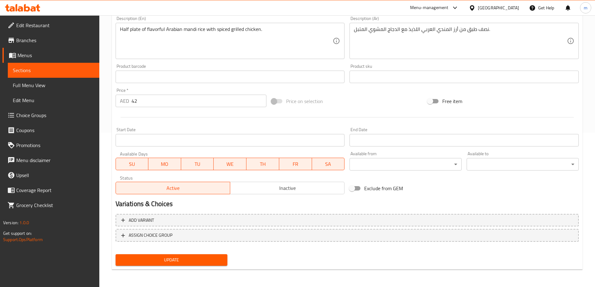
click at [140, 101] on input "42" at bounding box center [198, 101] width 135 height 12
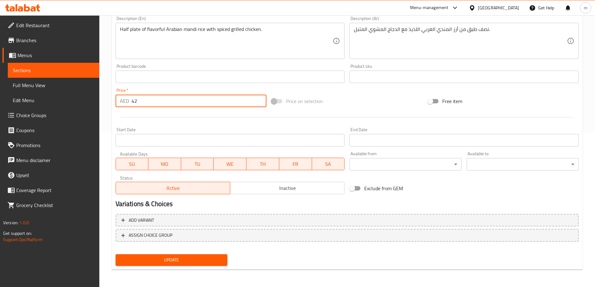
click at [140, 101] on input "42" at bounding box center [198, 101] width 135 height 12
type input "17"
click at [116, 254] on button "Update" at bounding box center [172, 260] width 112 height 12
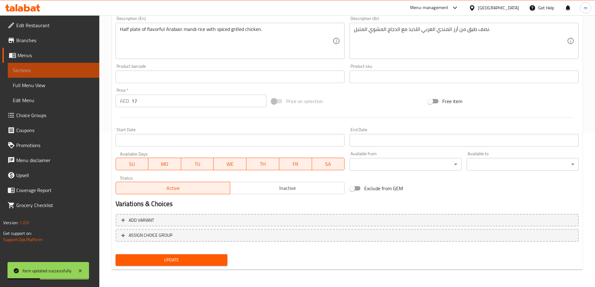
click at [52, 74] on span "Sections" at bounding box center [54, 70] width 82 height 7
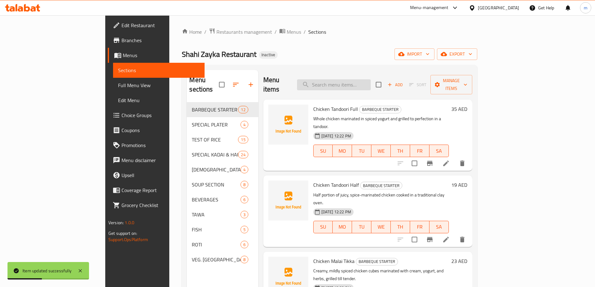
click at [369, 80] on input "search" at bounding box center [334, 84] width 74 height 11
paste input "Mutton Mandi Full"
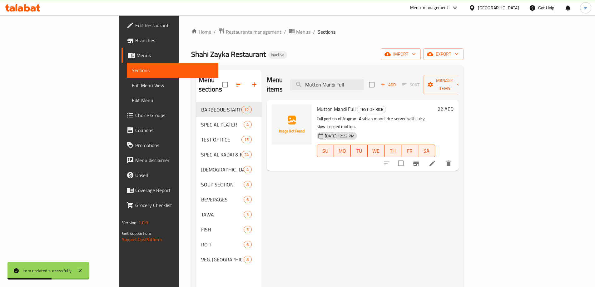
type input "Mutton Mandi Full"
click at [441, 158] on li at bounding box center [432, 163] width 17 height 11
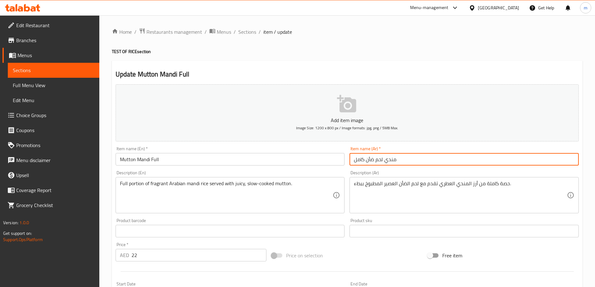
click at [374, 162] on input "مندي لحم ضأن كامل" at bounding box center [464, 159] width 229 height 12
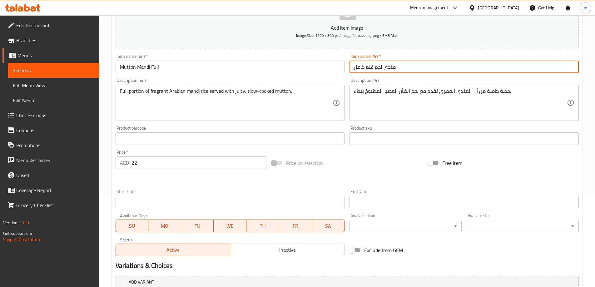
scroll to position [92, 0]
type input "مندي لحم غنم كامل"
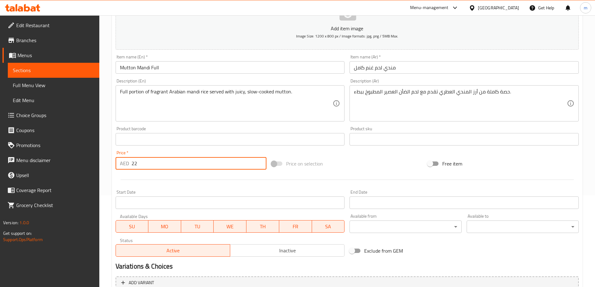
click at [192, 158] on input "22" at bounding box center [198, 163] width 135 height 12
type input "40"
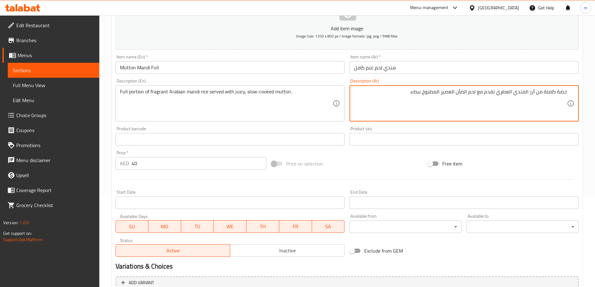
drag, startPoint x: 514, startPoint y: 95, endPoint x: 515, endPoint y: 101, distance: 6.0
click at [514, 95] on textarea "حصة كاملة من أرز المندي العطري تقدم مع لحم الضأن العصير المطبوخ ببطء." at bounding box center [460, 104] width 213 height 30
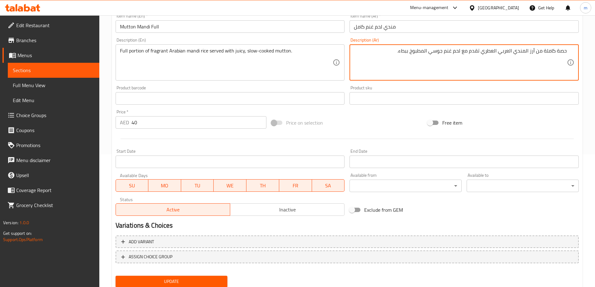
scroll to position [154, 0]
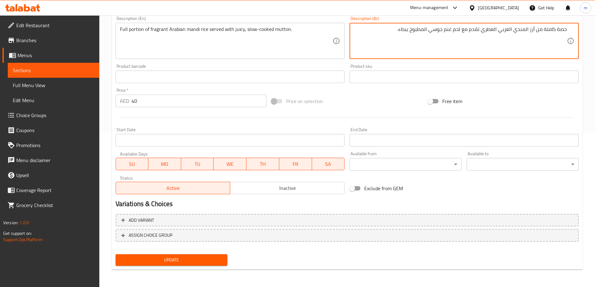
type textarea "حصة كاملة من أرز المندي العربي العطري تقدم مع لحم غنم جوسي المطبوخ ببطء."
click at [184, 261] on span "Update" at bounding box center [172, 260] width 102 height 8
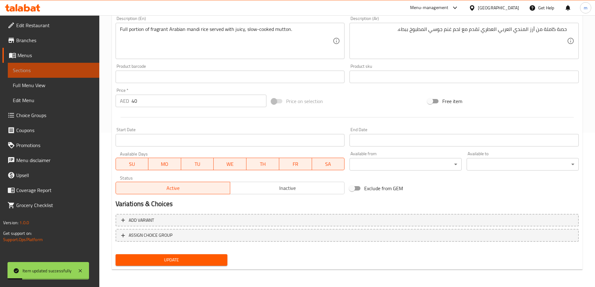
click at [37, 72] on span "Sections" at bounding box center [54, 70] width 82 height 7
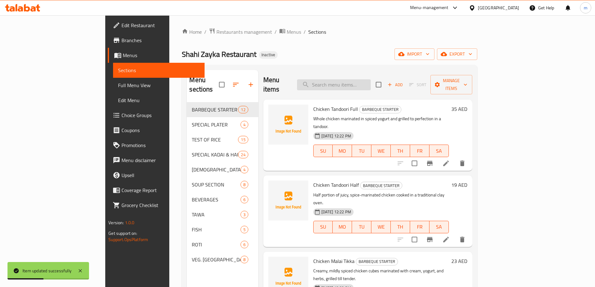
click at [371, 83] on input "search" at bounding box center [334, 84] width 74 height 11
paste input "Mutton Mandi Half"
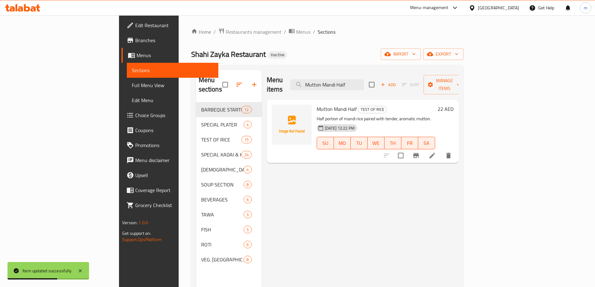
type input "Mutton Mandi Half"
click at [441, 150] on li at bounding box center [432, 155] width 17 height 11
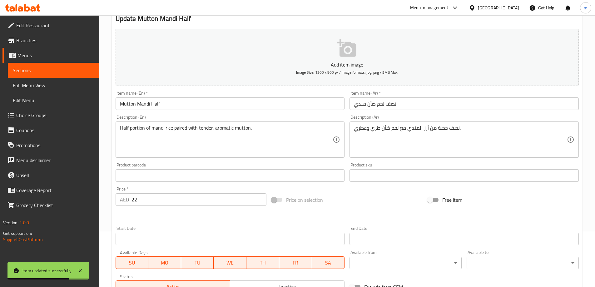
scroll to position [62, 0]
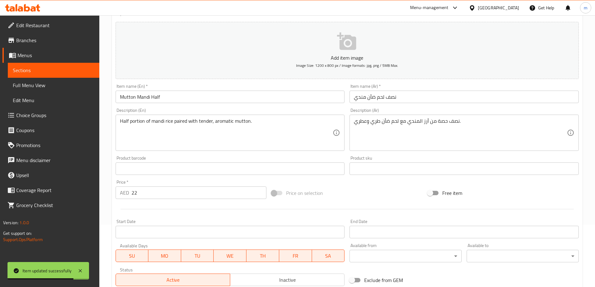
click at [182, 197] on input "22" at bounding box center [198, 192] width 135 height 12
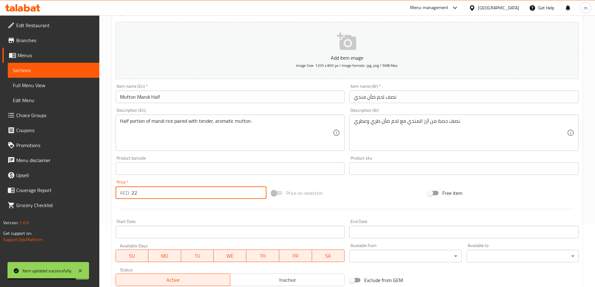
click at [181, 196] on input "22" at bounding box center [198, 192] width 135 height 12
click at [180, 195] on input "22" at bounding box center [198, 192] width 135 height 12
click at [366, 98] on input "نصف لحم ضأن مندي" at bounding box center [464, 97] width 229 height 12
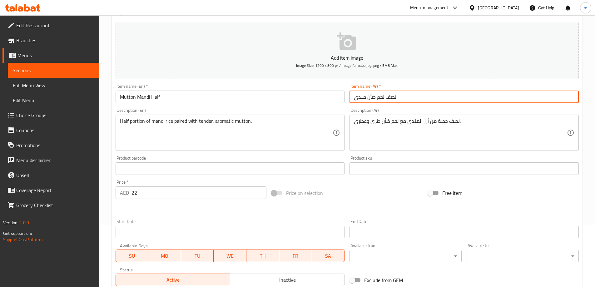
click at [371, 99] on input "نصف لحم ضأن مندي" at bounding box center [464, 97] width 229 height 12
type input "نصف لحم غنم مندي"
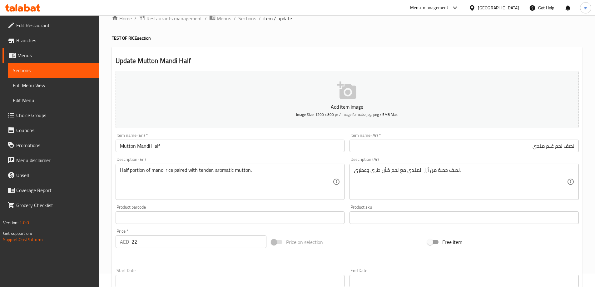
scroll to position [0, 0]
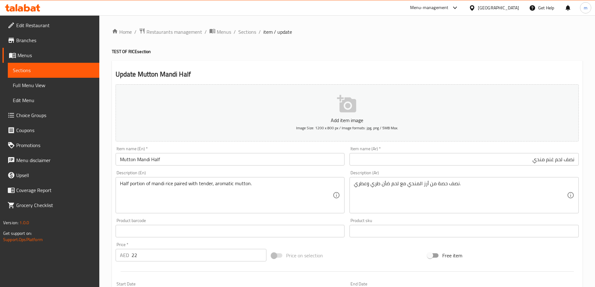
click at [360, 75] on h2 "Update Mutton Mandi Half" at bounding box center [347, 74] width 463 height 9
click at [410, 215] on div "Description (Ar) نصف حصة من أرز المندي مع لحم ضأن طري وعطري. Description (Ar)" at bounding box center [464, 192] width 234 height 48
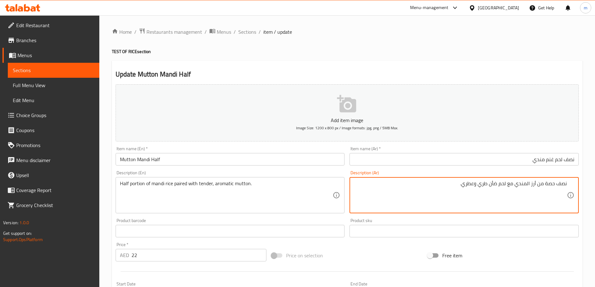
click at [515, 186] on textarea "نصف حصة من أرز المندي مع لحم ضأن طري وعطري." at bounding box center [460, 196] width 213 height 30
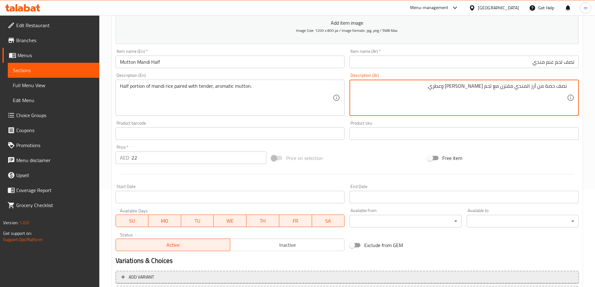
scroll to position [154, 0]
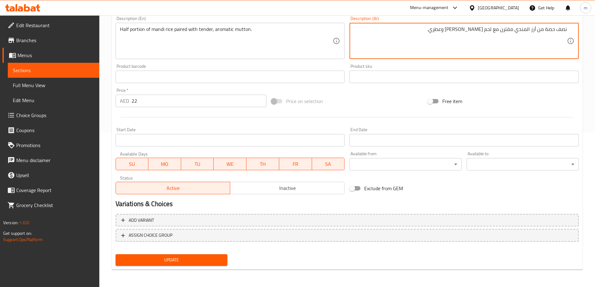
type textarea "نصف حصة من أرز المندي مقترن مع لحم غنم طري وعطري."
click at [176, 262] on span "Update" at bounding box center [172, 260] width 102 height 8
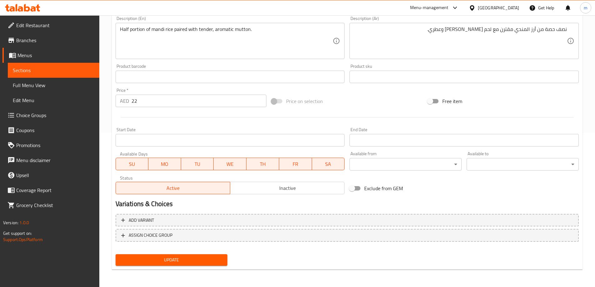
click at [196, 254] on button "Update" at bounding box center [172, 260] width 112 height 12
click at [41, 71] on span "Sections" at bounding box center [54, 70] width 82 height 7
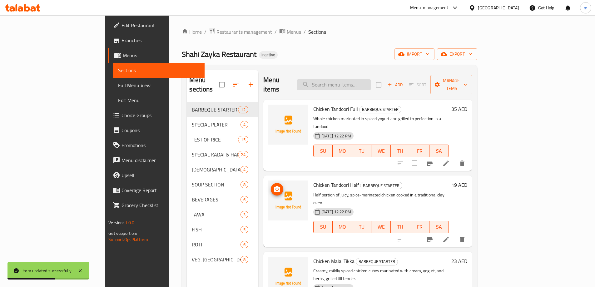
click at [353, 82] on input "search" at bounding box center [334, 84] width 74 height 11
paste input "Chicken Fried Rice"
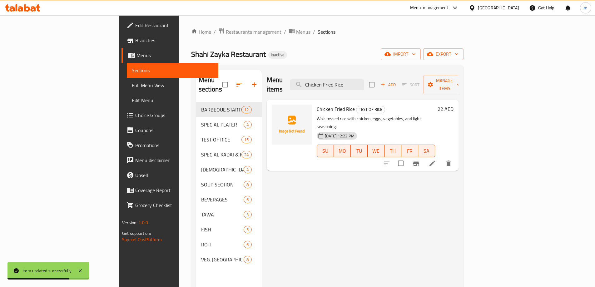
type input "Chicken Fried Rice"
click at [441, 158] on li at bounding box center [432, 163] width 17 height 11
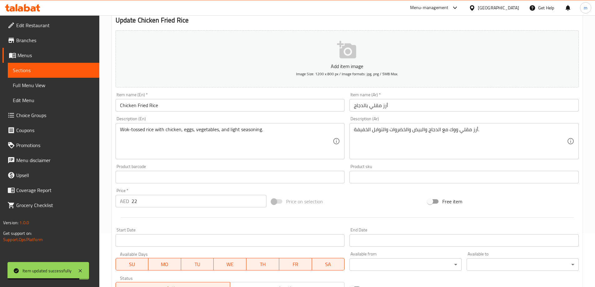
scroll to position [125, 0]
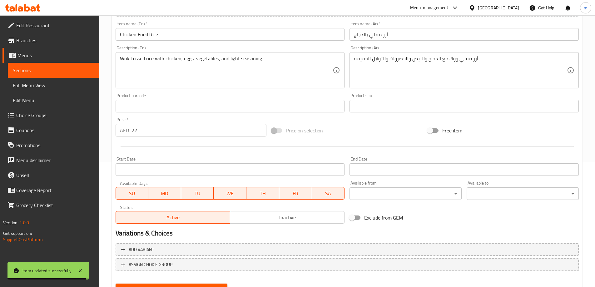
click at [168, 125] on input "22" at bounding box center [198, 130] width 135 height 12
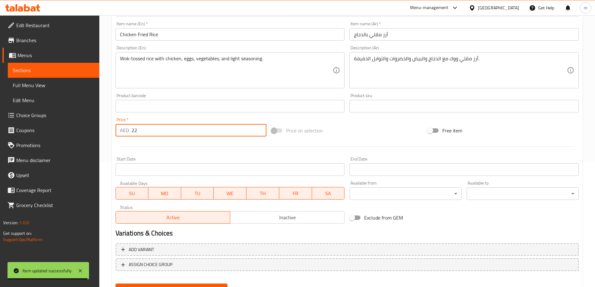
click at [168, 125] on input "22" at bounding box center [198, 130] width 135 height 12
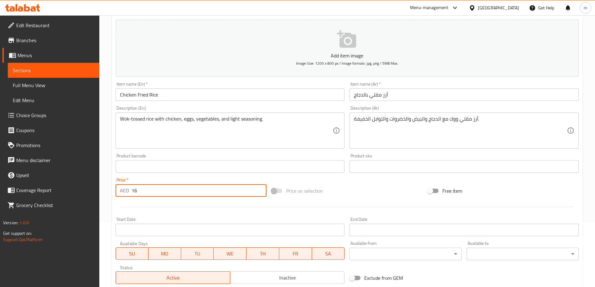
scroll to position [0, 0]
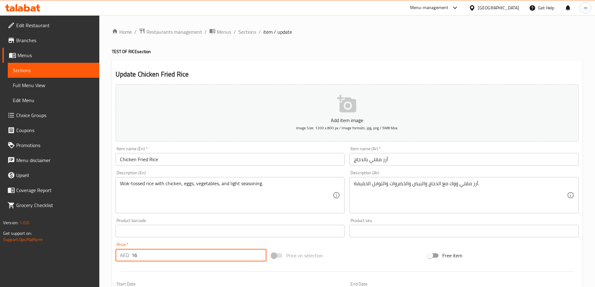
type input "16"
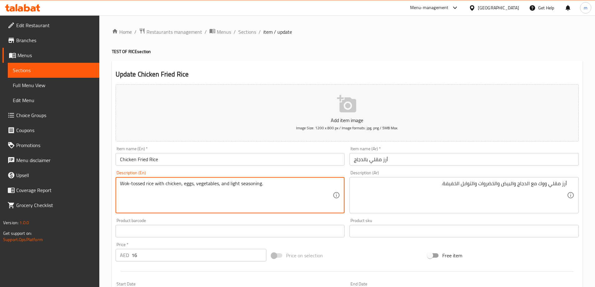
click at [140, 182] on textarea "Wok-tossed rice with chicken, eggs, vegetables, and light seasoning." at bounding box center [226, 196] width 213 height 30
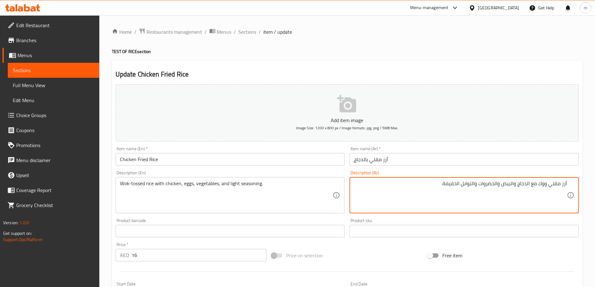
click at [553, 187] on textarea "أرز مقلي ووك مع الدجاج والبيض والخضروات والتوابل الخفيفة." at bounding box center [460, 196] width 213 height 30
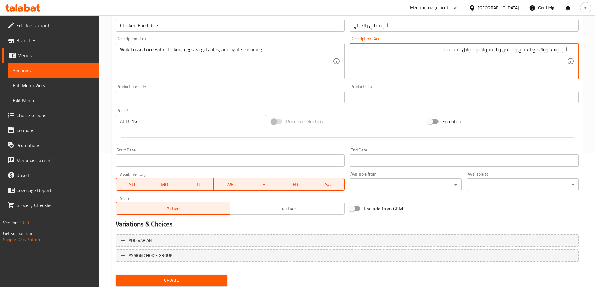
scroll to position [154, 0]
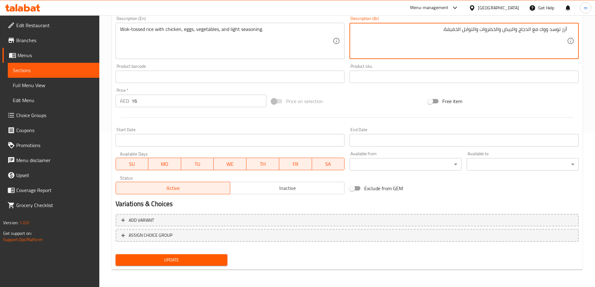
type textarea "أرز توسد ووك مع الدجاج والبيض والخضروات والتوابل الخفيفة."
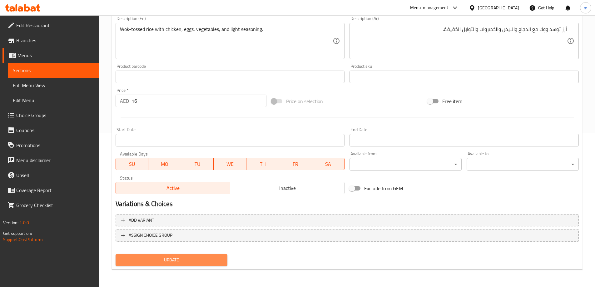
click at [205, 255] on button "Update" at bounding box center [172, 260] width 112 height 12
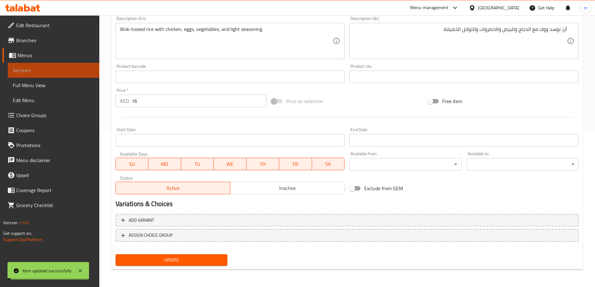
click at [22, 72] on span "Sections" at bounding box center [54, 70] width 82 height 7
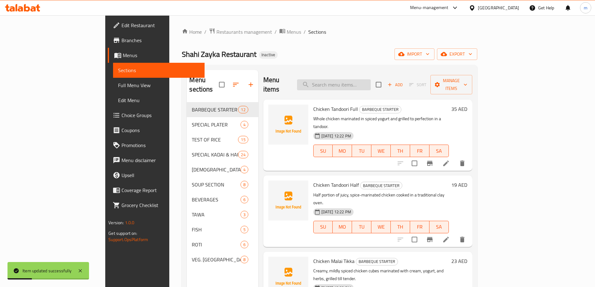
click at [371, 79] on input "search" at bounding box center [334, 84] width 74 height 11
paste input "Chicken Singapore Rice"
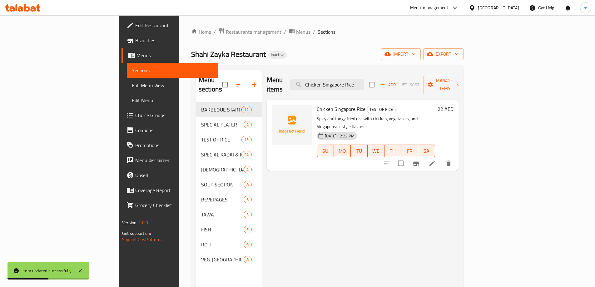
type input "Chicken Singapore Rice"
click at [441, 158] on li at bounding box center [432, 163] width 17 height 11
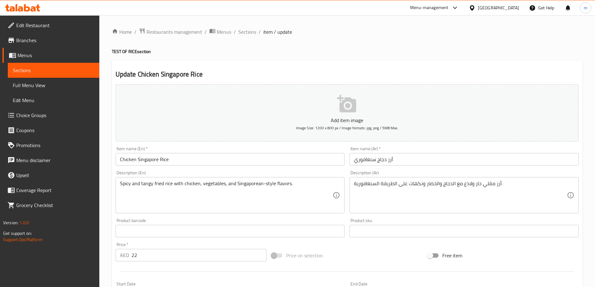
click at [425, 72] on h2 "Update Chicken Singapore Rice" at bounding box center [347, 74] width 463 height 9
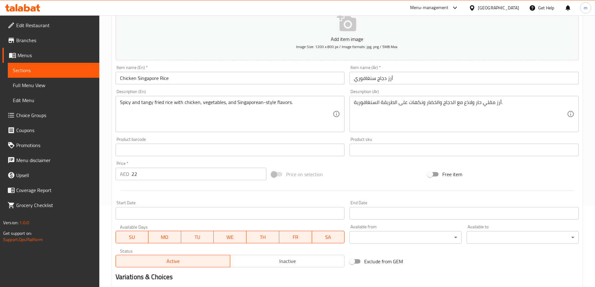
scroll to position [154, 0]
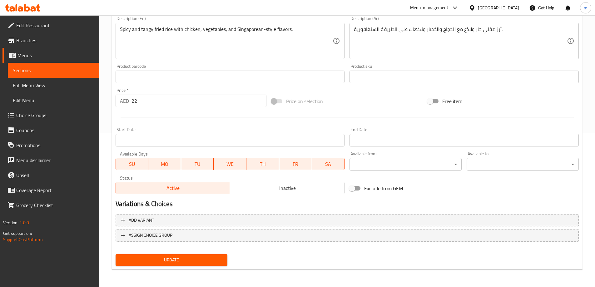
click at [149, 103] on input "22" at bounding box center [198, 101] width 135 height 12
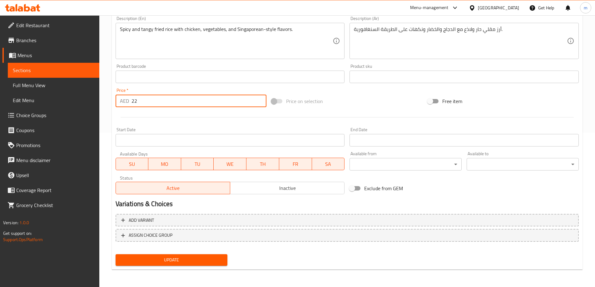
click at [149, 103] on input "22" at bounding box center [198, 101] width 135 height 12
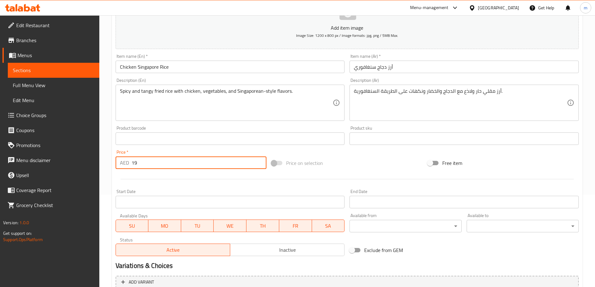
scroll to position [92, 0]
type input "19"
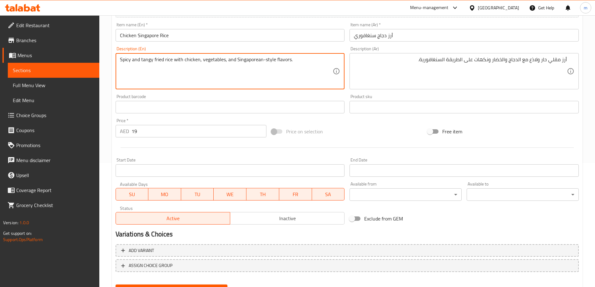
scroll to position [154, 0]
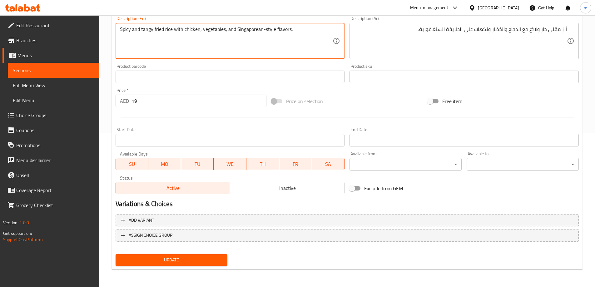
click at [186, 260] on span "Update" at bounding box center [172, 260] width 102 height 8
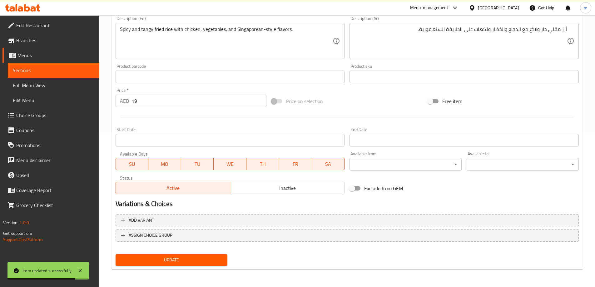
click at [38, 74] on link "Sections" at bounding box center [54, 70] width 92 height 15
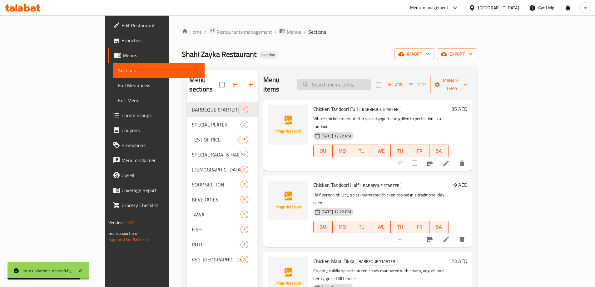
click at [343, 80] on input "search" at bounding box center [334, 84] width 74 height 11
paste input "Schezwan Rice"
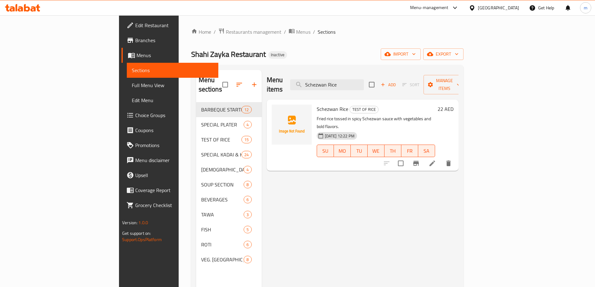
type input "Schezwan Rice"
click at [435, 161] on icon at bounding box center [432, 164] width 6 height 6
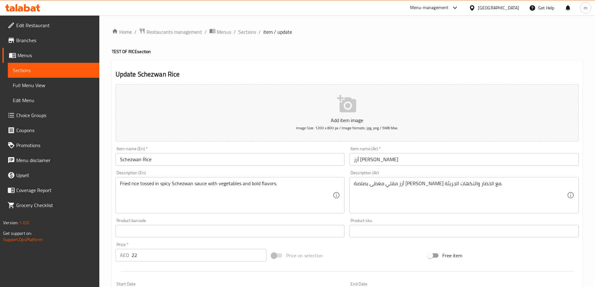
click at [198, 259] on input "22" at bounding box center [198, 255] width 135 height 12
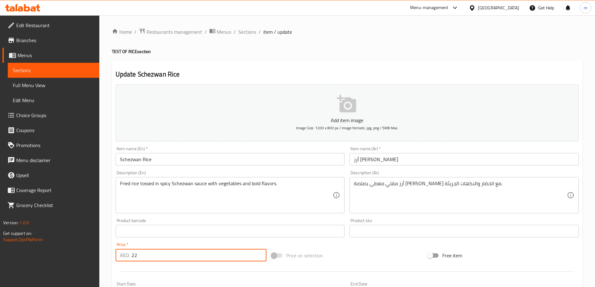
click at [198, 259] on input "22" at bounding box center [198, 255] width 135 height 12
type input "17"
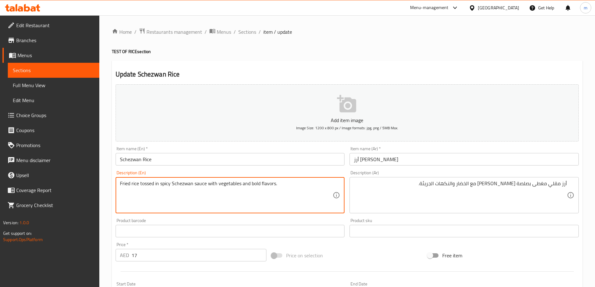
click at [148, 188] on textarea "Fried rice tossed in spicy Schezwan sauce with vegetables and bold flavors." at bounding box center [226, 196] width 213 height 30
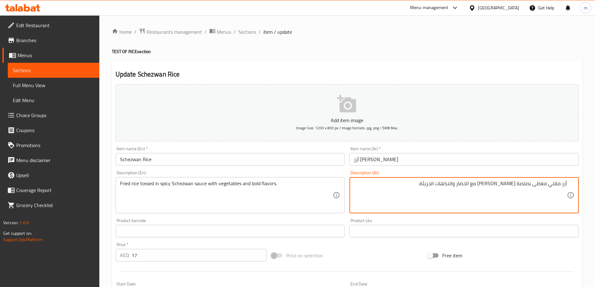
click at [541, 185] on textarea "أرز مقلي مغطى بصلصة شذوان الحارة مع الخضار والنكهات الجريئة." at bounding box center [460, 196] width 213 height 30
click at [131, 160] on input "Schezwan Rice" at bounding box center [230, 159] width 229 height 12
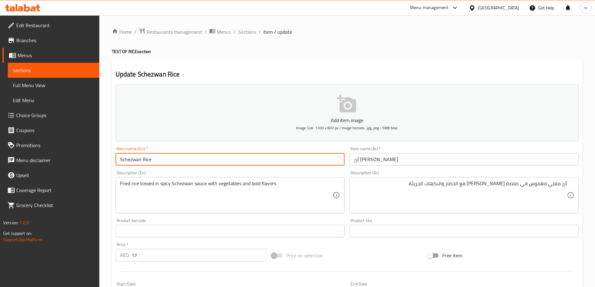
click at [133, 160] on input "Schezwan Rice" at bounding box center [230, 159] width 229 height 12
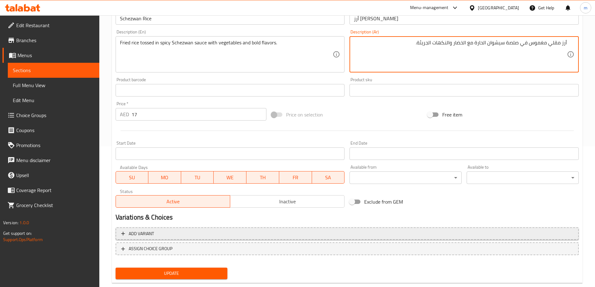
scroll to position [154, 0]
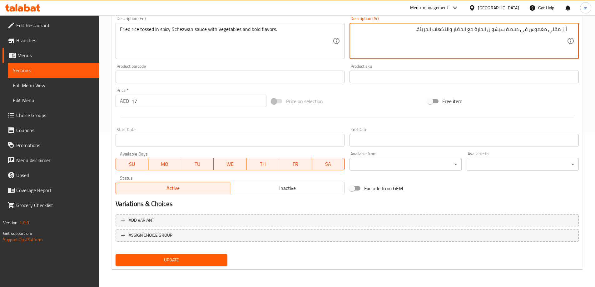
type textarea "أرز مقلي مغموس في صلصة سيشوان الحارة مع الخضار والنكهات الجريئة."
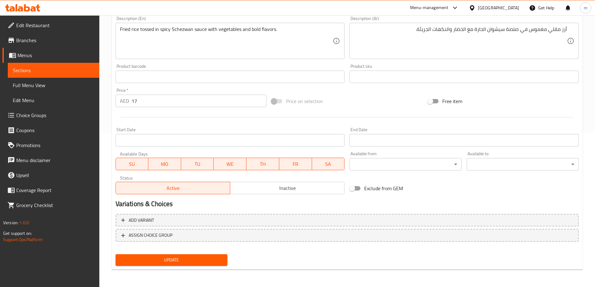
click at [186, 255] on button "Update" at bounding box center [172, 260] width 112 height 12
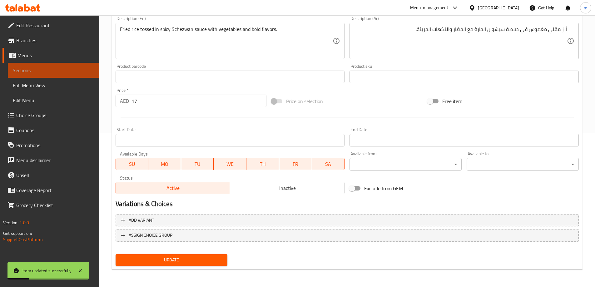
click at [54, 73] on span "Sections" at bounding box center [54, 70] width 82 height 7
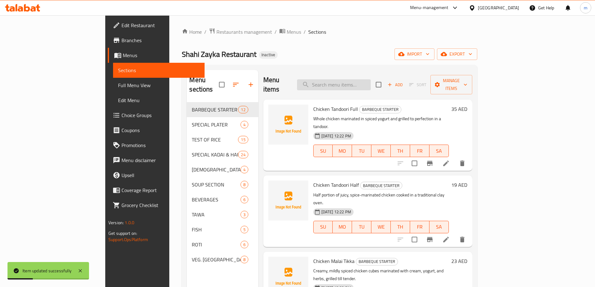
click at [371, 83] on input "search" at bounding box center [334, 84] width 74 height 11
paste input "Korean Rice with Gravy"
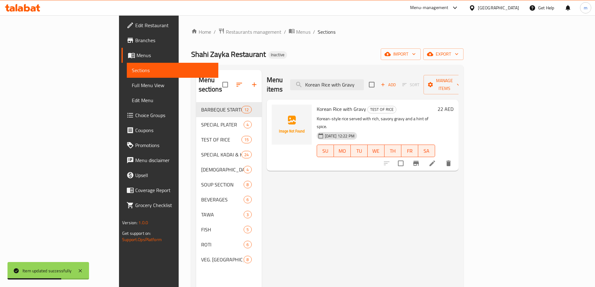
type input "Korean Rice with Gravy"
click at [441, 158] on li at bounding box center [432, 163] width 17 height 11
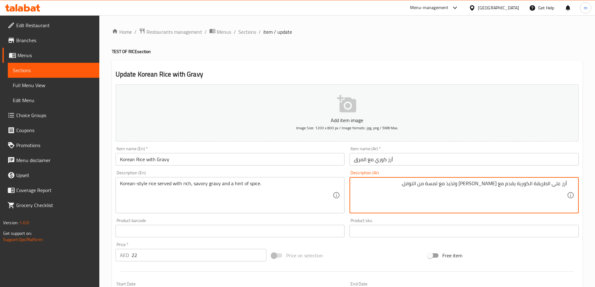
click at [386, 162] on input "أرز كوري مع المرق" at bounding box center [464, 159] width 229 height 12
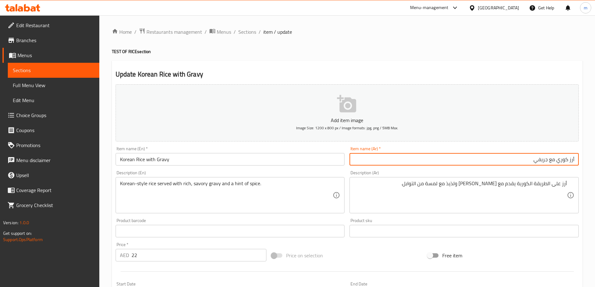
type input "أرز كوري مع جريفي"
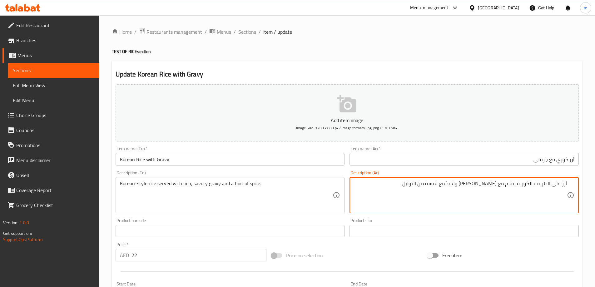
click at [495, 185] on textarea "أرز على الطريقة الكورية يقدم مع مرق غني ولذيذ مع لمسة من التوابل." at bounding box center [460, 196] width 213 height 30
click at [452, 185] on textarea "أرز على الطريقة الكورية يقدم مع جريفي غني ولذيذ مع لمسة من التوابل." at bounding box center [460, 196] width 213 height 30
click at [460, 185] on textarea "أرز على الطريقة الكورية يقدم مع جريفي غني ولذيذ مع لمسة من التوابل." at bounding box center [460, 196] width 213 height 30
click at [457, 185] on textarea "أرز على الطريقة الكورية يقدم مع جريفي غني ولذيذ مع لمسة من التوابل." at bounding box center [460, 196] width 213 height 30
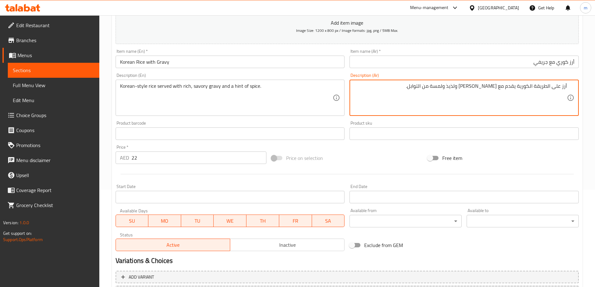
scroll to position [154, 0]
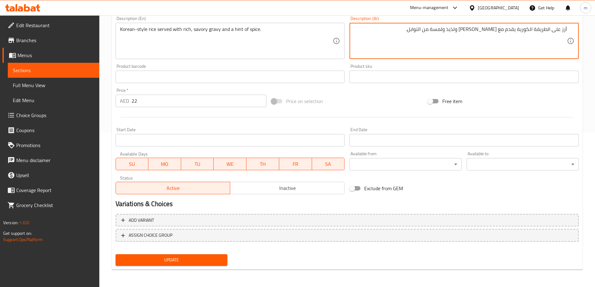
type textarea "أرز على الطريقة الكورية يقدم مع جريفي غني ولذيذ ولمسة من التوابل."
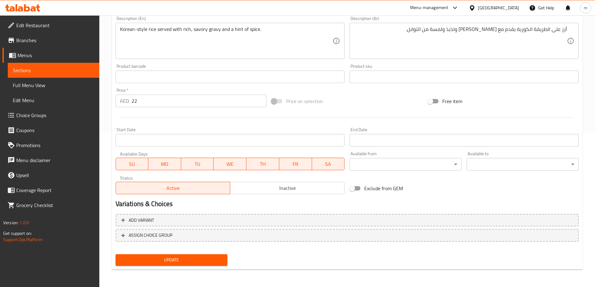
click at [174, 103] on input "22" at bounding box center [198, 101] width 135 height 12
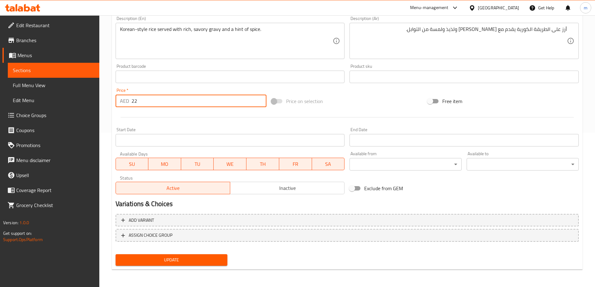
click at [174, 103] on input "22" at bounding box center [198, 101] width 135 height 12
type input "20"
click at [189, 262] on span "Update" at bounding box center [172, 260] width 102 height 8
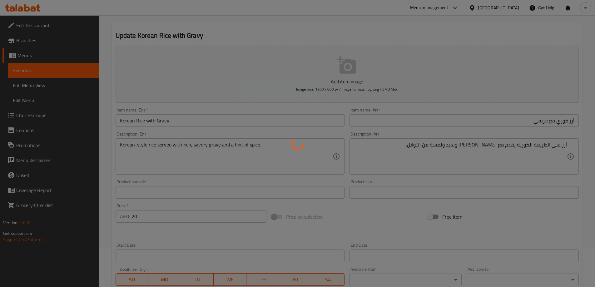
scroll to position [0, 0]
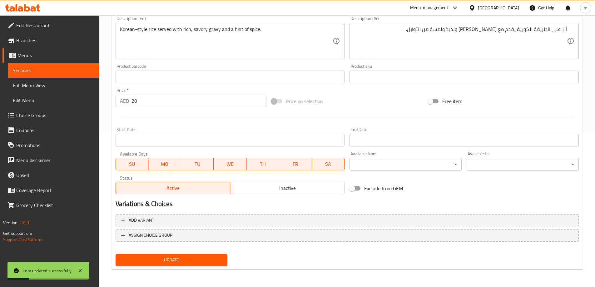
click at [51, 69] on span "Sections" at bounding box center [54, 70] width 82 height 7
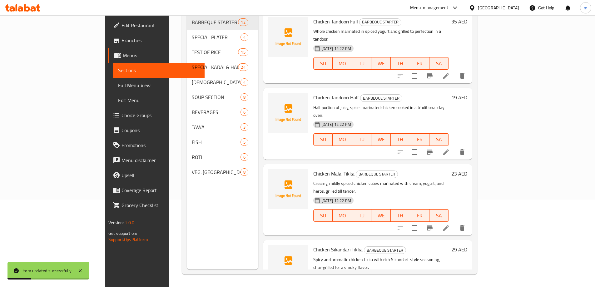
scroll to position [87, 0]
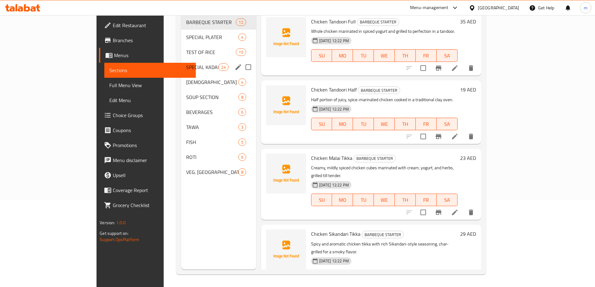
click at [242, 61] on input "Menu sections" at bounding box center [248, 67] width 13 height 13
checkbox input "true"
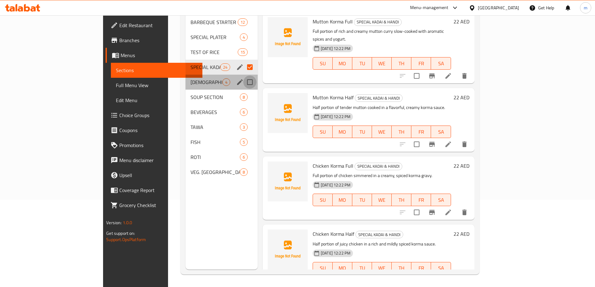
click at [243, 77] on input "Menu sections" at bounding box center [249, 82] width 13 height 13
checkbox input "true"
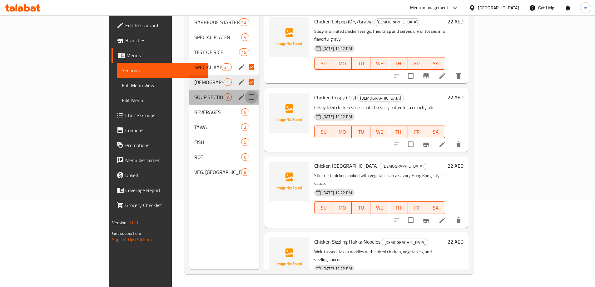
click at [245, 91] on input "Menu sections" at bounding box center [251, 97] width 13 height 13
checkbox input "true"
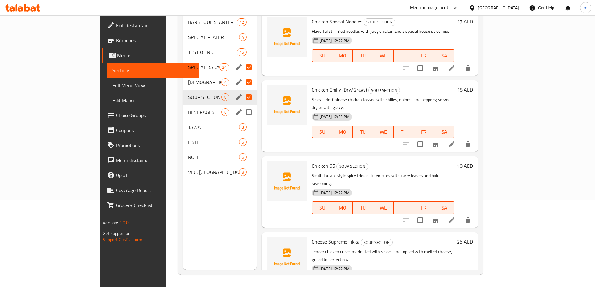
click at [242, 107] on input "Menu sections" at bounding box center [248, 112] width 13 height 13
checkbox input "true"
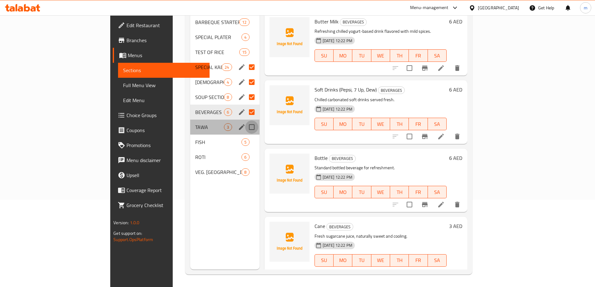
click at [245, 123] on input "Menu sections" at bounding box center [251, 127] width 13 height 13
checkbox input "true"
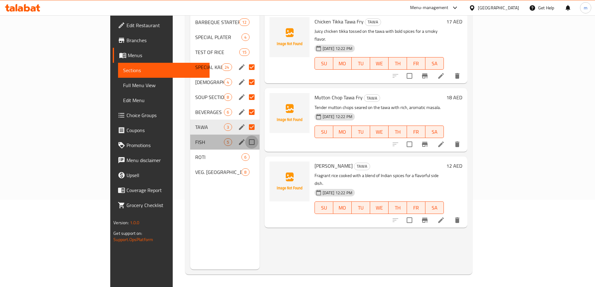
click at [245, 137] on input "Menu sections" at bounding box center [251, 142] width 13 height 13
checkbox input "true"
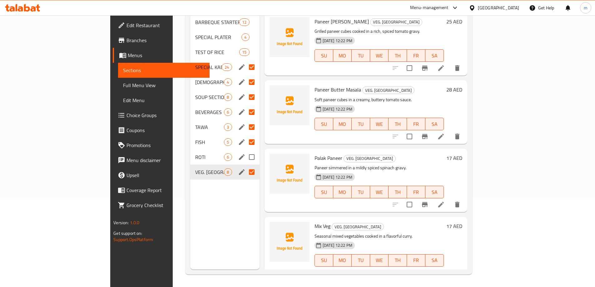
click at [245, 151] on input "Menu sections" at bounding box center [251, 157] width 13 height 13
checkbox input "true"
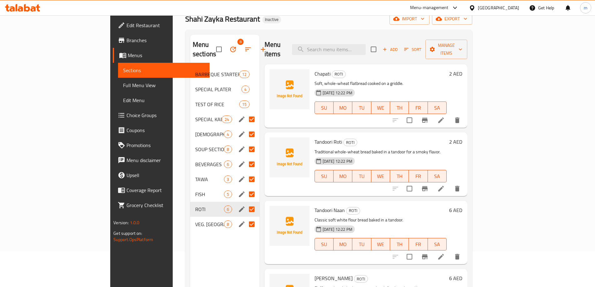
scroll to position [25, 0]
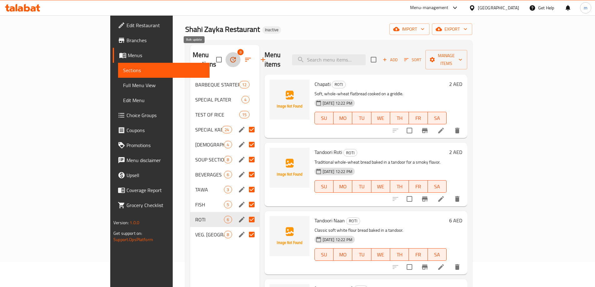
click at [226, 59] on button "button" at bounding box center [233, 59] width 15 height 15
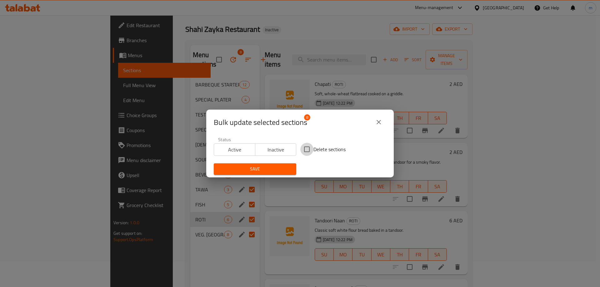
click at [305, 152] on input "Delete sections" at bounding box center [306, 149] width 13 height 13
checkbox input "true"
click at [265, 170] on span "Save" at bounding box center [255, 169] width 72 height 8
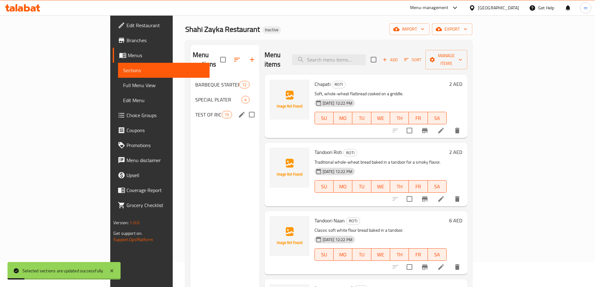
click at [190, 109] on div "TEST OF RICE 15" at bounding box center [224, 114] width 69 height 15
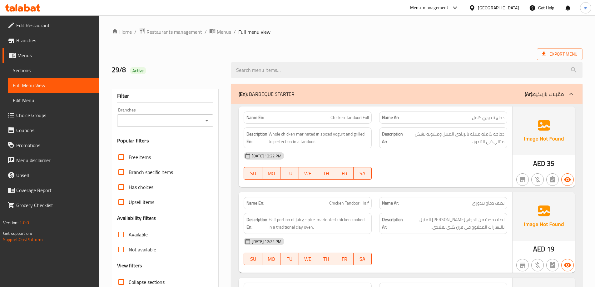
scroll to position [156, 0]
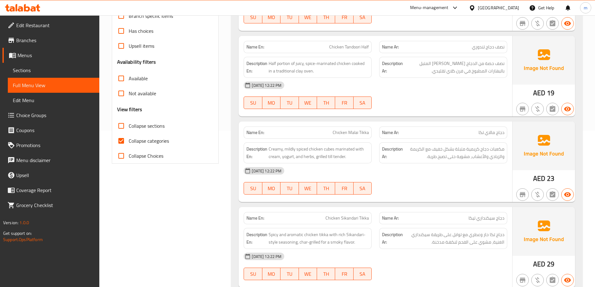
click at [124, 145] on input "Collapse categories" at bounding box center [121, 140] width 15 height 15
checkbox input "false"
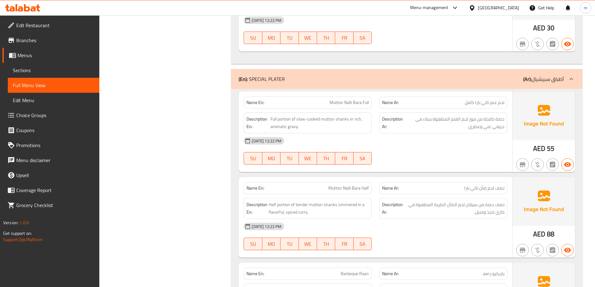
scroll to position [937, 0]
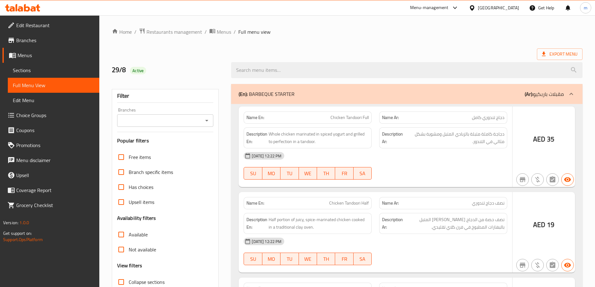
checkbox input "false"
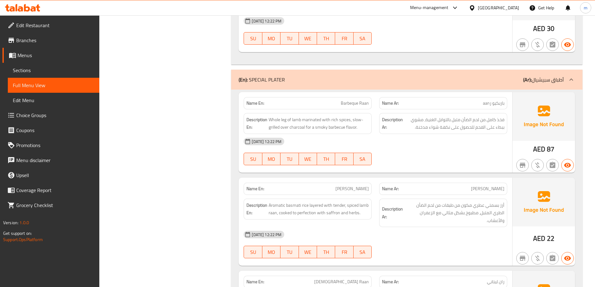
scroll to position [1076, 0]
click at [364, 107] on span "Barbeque Raan" at bounding box center [355, 103] width 28 height 7
copy span "Barbeque Raan"
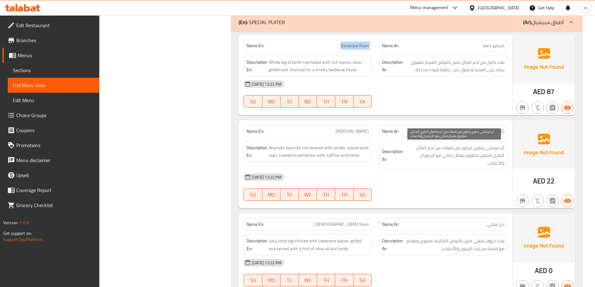
scroll to position [1138, 0]
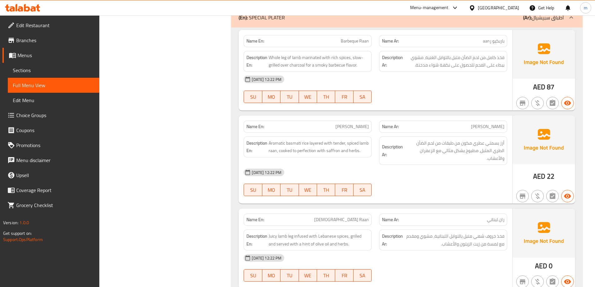
click at [335, 128] on p "Name En: Raan Biryani" at bounding box center [307, 126] width 122 height 7
copy span "[PERSON_NAME]"
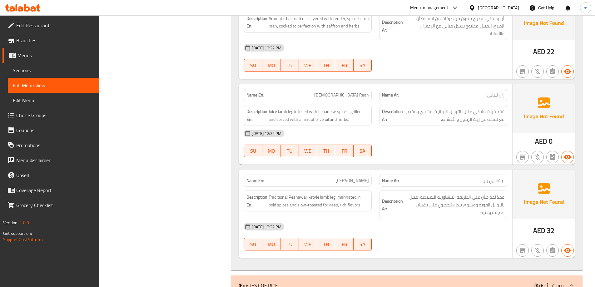
scroll to position [1263, 0]
click at [334, 92] on p "Name En: Lebanese Raan" at bounding box center [307, 95] width 122 height 7
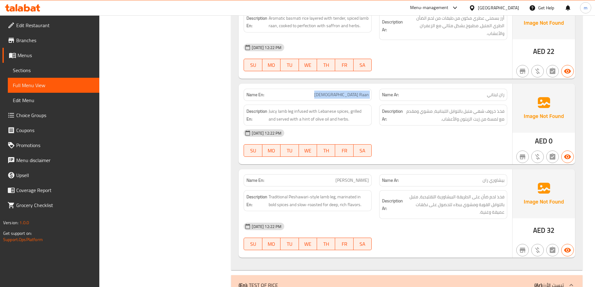
click at [334, 92] on p "Name En: Lebanese Raan" at bounding box center [307, 95] width 122 height 7
copy span "[DEMOGRAPHIC_DATA] Raan"
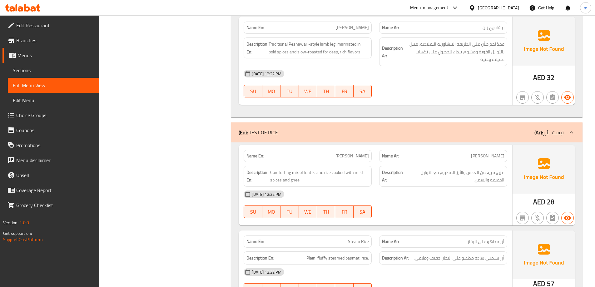
scroll to position [1420, 0]
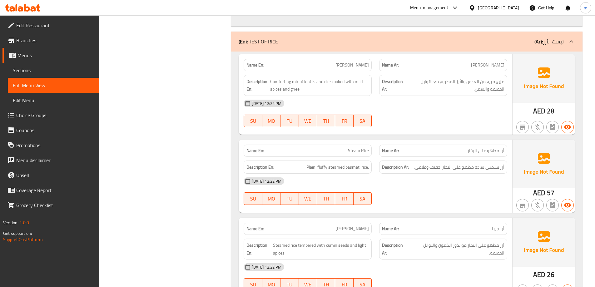
scroll to position [1513, 0]
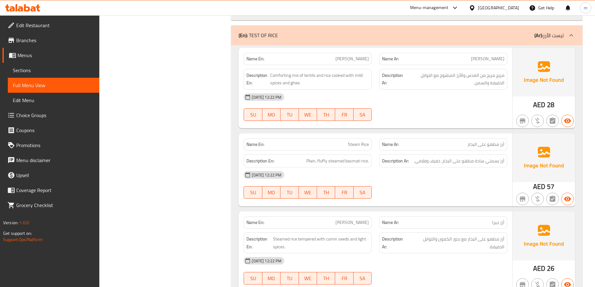
click at [314, 56] on p "Name En: Dal Khichdi" at bounding box center [307, 59] width 122 height 7
copy span "[PERSON_NAME]"
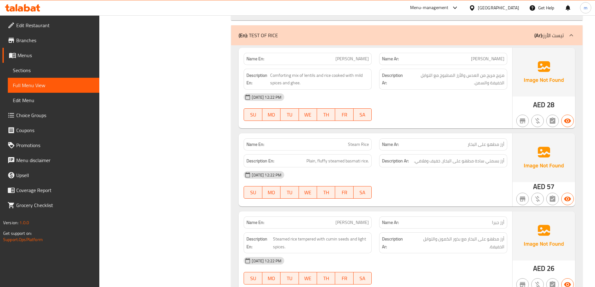
click at [363, 141] on span "Steam Rice" at bounding box center [358, 144] width 21 height 7
copy span "Steam Rice"
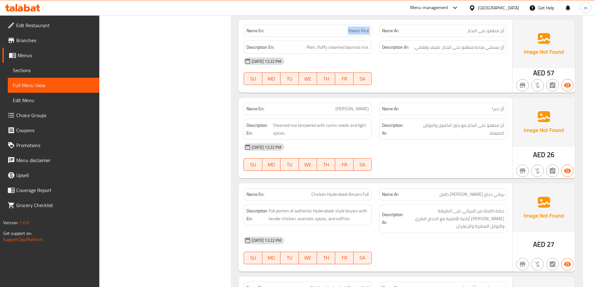
scroll to position [1638, 0]
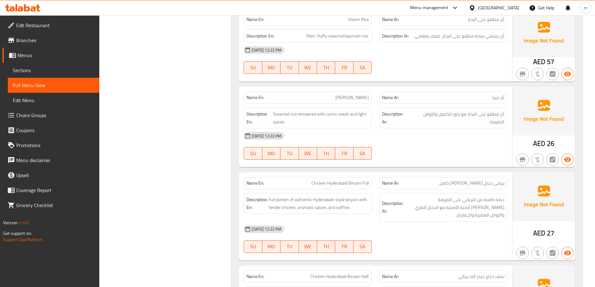
click at [354, 94] on span "[PERSON_NAME]" at bounding box center [351, 97] width 33 height 7
copy span "[PERSON_NAME]"
click at [352, 94] on span "[PERSON_NAME]" at bounding box center [351, 97] width 33 height 7
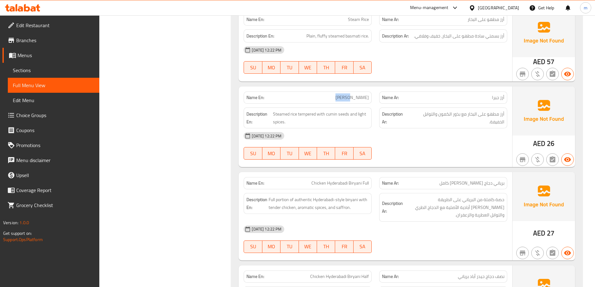
click at [352, 94] on span "[PERSON_NAME]" at bounding box center [351, 97] width 33 height 7
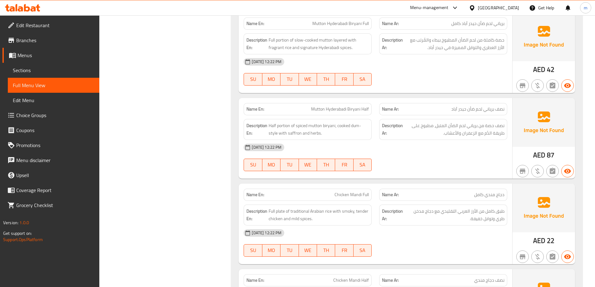
scroll to position [1982, 0]
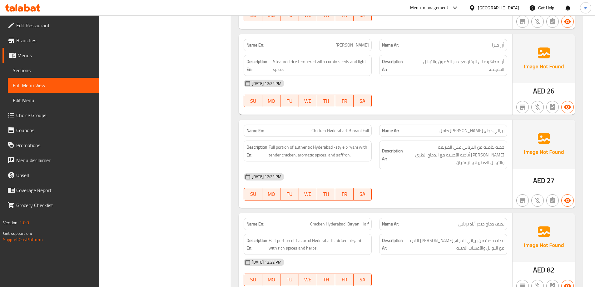
click at [345, 125] on div "Name En: Chicken Hyderabadi Biryani Full" at bounding box center [308, 131] width 128 height 12
click at [344, 127] on span "Chicken Hyderabadi Biryani Full" at bounding box center [339, 130] width 57 height 7
copy span "Chicken Hyderabadi Biryani Full"
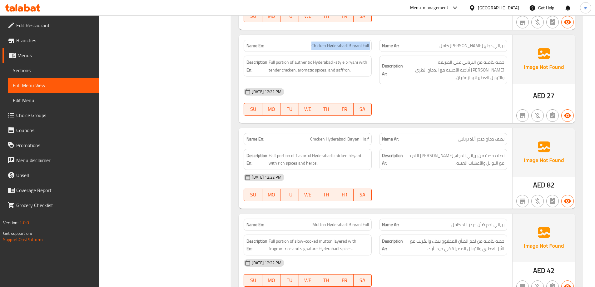
scroll to position [1784, 0]
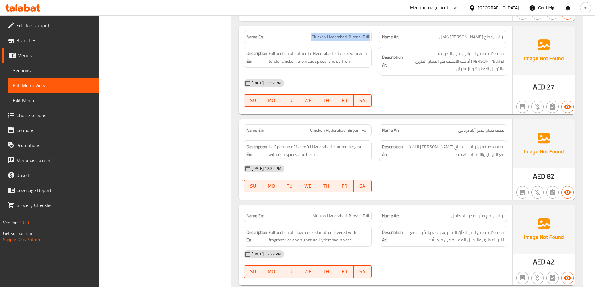
click at [358, 136] on div "Description En: Half portion of flavorful Hyderabadi chicken biryani with rich …" at bounding box center [308, 150] width 136 height 28
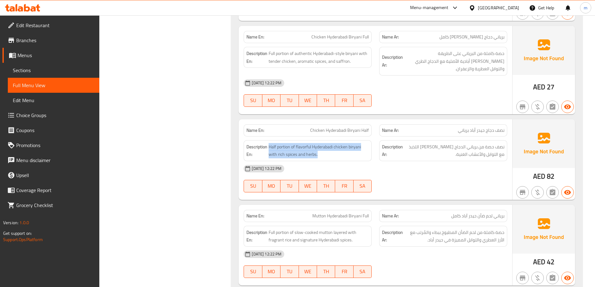
click at [358, 136] on div "Description En: Half portion of flavorful Hyderabadi chicken biryani with rich …" at bounding box center [308, 150] width 136 height 28
click at [364, 127] on span "Chicken Hyderabadi Biryani Half" at bounding box center [339, 130] width 59 height 7
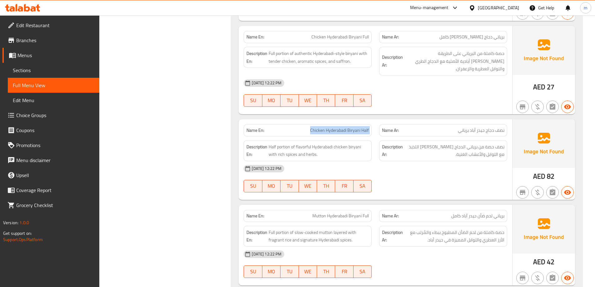
click at [364, 127] on span "Chicken Hyderabadi Biryani Half" at bounding box center [339, 130] width 59 height 7
copy span "Chicken Hyderabadi Biryani Half"
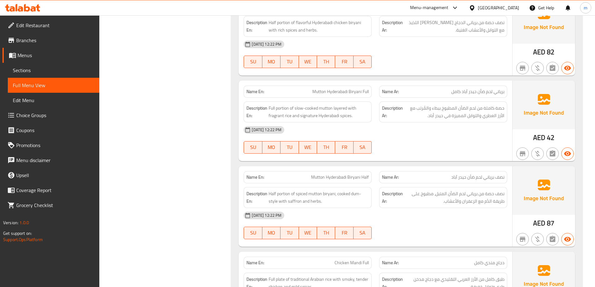
scroll to position [1909, 0]
click at [319, 88] on span "Mutton Hyderabadi Biryani Full" at bounding box center [340, 91] width 57 height 7
copy span "Mutton Hyderabadi Biryani Full"
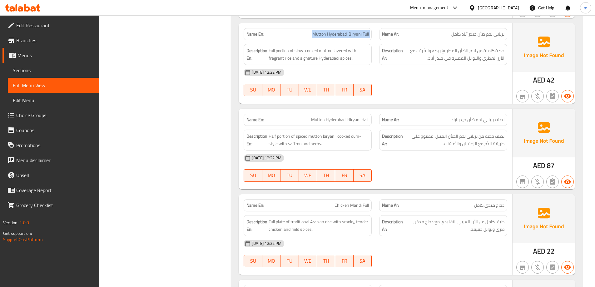
scroll to position [1972, 0]
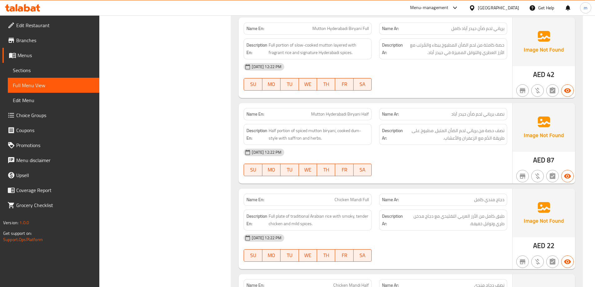
click at [331, 111] on span "Mutton Hyderabadi Biryani Half" at bounding box center [340, 114] width 58 height 7
copy span "Mutton Hyderabadi Biryani Half"
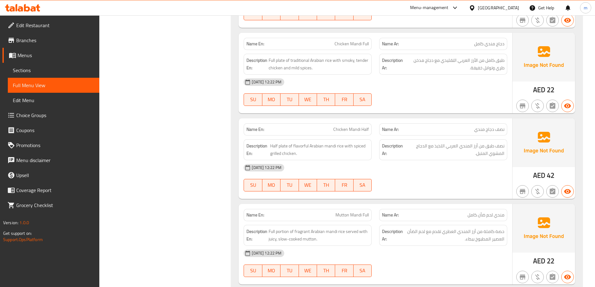
scroll to position [2128, 0]
click at [335, 37] on div "Name En: Chicken Mandi Full" at bounding box center [308, 43] width 128 height 12
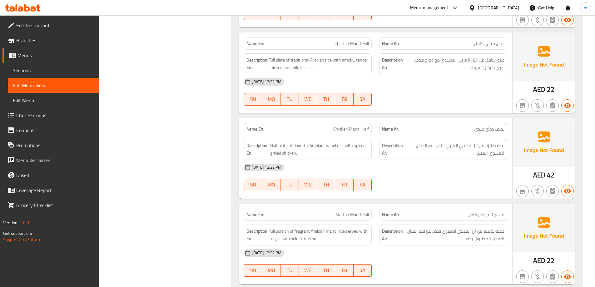
click at [355, 126] on span "Chicken Mandi Half" at bounding box center [351, 129] width 36 height 7
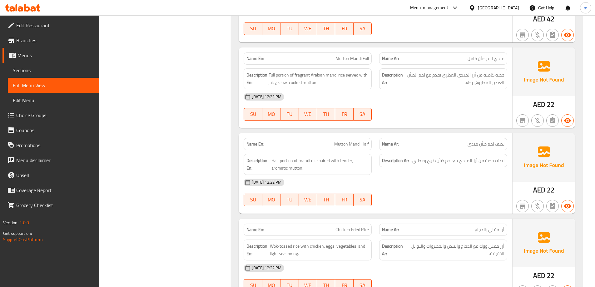
click at [363, 55] on span "Mutton Mandi Full" at bounding box center [351, 58] width 33 height 7
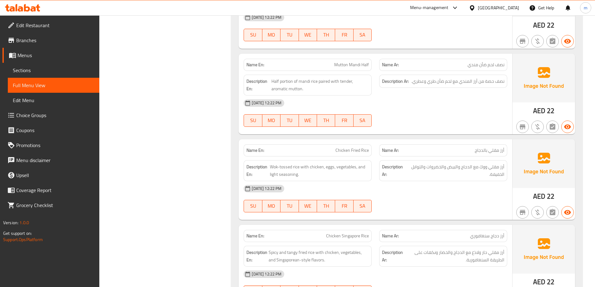
scroll to position [2378, 0]
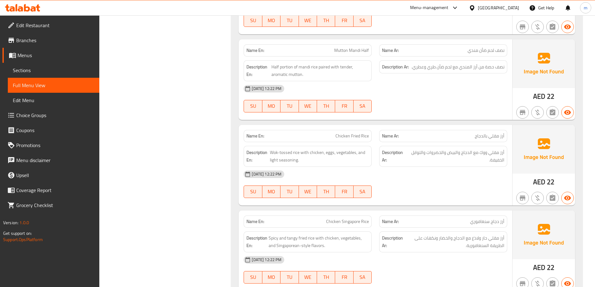
click at [343, 47] on span "Mutton Mandi Half" at bounding box center [351, 50] width 35 height 7
click at [356, 133] on span "Chicken Fried Rice" at bounding box center [351, 136] width 33 height 7
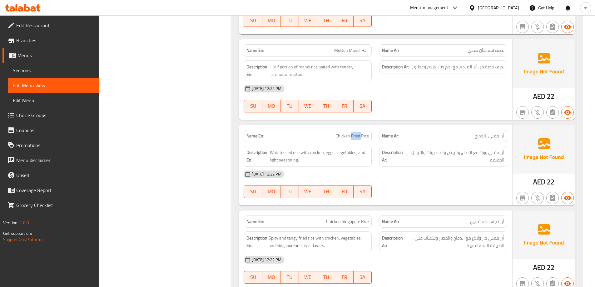
click at [356, 133] on span "Chicken Fried Rice" at bounding box center [351, 136] width 33 height 7
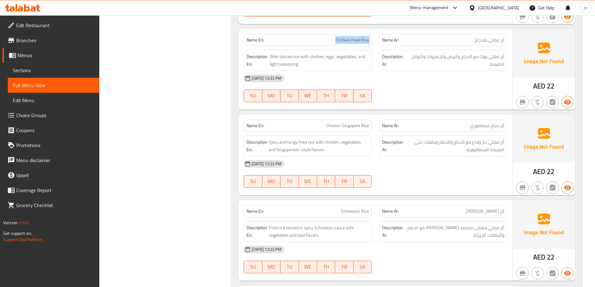
scroll to position [2472, 0]
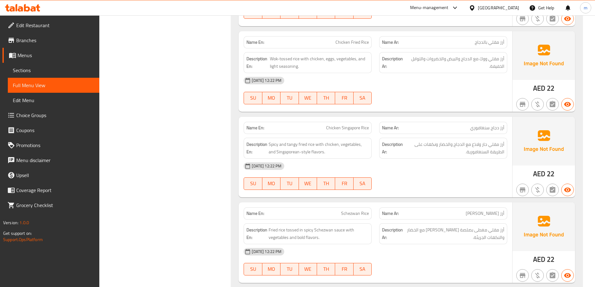
click at [355, 122] on div "Name En: Chicken Singapore Rice" at bounding box center [308, 128] width 128 height 12
click at [354, 125] on span "Chicken Singapore Rice" at bounding box center [347, 128] width 43 height 7
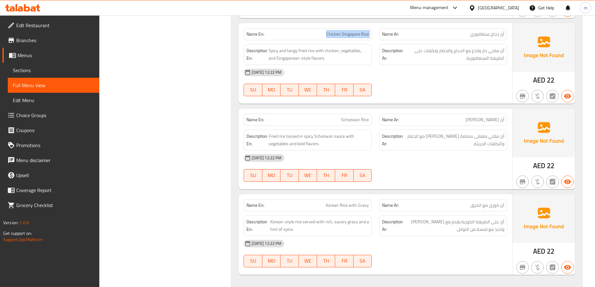
scroll to position [2597, 0]
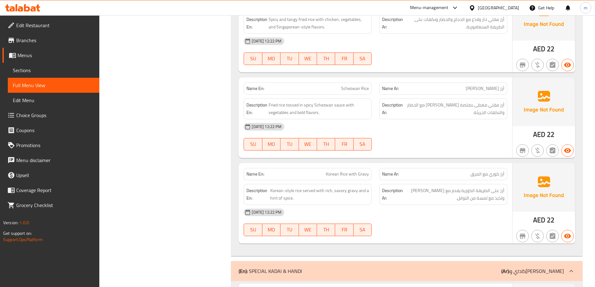
click at [356, 82] on div "Name En: Schezwan Rice" at bounding box center [308, 88] width 128 height 12
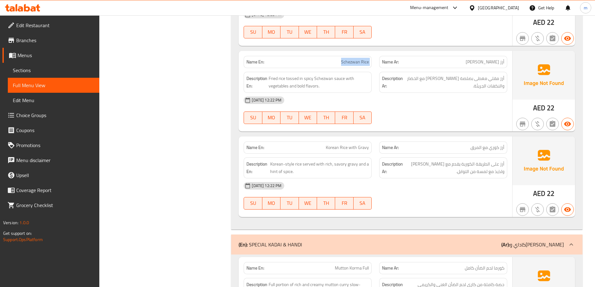
scroll to position [2659, 0]
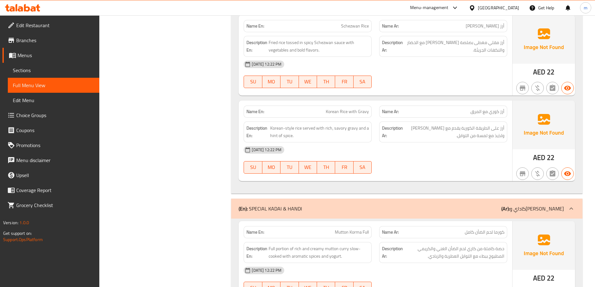
click at [345, 108] on span "Korean Rice with Gravy" at bounding box center [347, 111] width 43 height 7
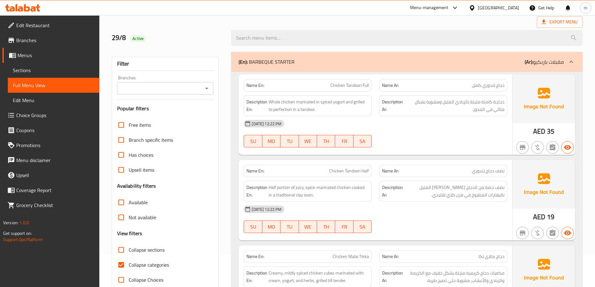
scroll to position [62, 0]
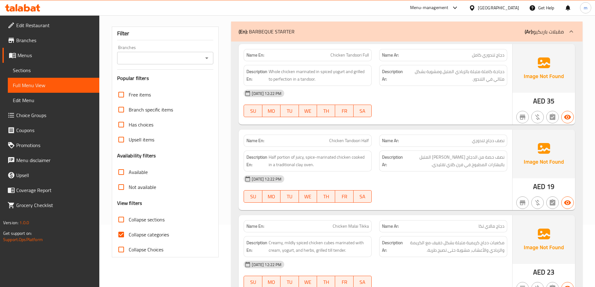
click at [124, 234] on input "Collapse categories" at bounding box center [121, 234] width 15 height 15
checkbox input "false"
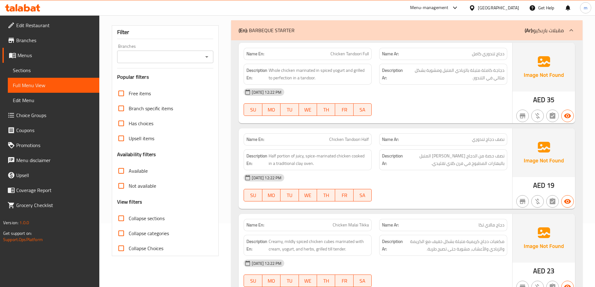
scroll to position [0, 0]
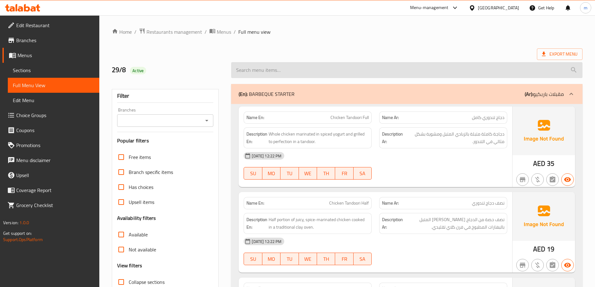
scroll to position [156, 0]
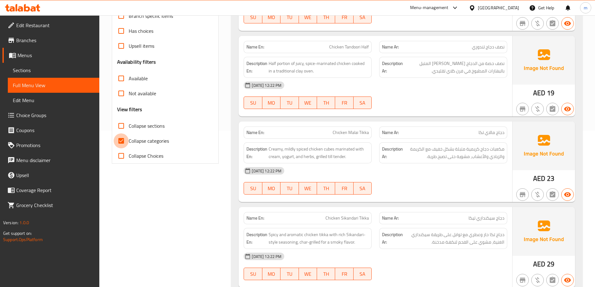
click at [123, 143] on input "Collapse categories" at bounding box center [121, 140] width 15 height 15
checkbox input "false"
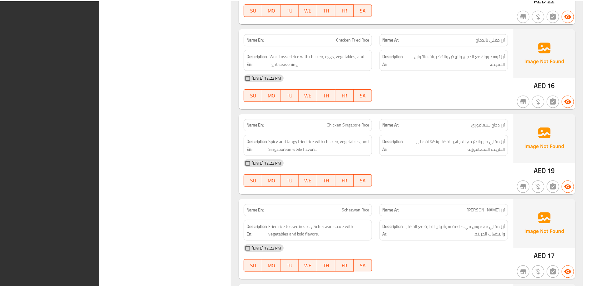
scroll to position [2563, 0]
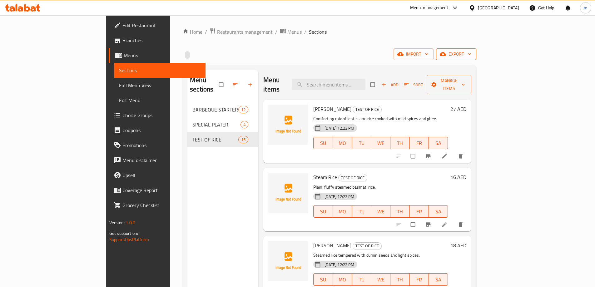
click at [471, 53] on span "export" at bounding box center [456, 54] width 30 height 8
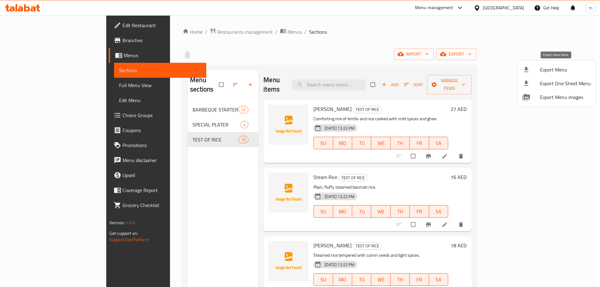
click at [526, 66] on icon at bounding box center [525, 69] width 7 height 7
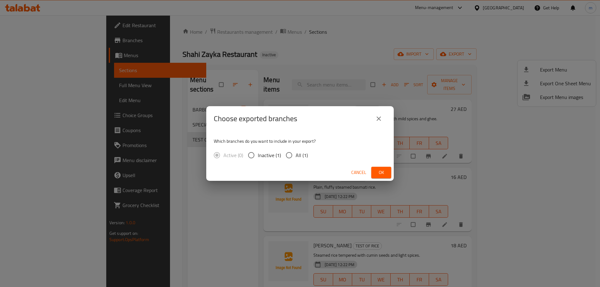
click at [305, 160] on label "All (1)" at bounding box center [294, 155] width 25 height 13
click at [295, 160] on input "All (1)" at bounding box center [288, 155] width 13 height 13
radio input "true"
click at [380, 170] on span "Ok" at bounding box center [381, 173] width 10 height 8
